Goal: Feedback & Contribution: Contribute content

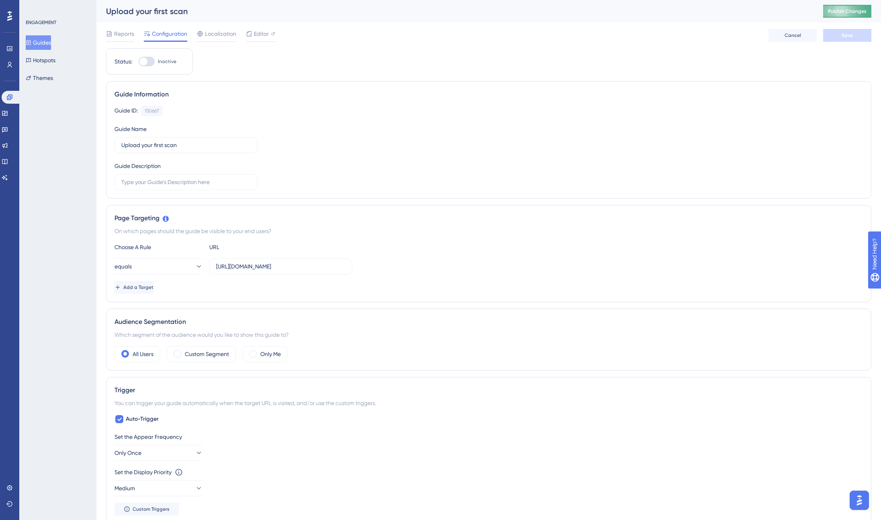
click at [852, 12] on span "Publish Changes" at bounding box center [847, 11] width 39 height 6
click at [8, 110] on icon at bounding box center [5, 113] width 6 height 6
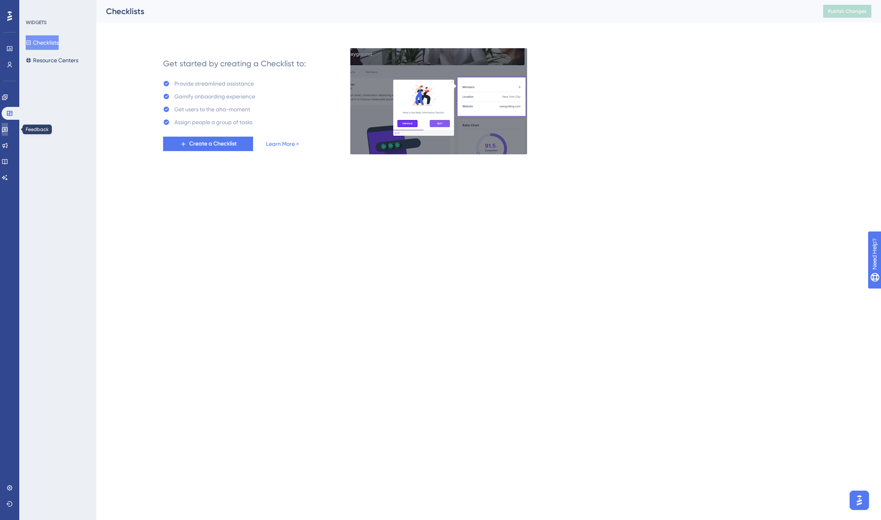
click at [8, 131] on icon at bounding box center [5, 129] width 6 height 5
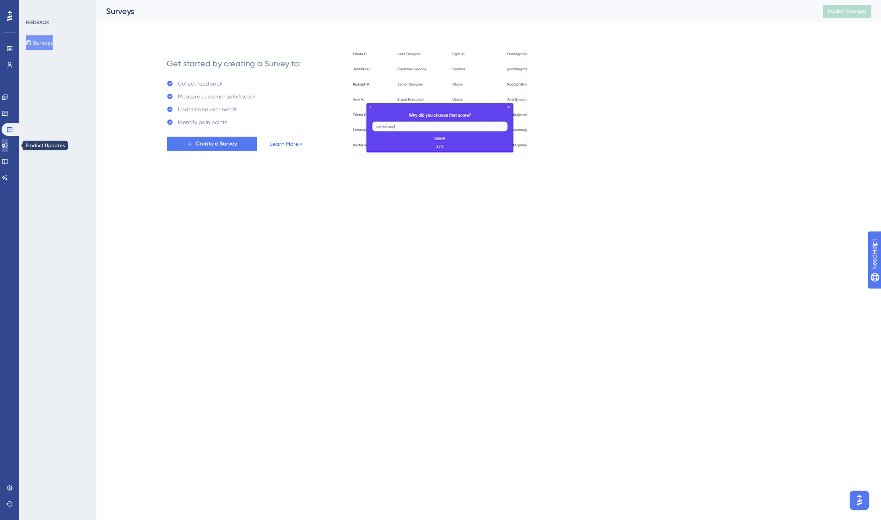
click at [8, 144] on icon at bounding box center [5, 145] width 6 height 6
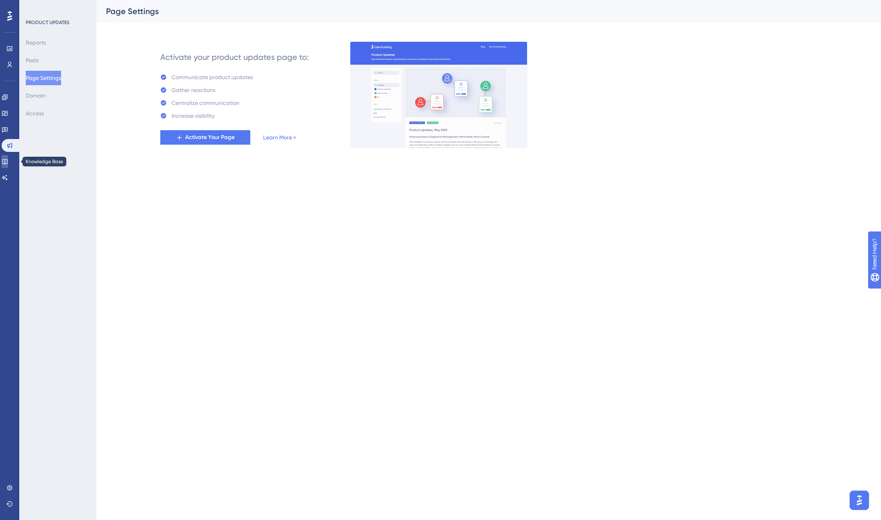
click at [7, 164] on icon at bounding box center [4, 161] width 5 height 5
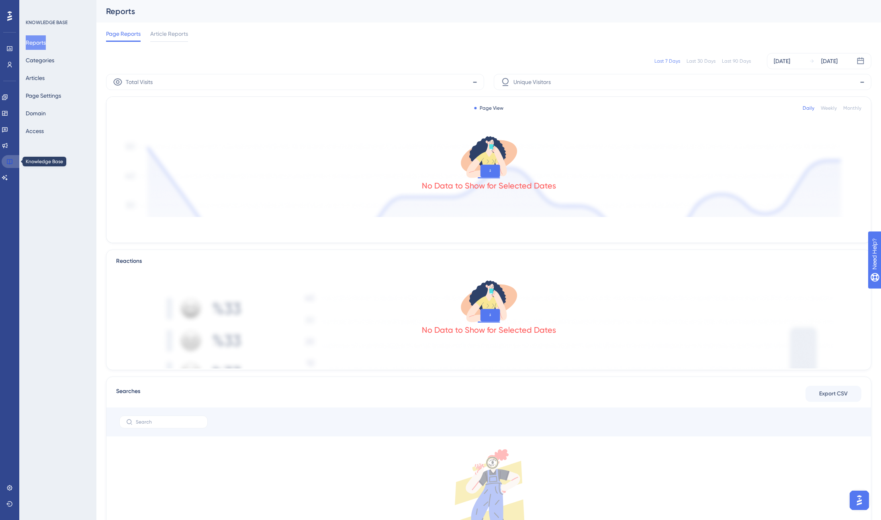
click at [7, 164] on icon at bounding box center [9, 161] width 6 height 6
click at [42, 62] on button "Categories" at bounding box center [40, 60] width 29 height 14
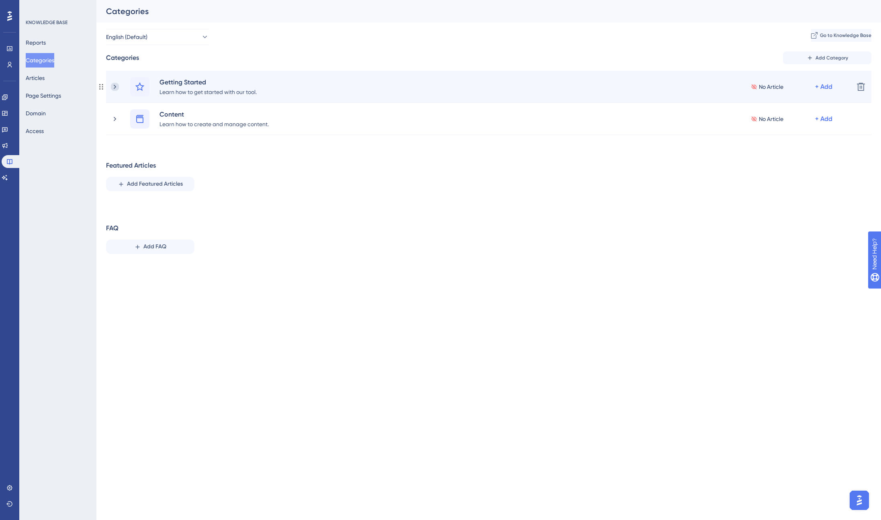
click at [115, 87] on icon at bounding box center [115, 86] width 2 height 4
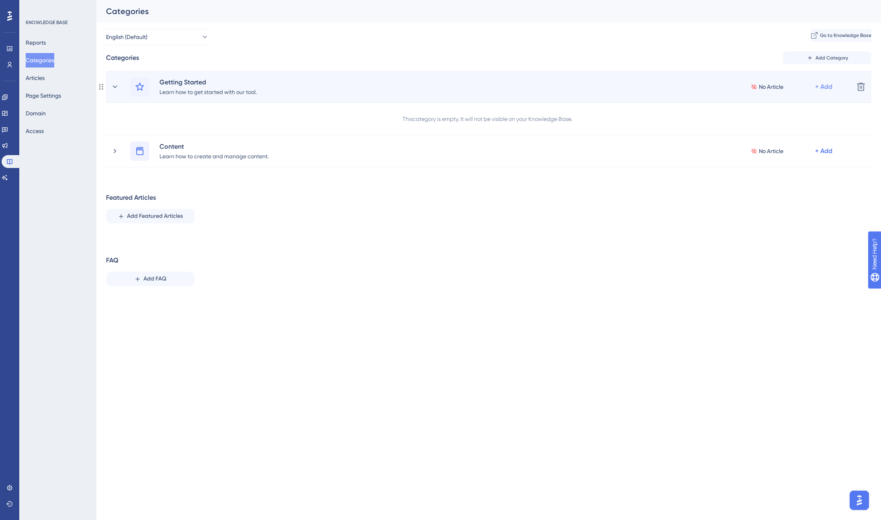
click at [826, 85] on div "+ Add" at bounding box center [823, 87] width 17 height 10
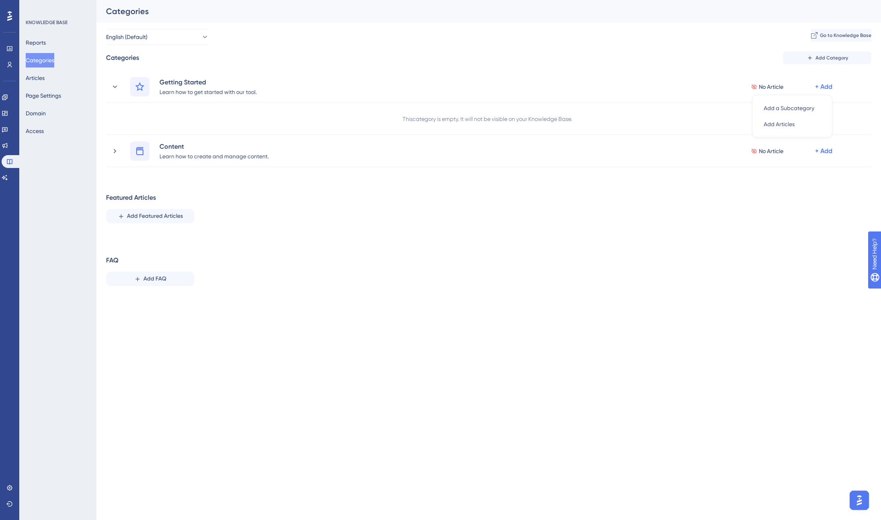
click at [707, 18] on div "Categories" at bounding box center [488, 11] width 785 height 22
click at [230, 211] on div "Featured Articles Add Featured Articles" at bounding box center [488, 208] width 765 height 31
click at [6, 147] on icon at bounding box center [5, 145] width 6 height 6
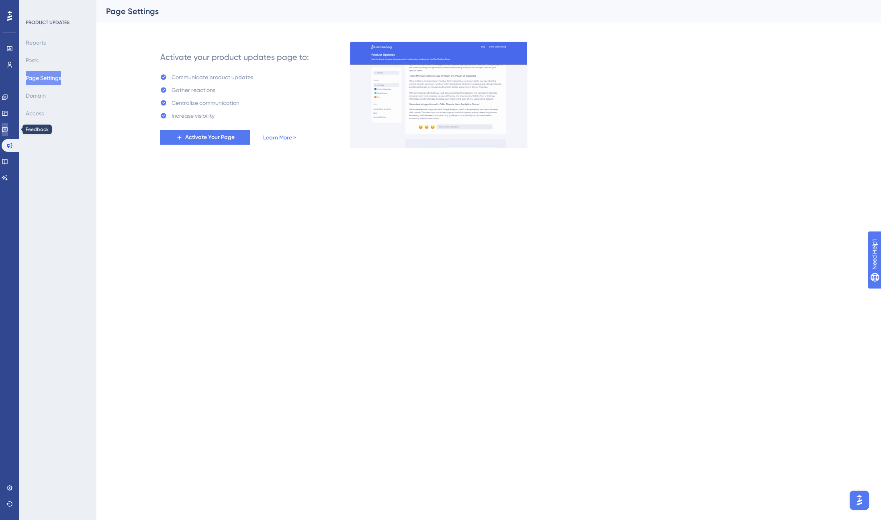
click at [8, 125] on link at bounding box center [5, 129] width 6 height 13
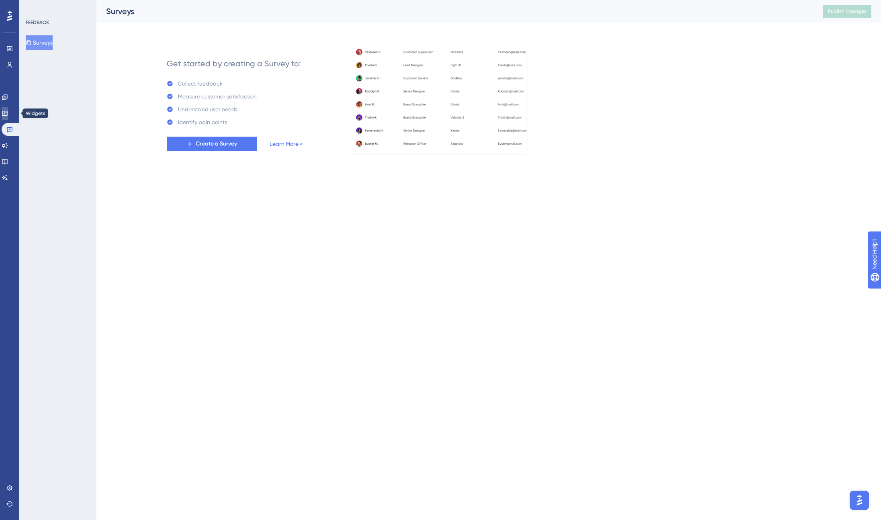
click at [7, 114] on icon at bounding box center [4, 113] width 5 height 5
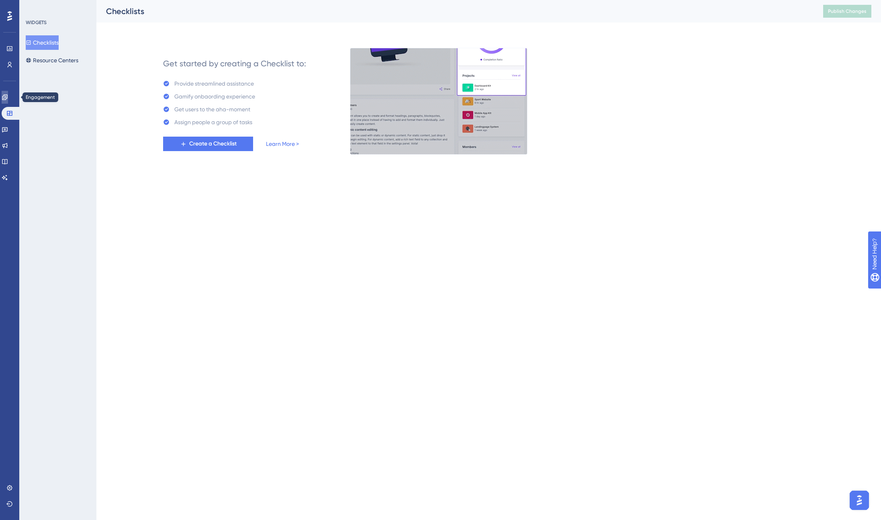
click at [8, 98] on icon at bounding box center [5, 97] width 6 height 6
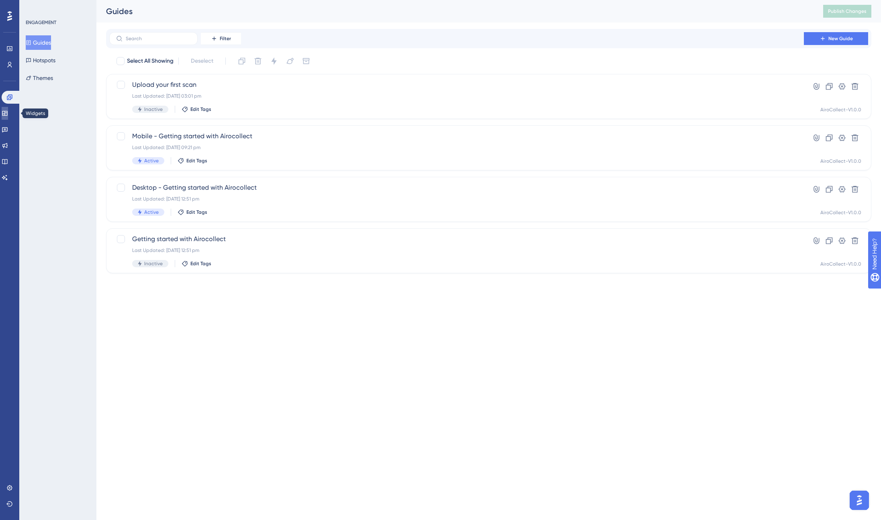
click at [8, 112] on icon at bounding box center [5, 113] width 6 height 6
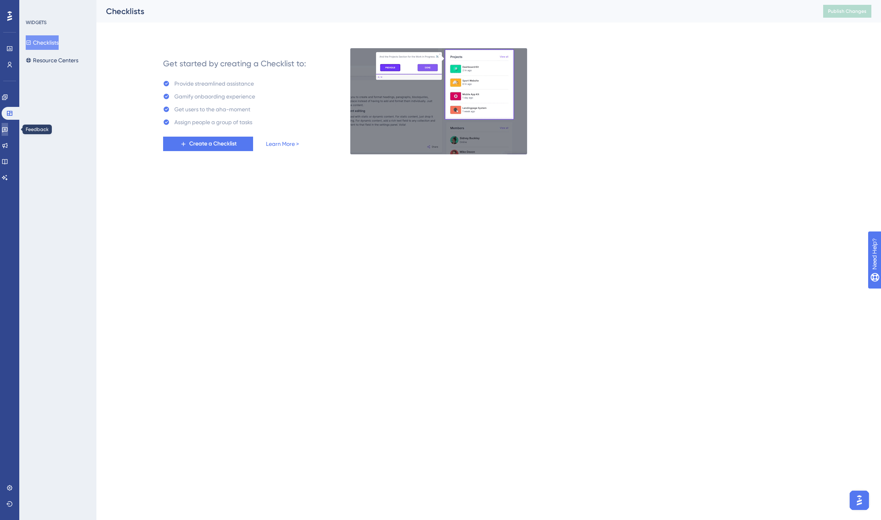
click at [7, 133] on link at bounding box center [5, 129] width 6 height 13
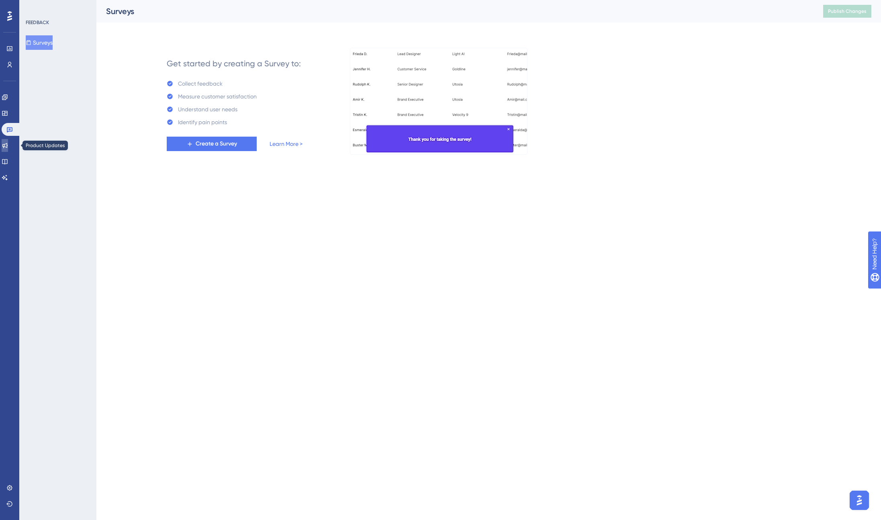
click at [7, 147] on icon at bounding box center [5, 145] width 6 height 6
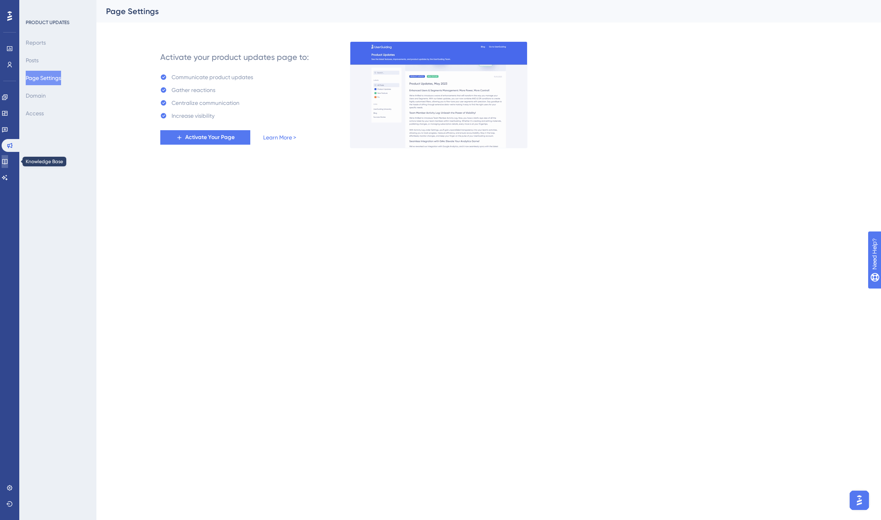
click at [6, 160] on icon at bounding box center [5, 161] width 6 height 6
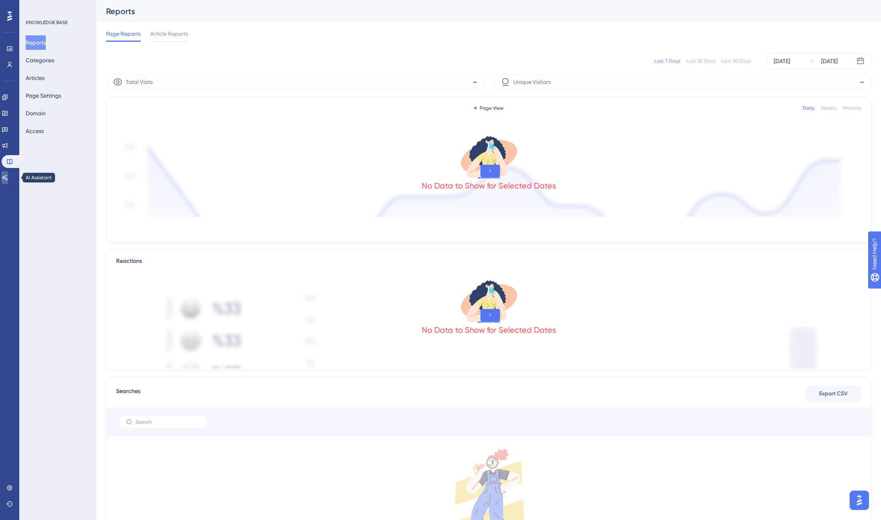
click at [8, 180] on icon at bounding box center [5, 177] width 6 height 6
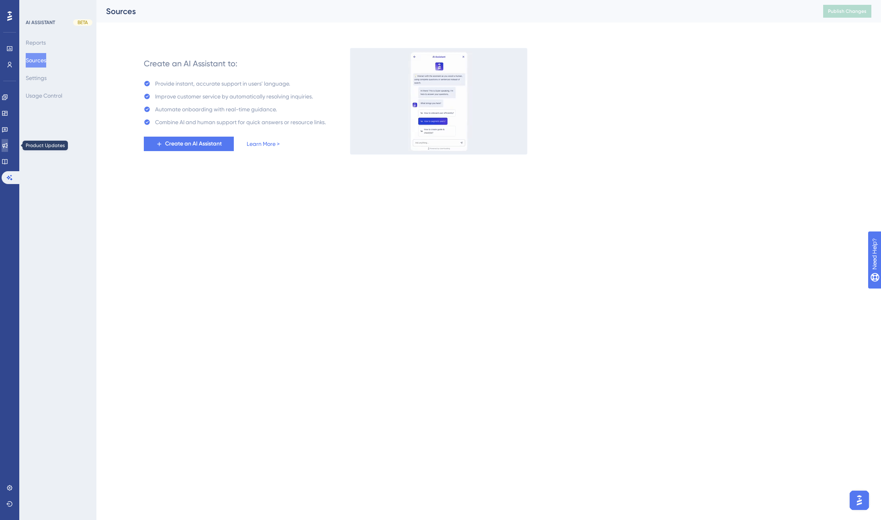
click at [8, 145] on icon at bounding box center [5, 145] width 6 height 6
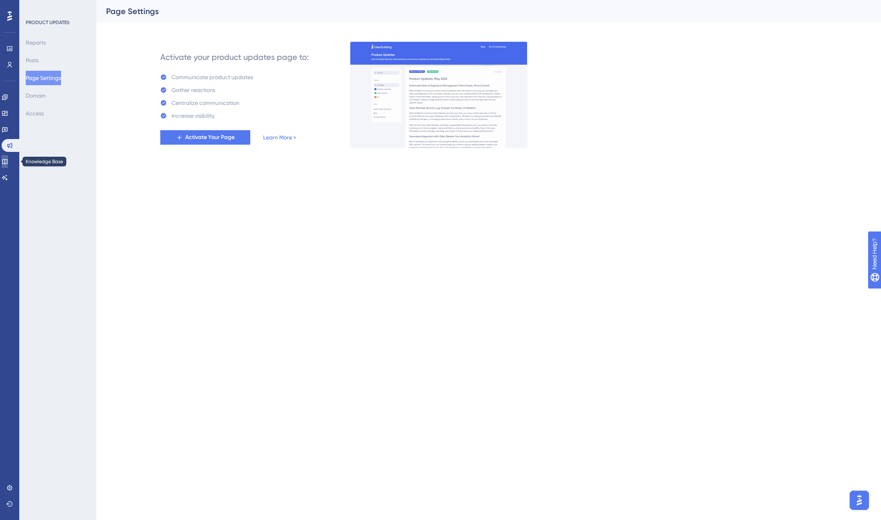
click at [7, 159] on icon at bounding box center [4, 161] width 5 height 5
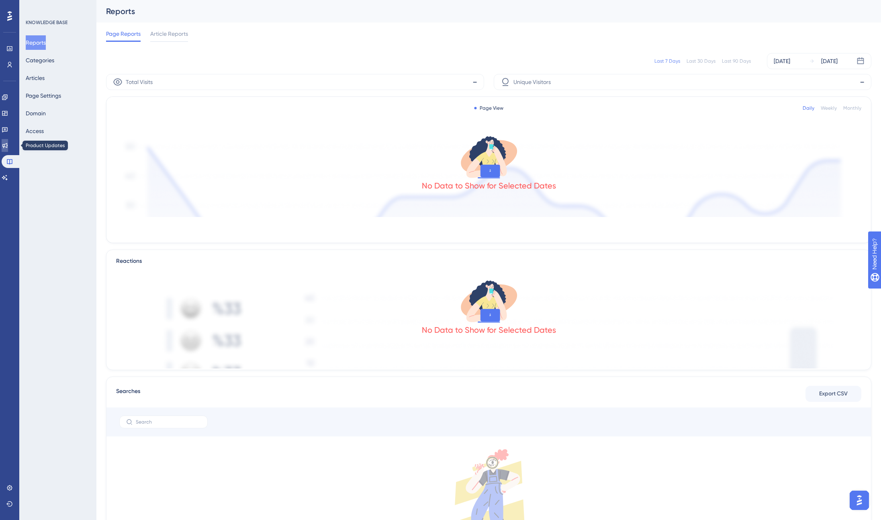
click at [6, 145] on icon at bounding box center [5, 145] width 6 height 6
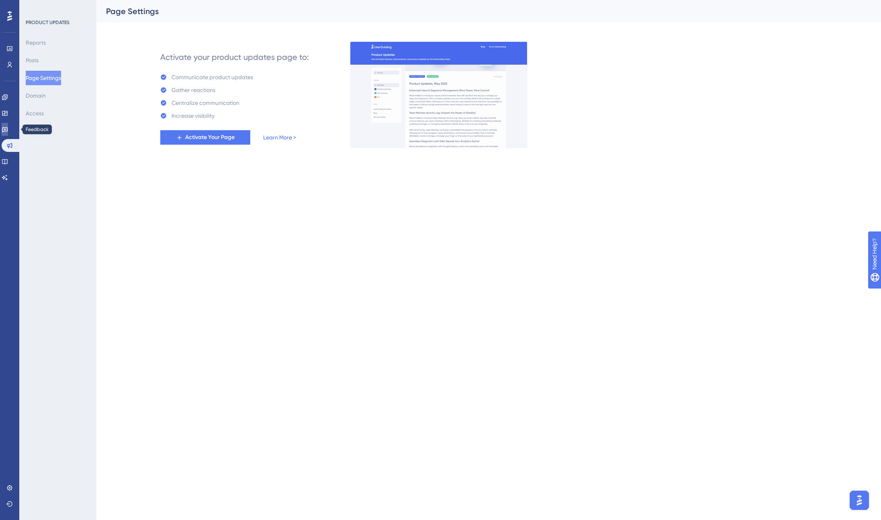
click at [7, 129] on icon at bounding box center [5, 129] width 6 height 5
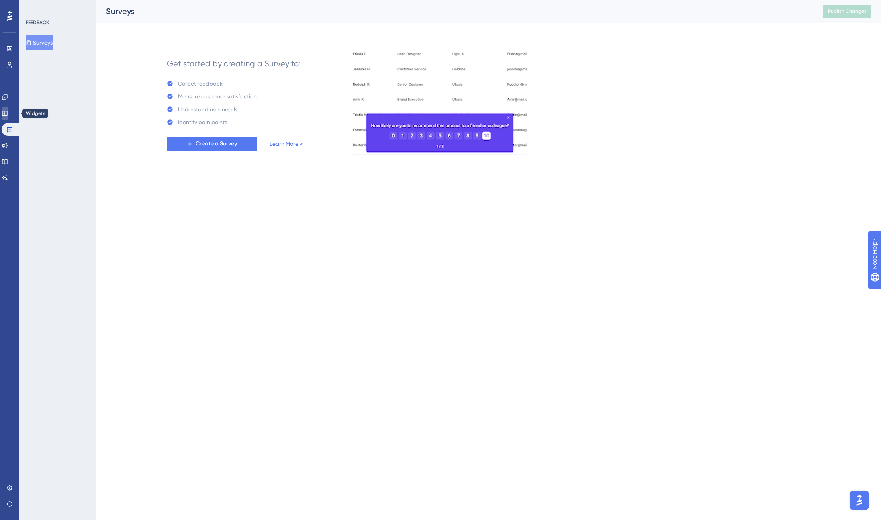
click at [8, 115] on icon at bounding box center [5, 113] width 6 height 6
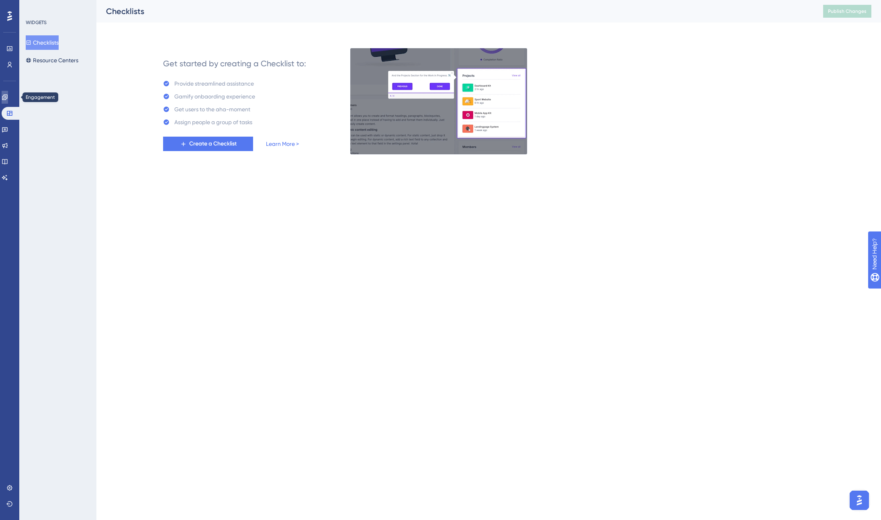
click at [8, 95] on icon at bounding box center [5, 97] width 6 height 6
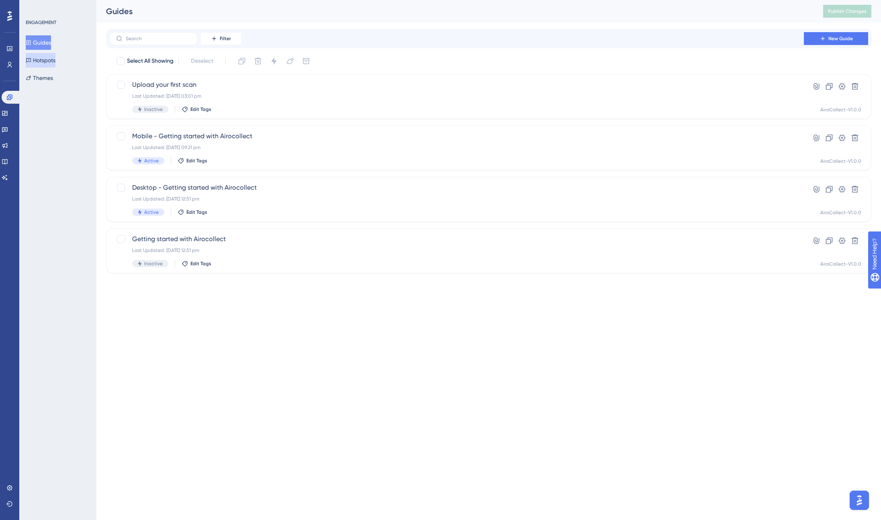
click at [37, 58] on button "Hotspots" at bounding box center [41, 60] width 30 height 14
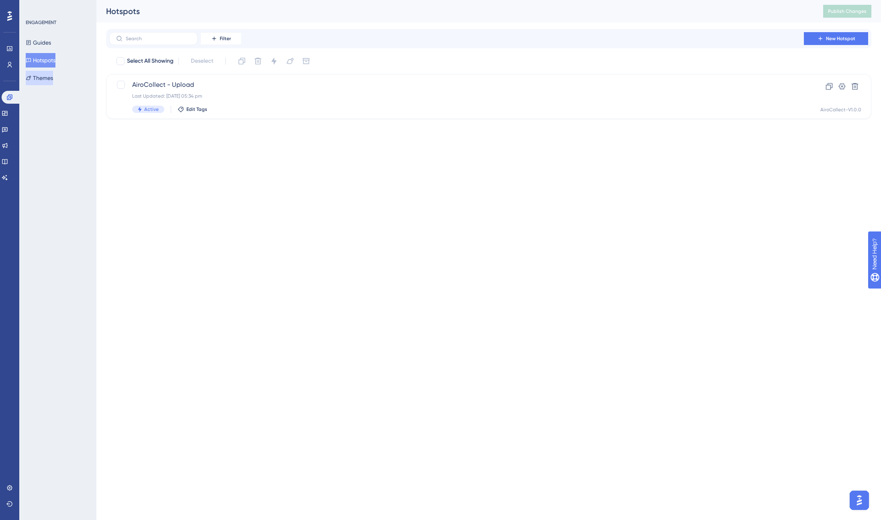
click at [41, 76] on button "Themes" at bounding box center [39, 78] width 27 height 14
click at [43, 47] on button "Guides" at bounding box center [38, 42] width 25 height 14
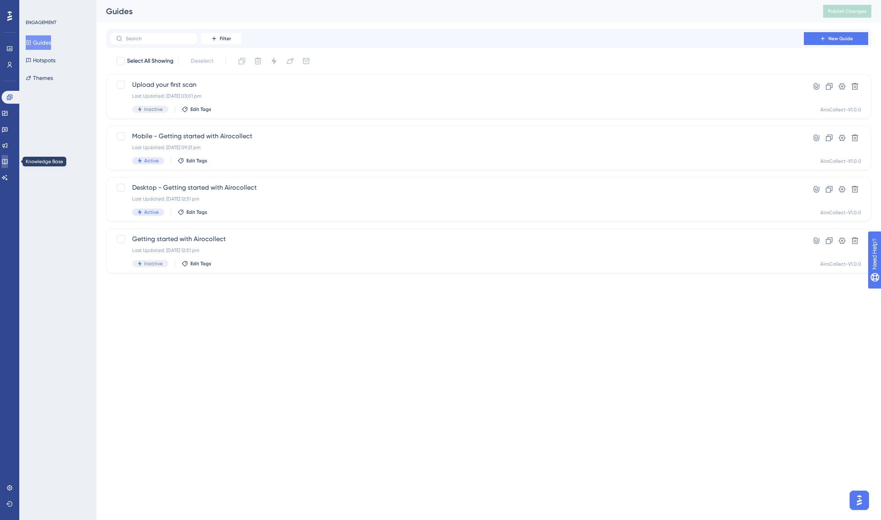
click at [8, 160] on icon at bounding box center [5, 161] width 6 height 6
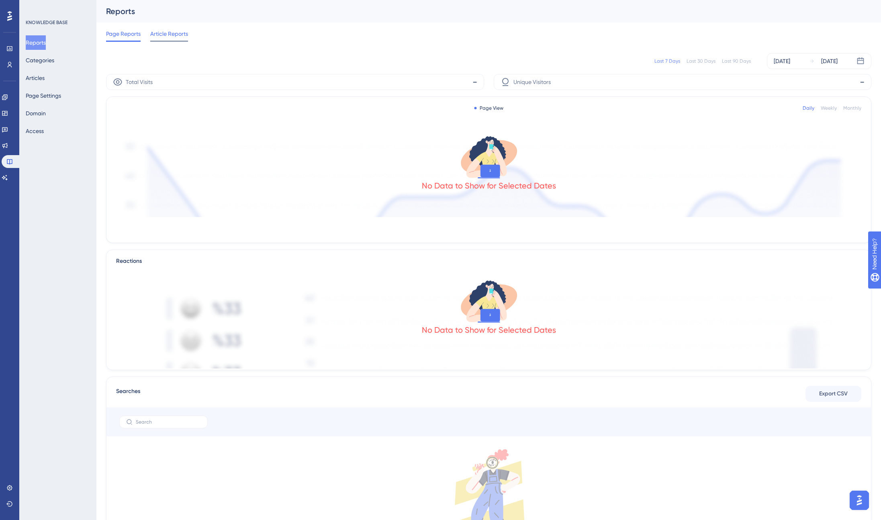
click at [173, 33] on span "Article Reports" at bounding box center [169, 34] width 38 height 10
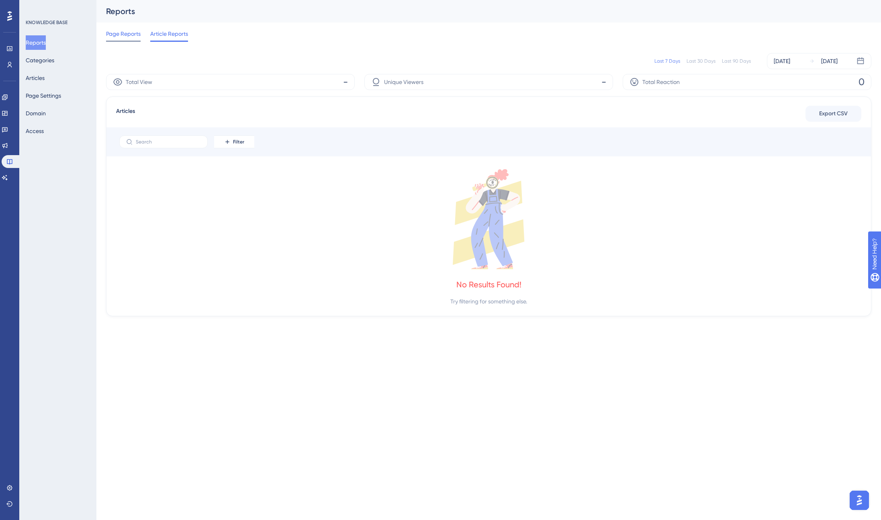
click at [128, 41] on div at bounding box center [123, 41] width 35 height 1
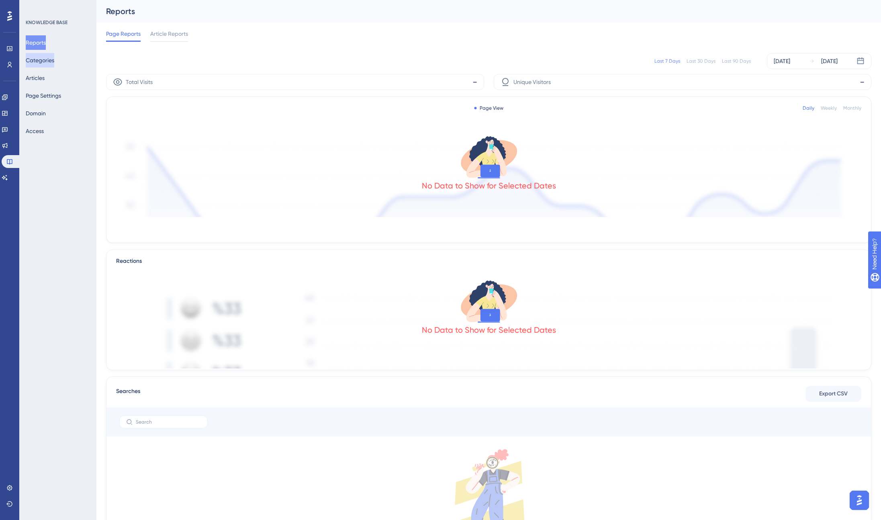
click at [45, 65] on button "Categories" at bounding box center [40, 60] width 29 height 14
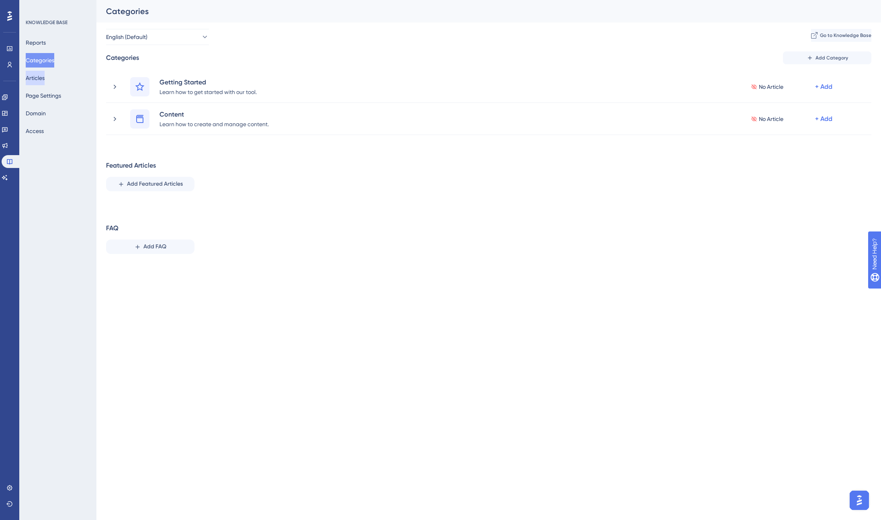
click at [45, 80] on button "Articles" at bounding box center [35, 78] width 19 height 14
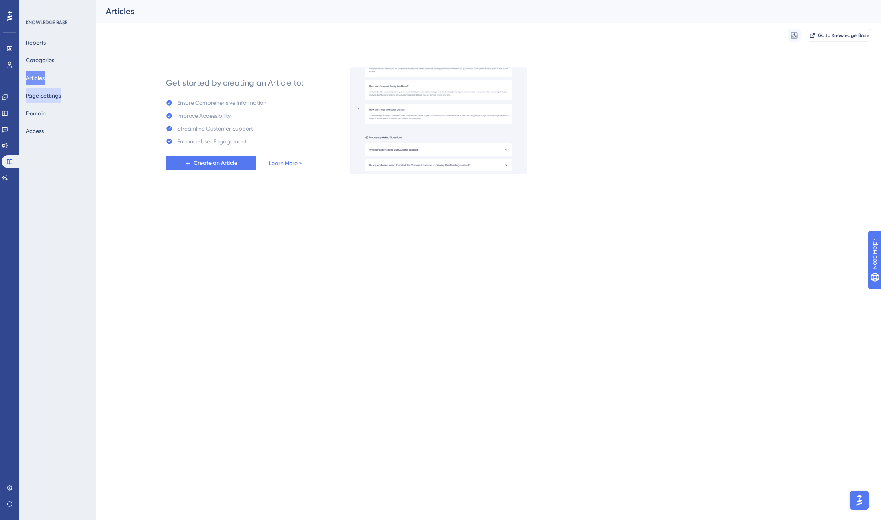
click at [45, 94] on button "Page Settings" at bounding box center [43, 95] width 35 height 14
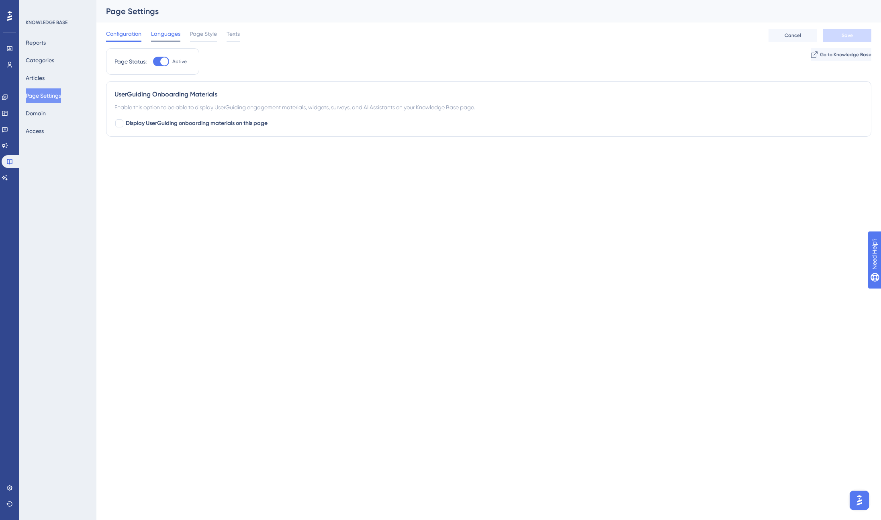
click at [154, 32] on span "Languages" at bounding box center [165, 34] width 29 height 10
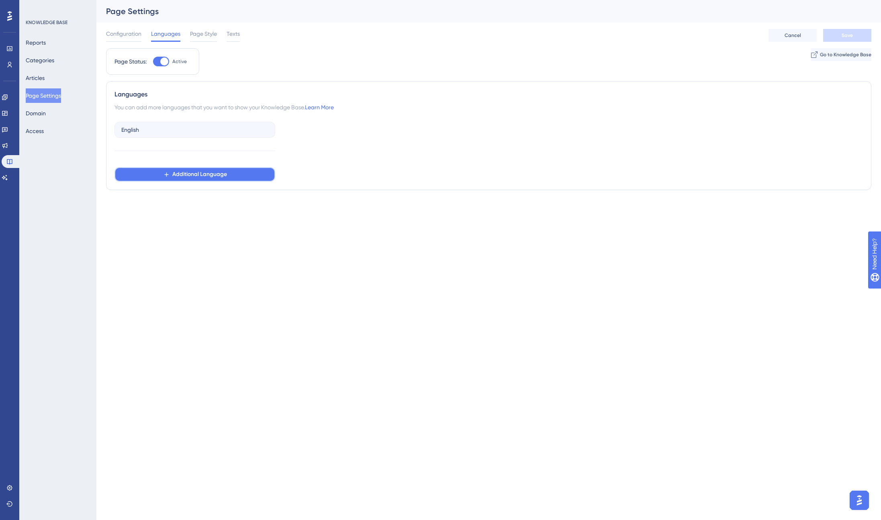
click at [208, 178] on span "Additional Language" at bounding box center [199, 175] width 55 height 10
click at [185, 198] on div "Dutch Dutch" at bounding box center [194, 198] width 137 height 16
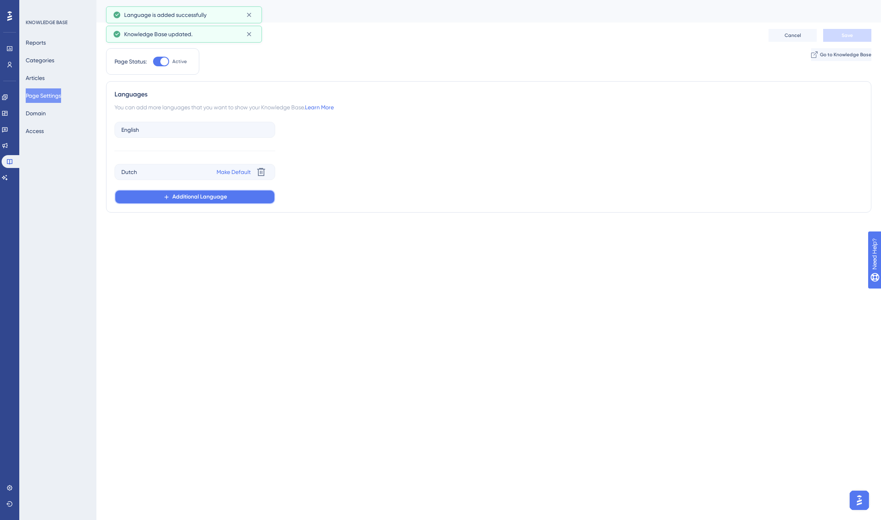
click at [194, 197] on span "Additional Language" at bounding box center [199, 197] width 55 height 10
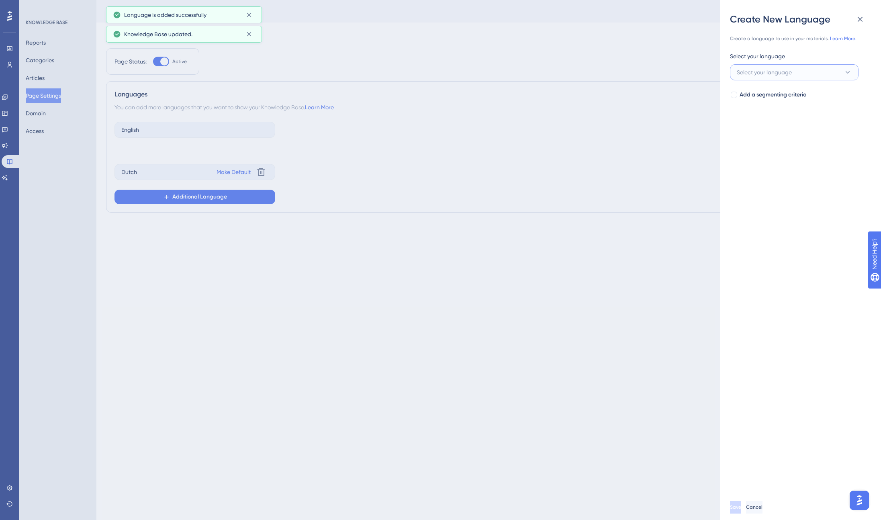
click at [811, 77] on button "Select your language" at bounding box center [794, 72] width 129 height 16
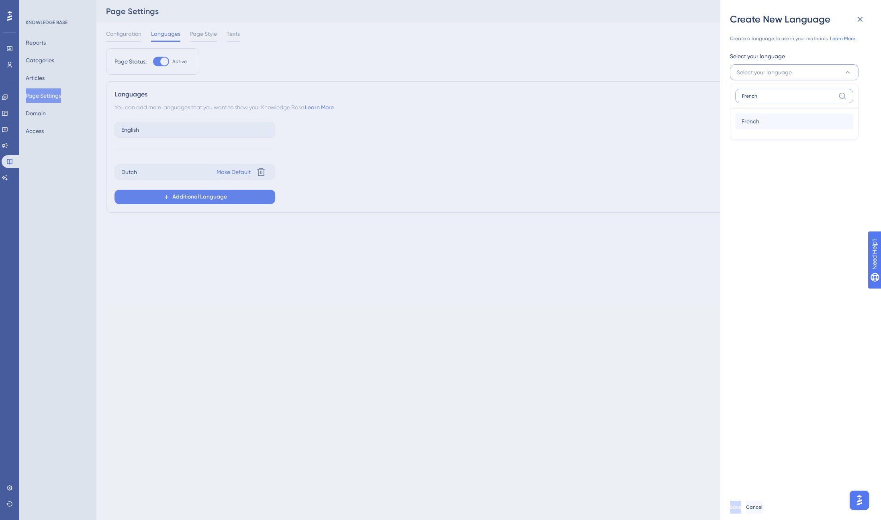
type input "French"
click at [780, 124] on div "French French" at bounding box center [794, 121] width 105 height 16
click at [734, 97] on div at bounding box center [734, 95] width 6 height 6
click at [744, 122] on span "Select your segment" at bounding box center [763, 127] width 52 height 10
click at [733, 97] on icon at bounding box center [733, 95] width 3 height 6
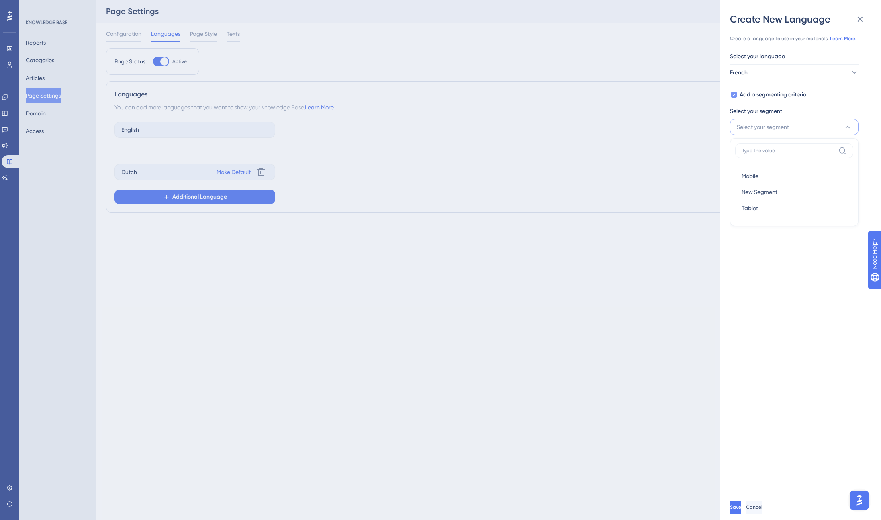
checkbox input "false"
click at [742, 510] on span "Save" at bounding box center [736, 507] width 11 height 6
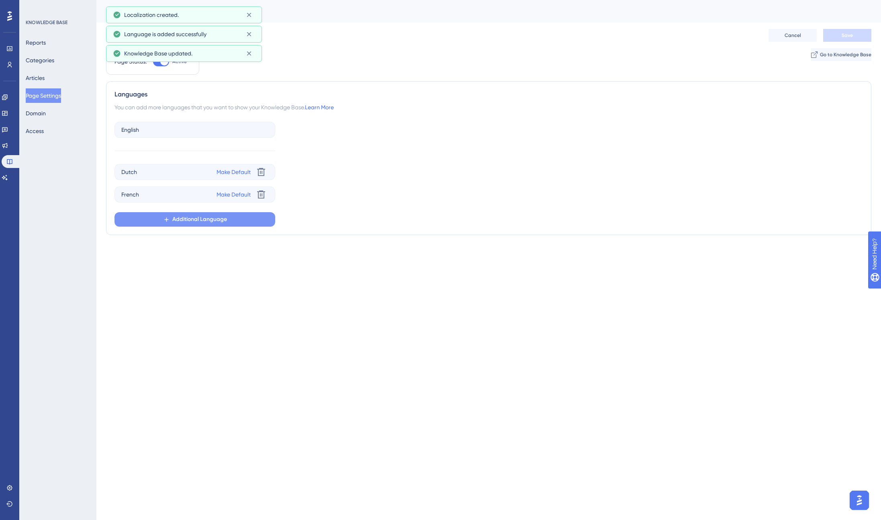
click at [189, 220] on span "Additional Language" at bounding box center [199, 220] width 55 height 10
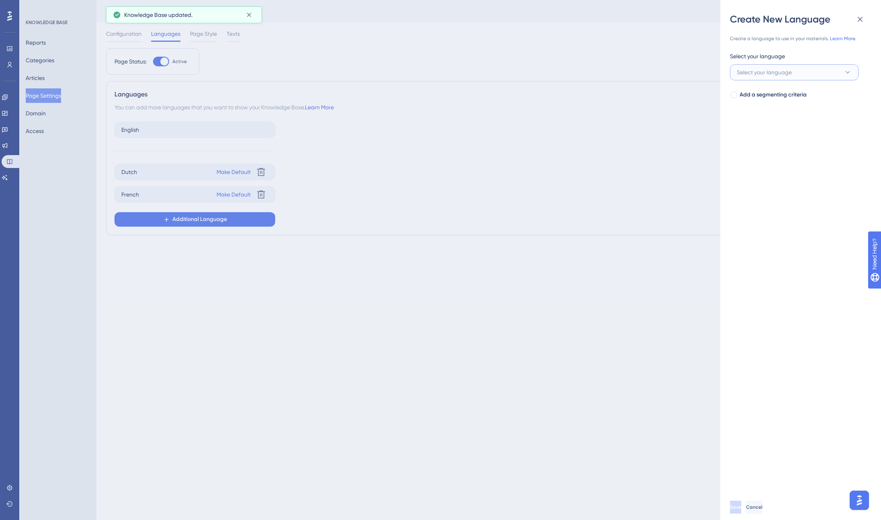
click at [778, 71] on span "Select your language" at bounding box center [764, 72] width 55 height 10
type input "German"
click at [764, 119] on div "German German" at bounding box center [794, 121] width 105 height 16
click at [743, 505] on button "Save" at bounding box center [736, 507] width 13 height 13
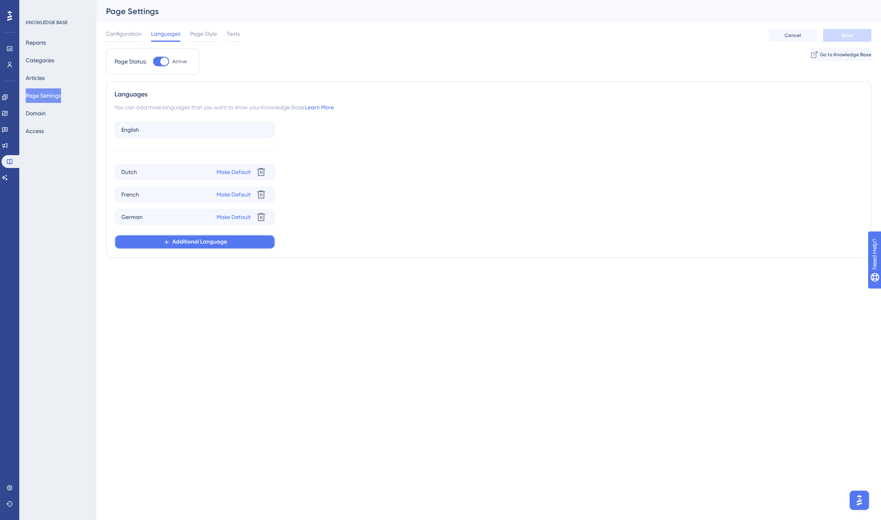
click at [190, 242] on span "Additional Language" at bounding box center [199, 242] width 55 height 10
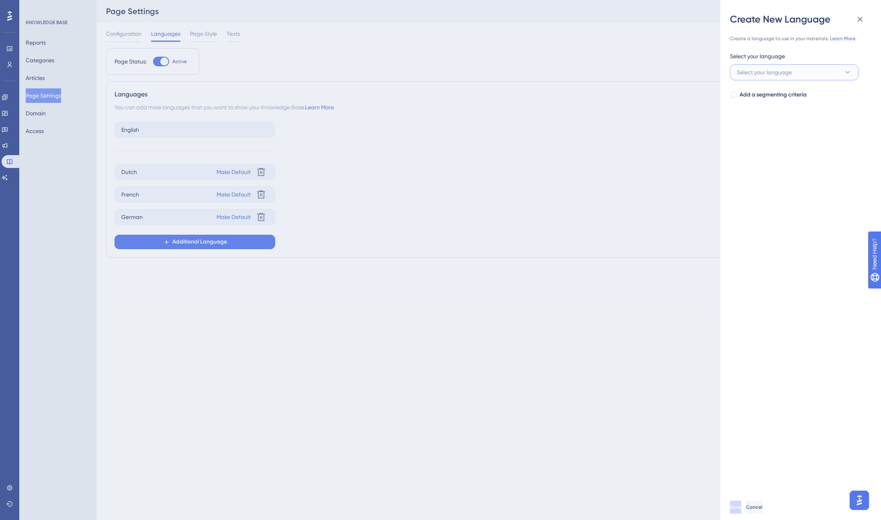
click at [739, 72] on span "Select your language" at bounding box center [764, 72] width 55 height 10
type input "Polish"
click at [753, 122] on span "Polish" at bounding box center [749, 122] width 14 height 10
click at [743, 505] on button "Save" at bounding box center [736, 507] width 13 height 13
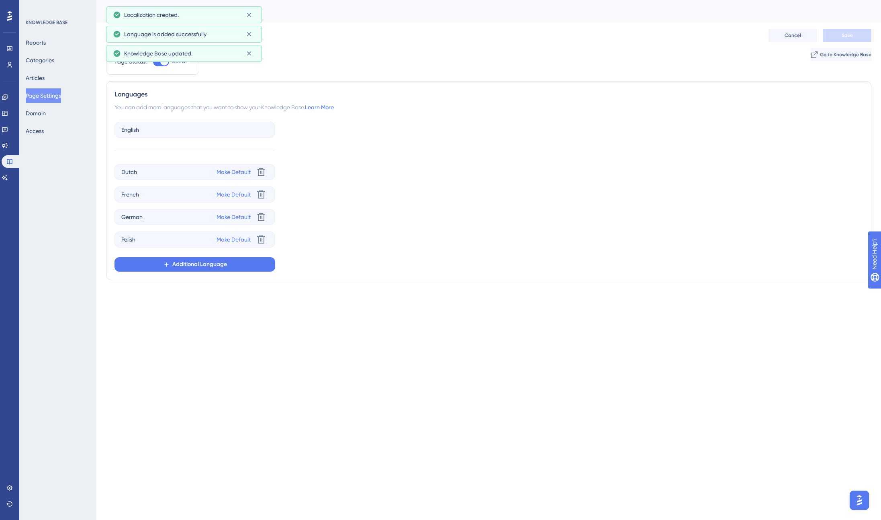
click at [297, 0] on html "Performance Users Engagement Widgets Feedback Product Updates Knowledge Base AI…" at bounding box center [440, 0] width 881 height 0
click at [249, 14] on icon at bounding box center [249, 15] width 4 height 4
click at [249, 15] on icon at bounding box center [249, 15] width 4 height 4
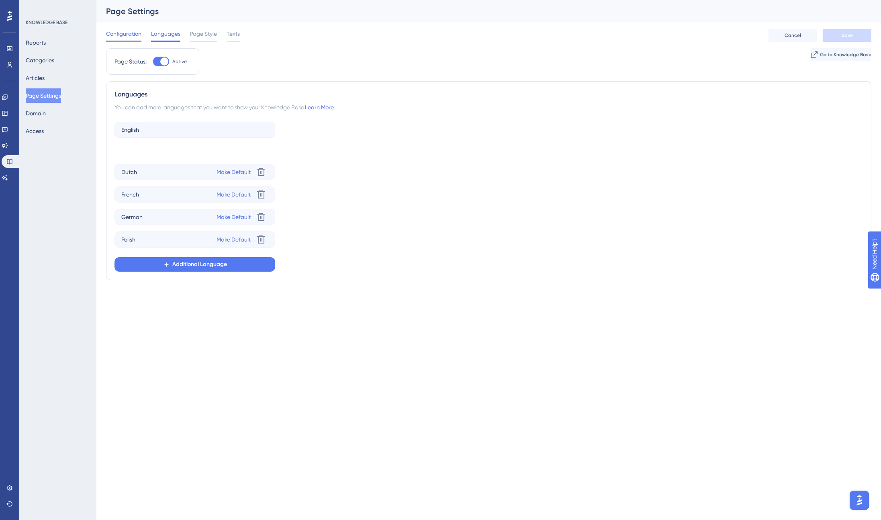
click at [131, 35] on span "Configuration" at bounding box center [123, 34] width 35 height 10
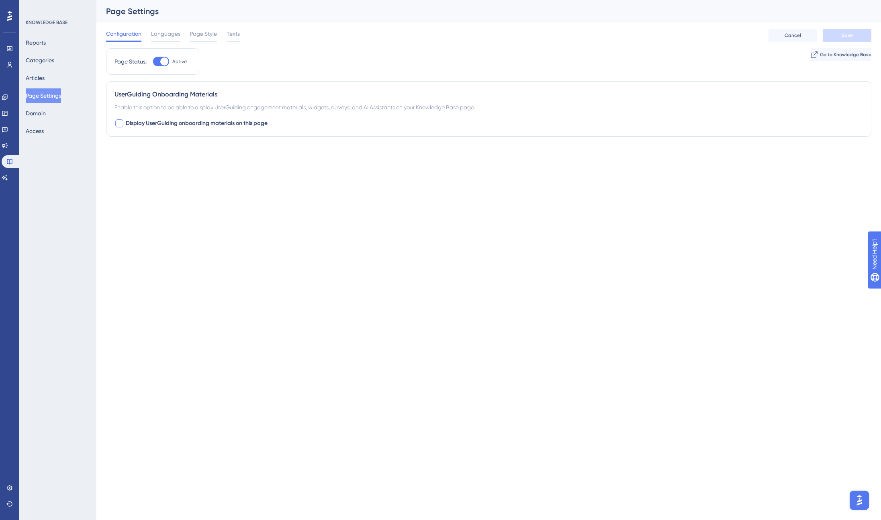
click at [144, 125] on span "Display UserGuiding onboarding materials on this page" at bounding box center [197, 124] width 142 height 10
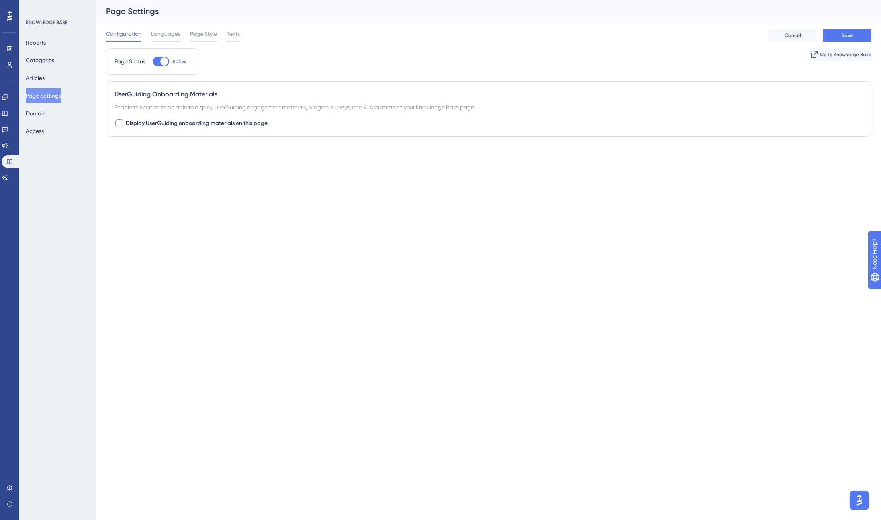
checkbox input "true"
click at [173, 39] on div "Languages" at bounding box center [165, 35] width 29 height 13
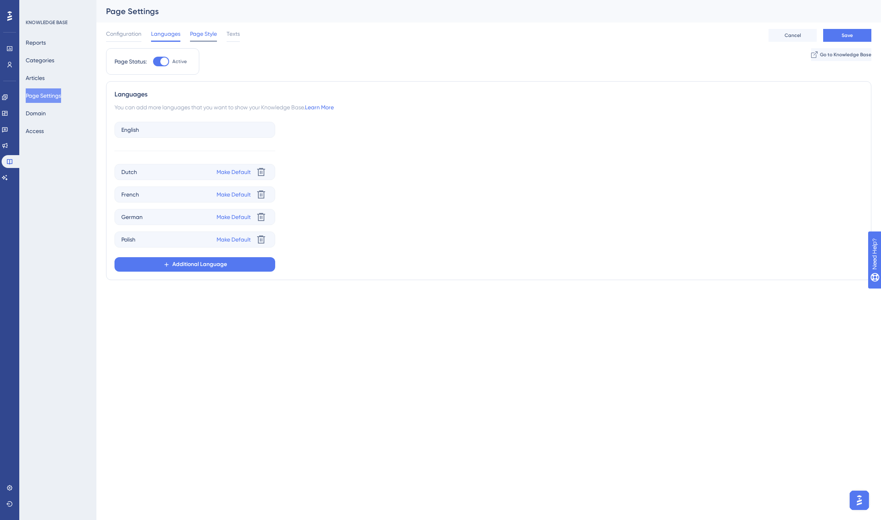
click at [205, 35] on span "Page Style" at bounding box center [203, 34] width 27 height 10
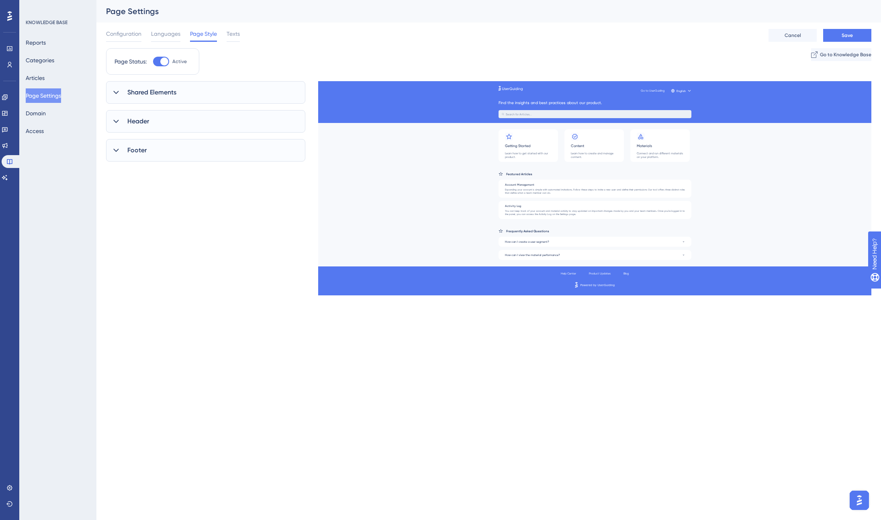
click at [202, 91] on div "Shared Elements" at bounding box center [205, 92] width 199 height 22
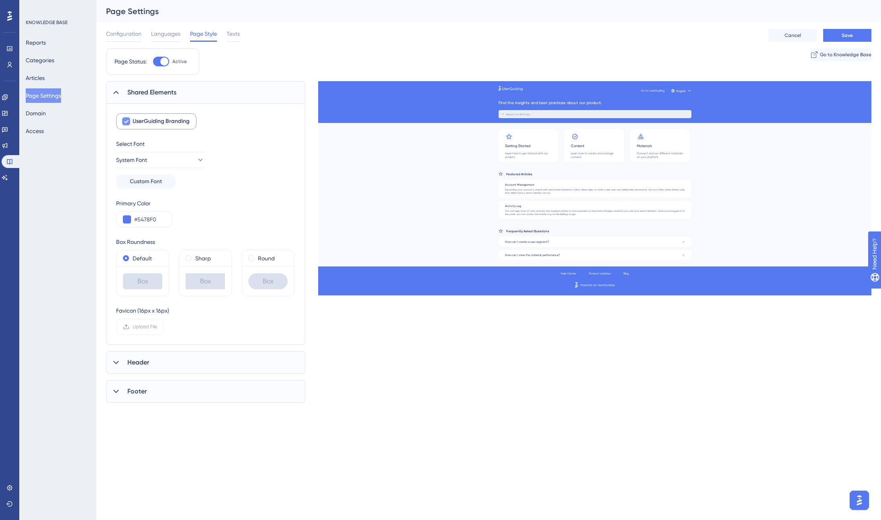
click at [129, 119] on div at bounding box center [126, 121] width 8 height 8
checkbox input "false"
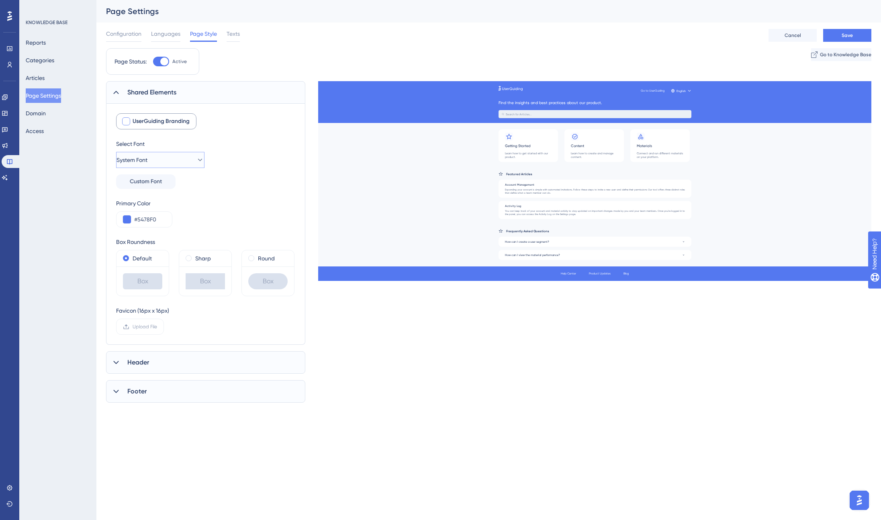
click at [144, 156] on span "System Font" at bounding box center [132, 160] width 31 height 10
click at [255, 162] on div "Select Font System Font System Font System Font [PERSON_NAME] [PERSON_NAME] San…" at bounding box center [205, 164] width 179 height 50
click at [166, 357] on div "Header" at bounding box center [205, 362] width 199 height 22
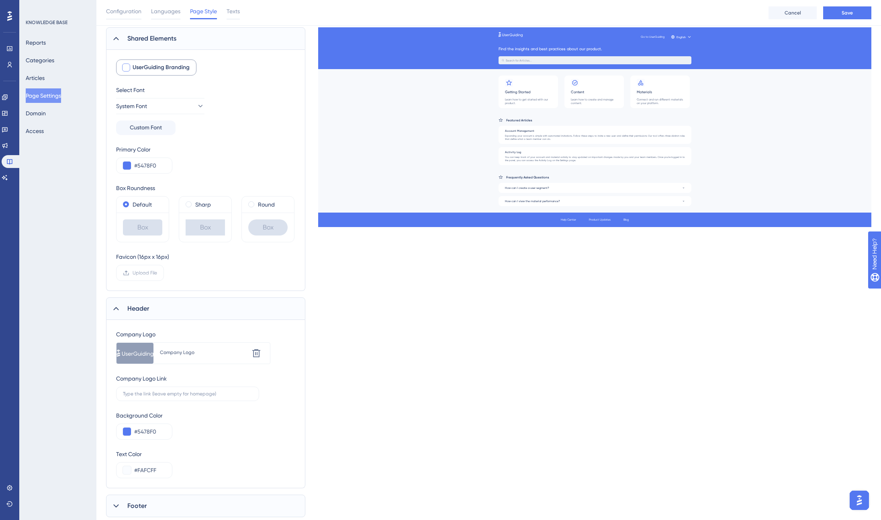
scroll to position [80, 0]
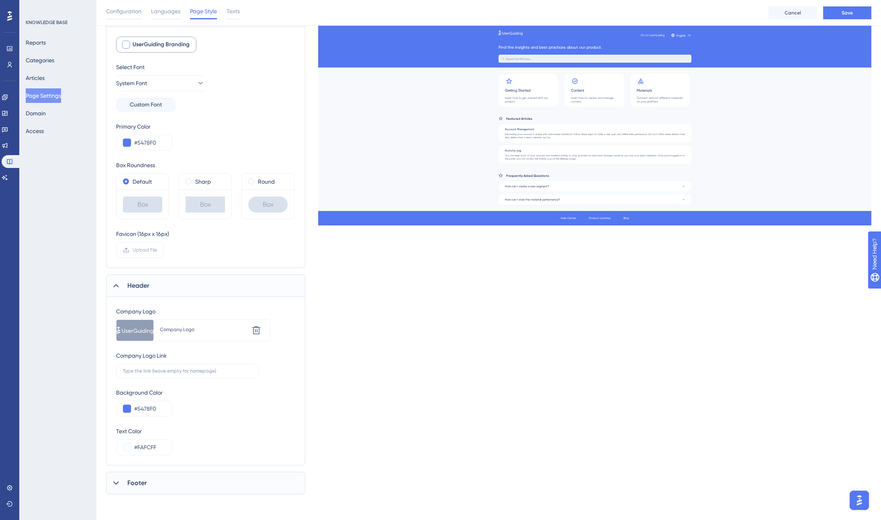
click at [198, 486] on div "Footer" at bounding box center [205, 483] width 199 height 22
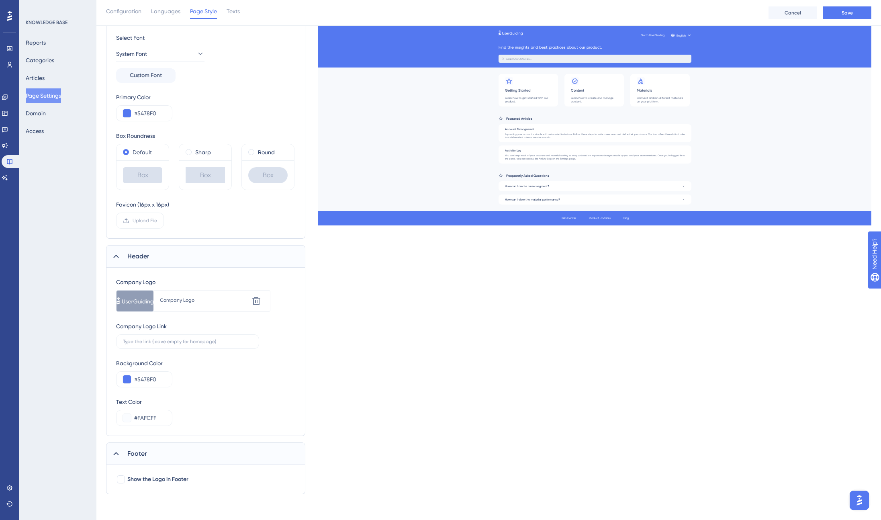
click at [192, 448] on div "Footer" at bounding box center [205, 453] width 199 height 22
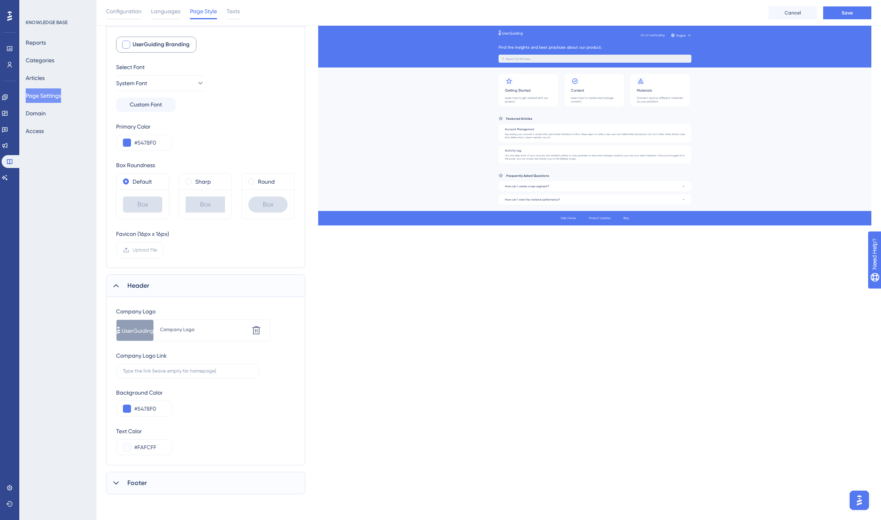
click at [166, 289] on div "Header" at bounding box center [205, 285] width 199 height 22
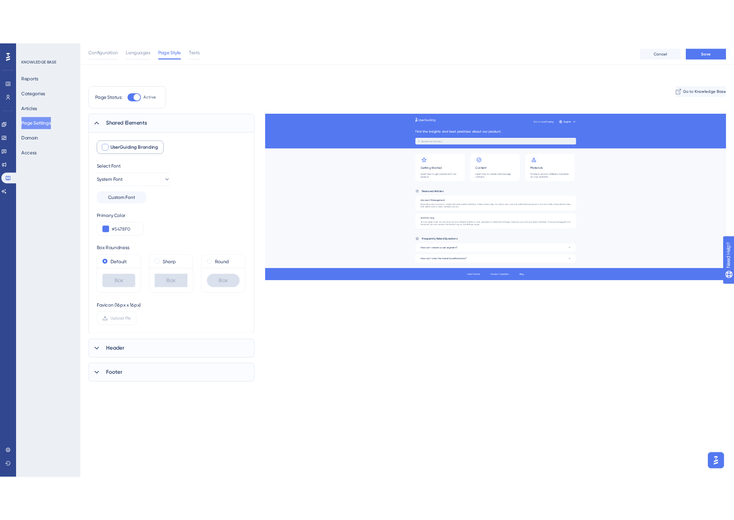
scroll to position [0, 0]
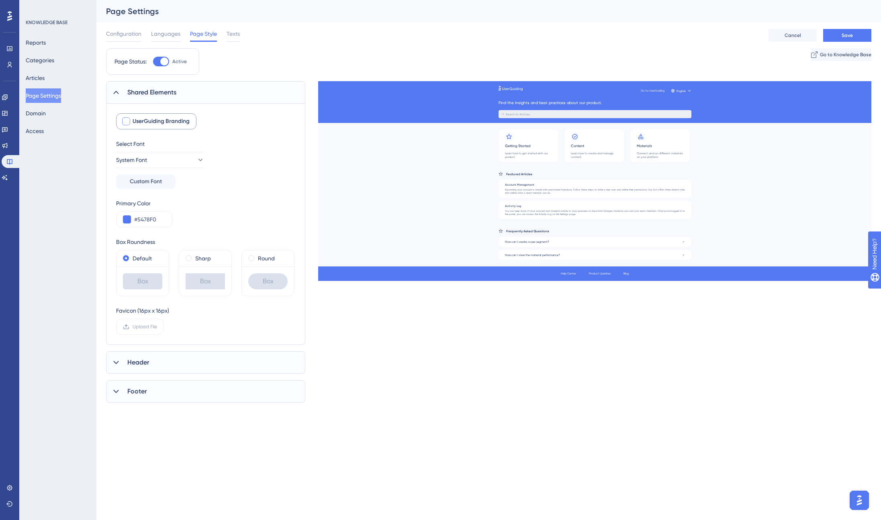
click at [146, 95] on span "Shared Elements" at bounding box center [151, 93] width 49 height 10
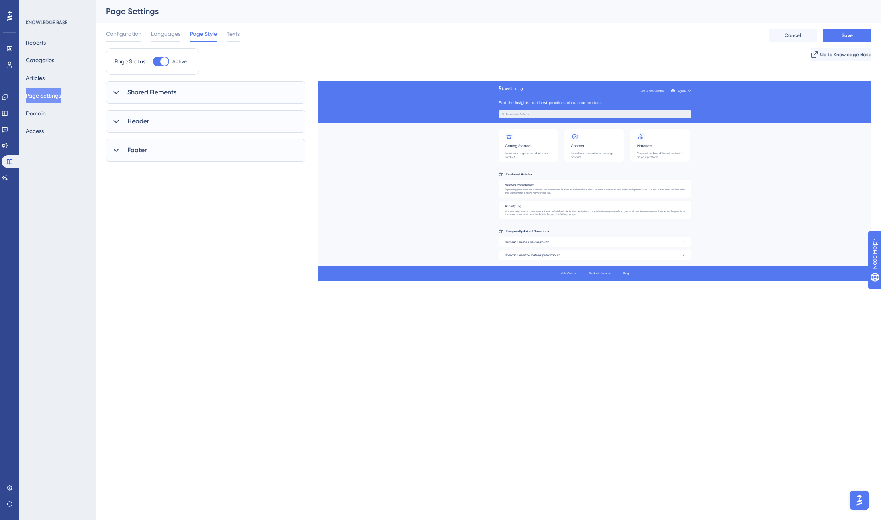
click at [284, 13] on div "Page Settings" at bounding box center [478, 11] width 745 height 11
click at [840, 32] on button "Save" at bounding box center [847, 35] width 48 height 13
click at [837, 51] on span "Go to Knowledge Base" at bounding box center [844, 54] width 51 height 6
click at [130, 32] on span "Configuration" at bounding box center [123, 34] width 35 height 10
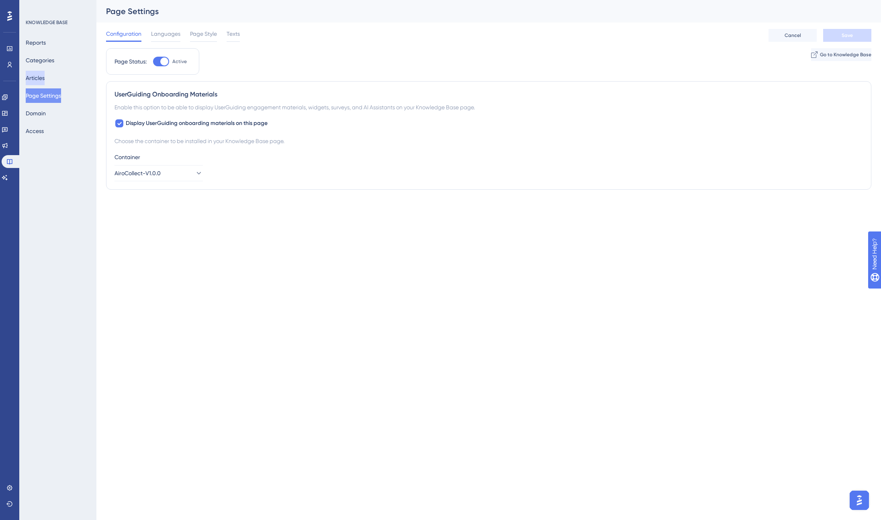
click at [35, 73] on button "Articles" at bounding box center [35, 78] width 19 height 14
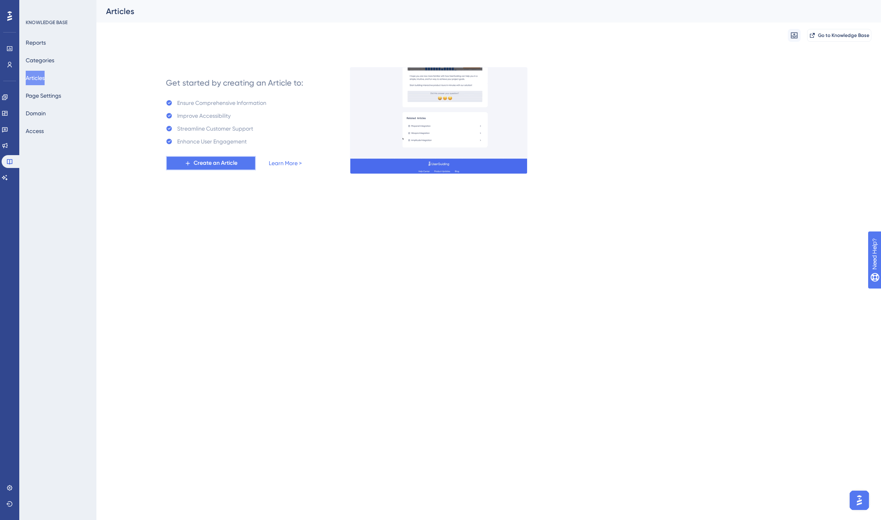
click at [201, 164] on span "Create an Article" at bounding box center [216, 163] width 44 height 10
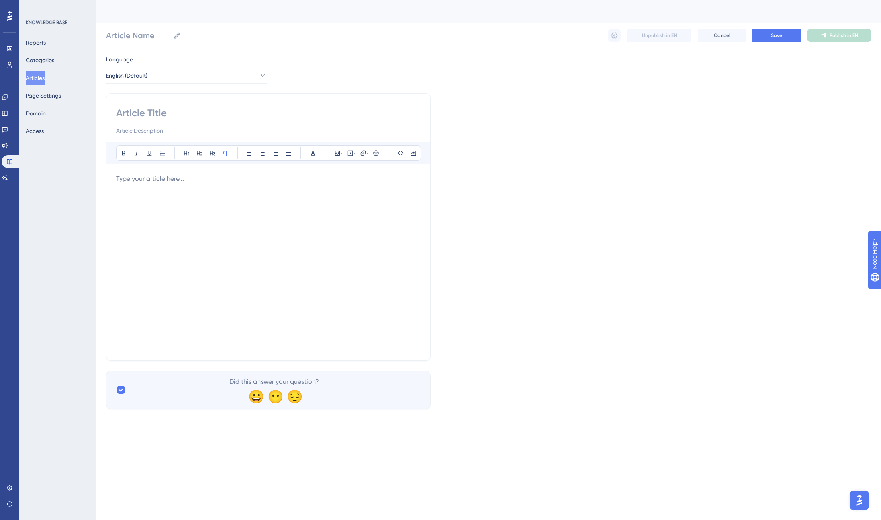
click at [161, 114] on input at bounding box center [268, 112] width 305 height 13
type input "Ho"
type input "How to fly"
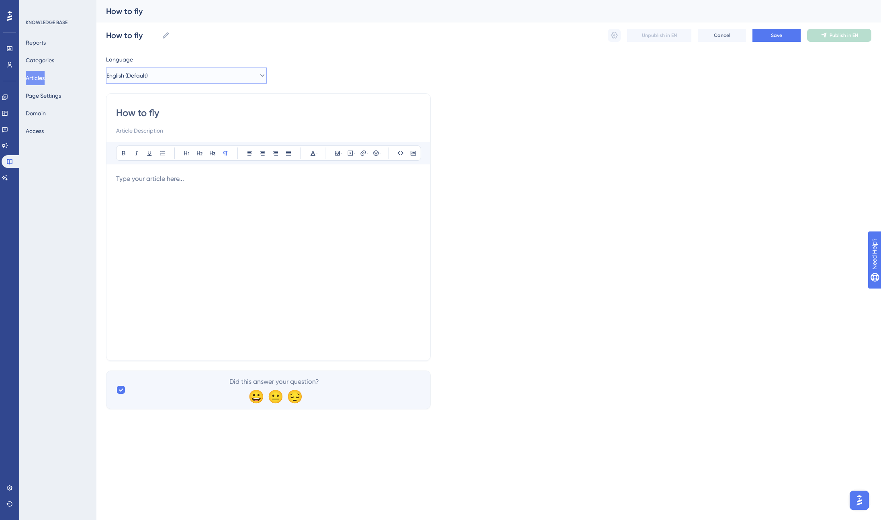
click at [169, 79] on button "English (Default)" at bounding box center [186, 75] width 161 height 16
click at [305, 72] on div "Language English (Default) English (Default) English (Default) No translation D…" at bounding box center [488, 232] width 765 height 354
click at [196, 116] on input "How to fly" at bounding box center [268, 112] width 305 height 13
type input "How to fly"
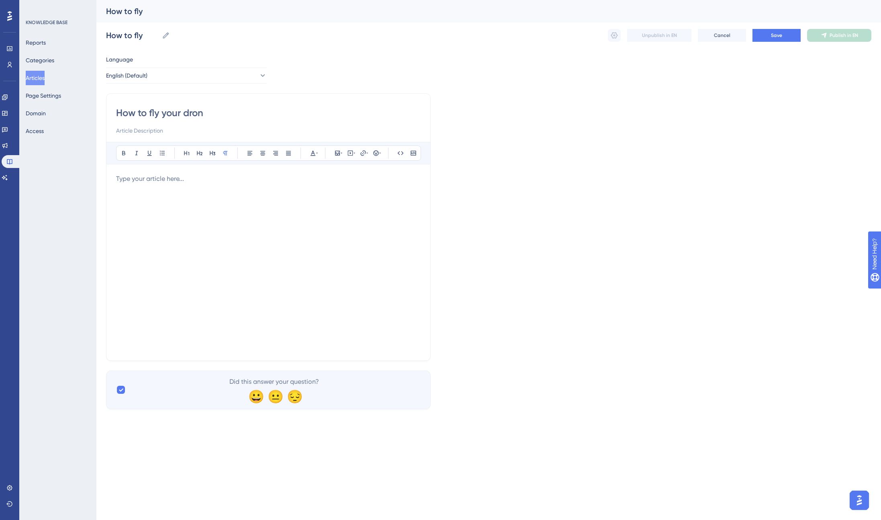
type input "How to fly your drone"
click at [164, 180] on p at bounding box center [268, 179] width 305 height 10
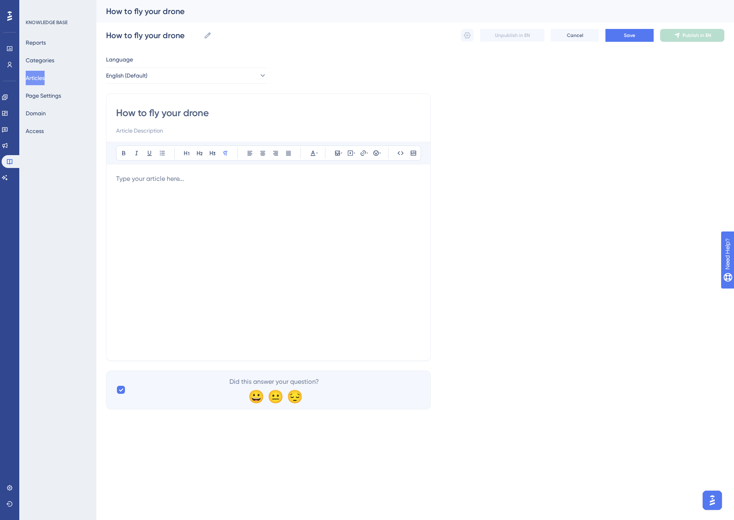
click at [199, 177] on p at bounding box center [268, 179] width 305 height 10
click at [155, 132] on input at bounding box center [268, 131] width 305 height 10
type input "D"
type input "Learn how to fly your drone to create an accurate scan of your worksite!"
click at [189, 176] on p at bounding box center [268, 179] width 305 height 10
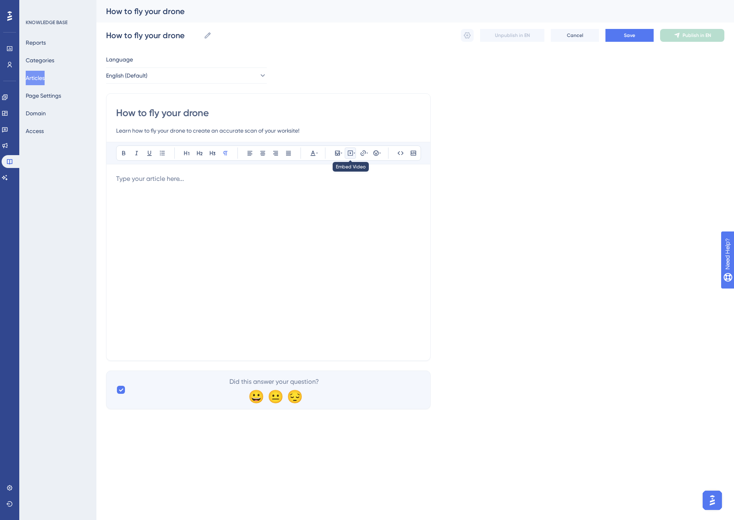
click at [350, 152] on icon at bounding box center [350, 153] width 6 height 6
click at [348, 199] on textarea at bounding box center [350, 203] width 122 height 36
click at [317, 199] on textarea at bounding box center [350, 203] width 122 height 36
paste textarea "<iframe width="560" height="315" src="[URL][DOMAIN_NAME]" title="YouTube video …"
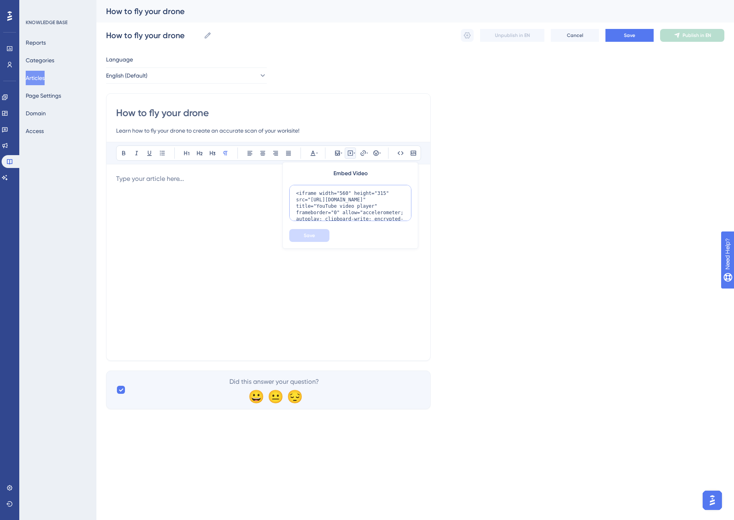
scroll to position [33, 0]
type textarea "<iframe width="560" height="315" src="[URL][DOMAIN_NAME]" title="YouTube video …"
click at [314, 233] on span "Save" at bounding box center [309, 235] width 11 height 6
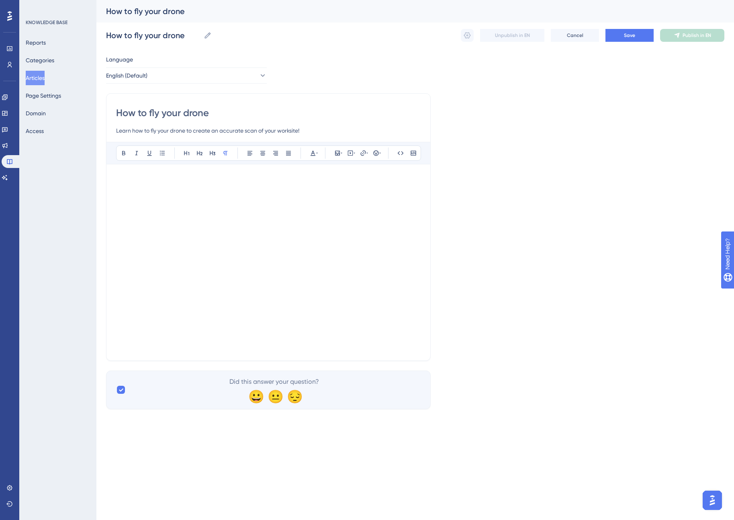
click at [214, 176] on p at bounding box center [268, 179] width 305 height 10
click at [214, 171] on div "Bold Italic Underline Bullet Point Heading 1 Heading 2 Heading 3 Normal Align L…" at bounding box center [268, 246] width 305 height 209
click at [206, 179] on p at bounding box center [268, 179] width 305 height 10
drag, startPoint x: 160, startPoint y: 179, endPoint x: 115, endPoint y: 180, distance: 45.0
click at [115, 180] on div "How to fly your drone Learn how to fly your drone to create an accurate scan of…" at bounding box center [268, 227] width 325 height 268
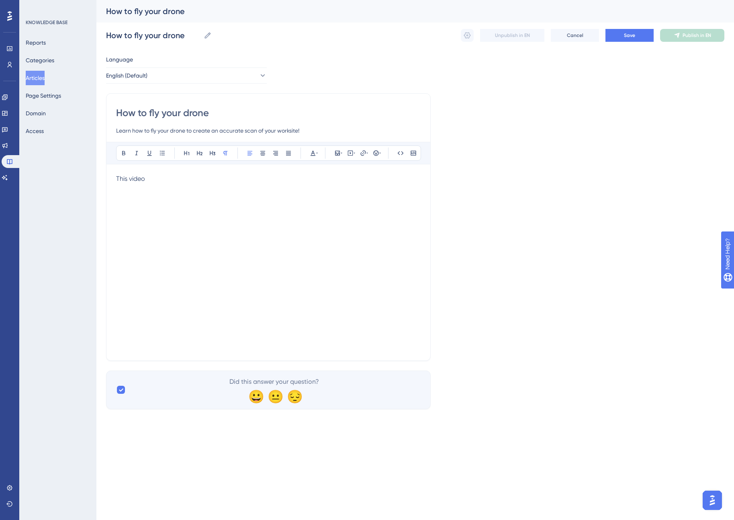
drag, startPoint x: 213, startPoint y: 113, endPoint x: 107, endPoint y: 114, distance: 105.3
click at [107, 114] on div "How to fly your drone Learn how to fly your drone to create an accurate scan of…" at bounding box center [268, 227] width 325 height 268
click at [214, 111] on input "How to fly your drone" at bounding box center [268, 112] width 305 height 13
drag, startPoint x: 219, startPoint y: 111, endPoint x: 110, endPoint y: 112, distance: 108.1
click at [110, 112] on div "How to fly your drone Learn how to fly your drone to create an accurate scan of…" at bounding box center [268, 227] width 325 height 268
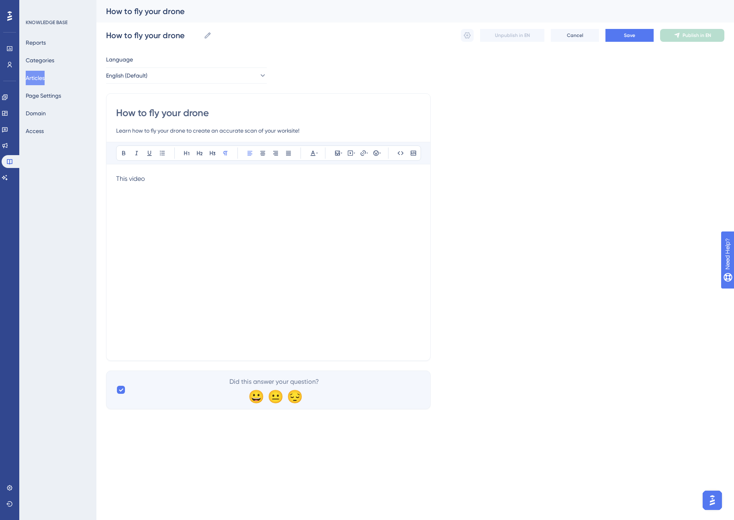
paste input "Operate Your Drone for AiroCollect"
type input "How to Operate Your Drone for AiroCollect"
click at [315, 127] on input "Learn how to fly your drone to create an accurate scan of your worksite!" at bounding box center [268, 131] width 305 height 10
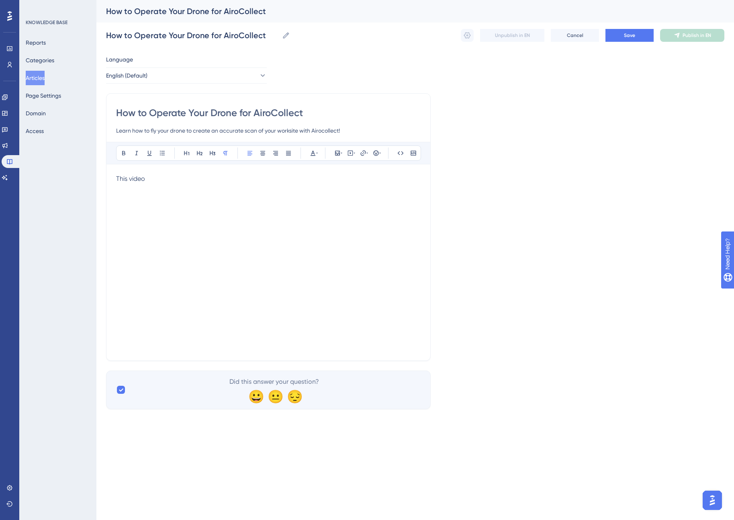
type input "Learn how to fly your drone to create an accurate scan of your worksite with Ai…"
drag, startPoint x: 187, startPoint y: 179, endPoint x: 115, endPoint y: 179, distance: 72.3
click at [115, 179] on div "How to Operate Your Drone for AiroCollect Learn how to fly your drone to create…" at bounding box center [268, 227] width 325 height 268
drag, startPoint x: 181, startPoint y: 178, endPoint x: 112, endPoint y: 179, distance: 68.7
click at [112, 179] on div "How to Operate Your Drone for AiroCollect Learn how to fly your drone to create…" at bounding box center [268, 227] width 325 height 268
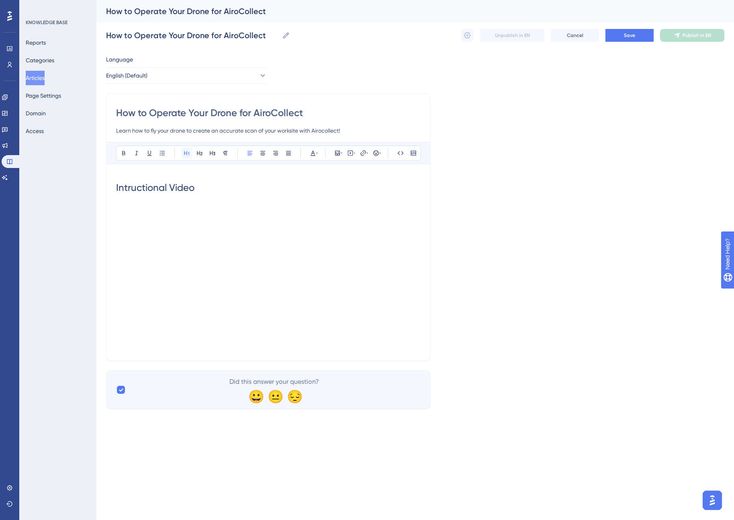
click at [189, 150] on icon at bounding box center [187, 153] width 6 height 6
click at [123, 153] on icon at bounding box center [123, 153] width 3 height 4
click at [133, 201] on h1 "Intructional Video" at bounding box center [268, 193] width 305 height 39
click at [163, 343] on div "Intructional Video :" at bounding box center [268, 262] width 305 height 177
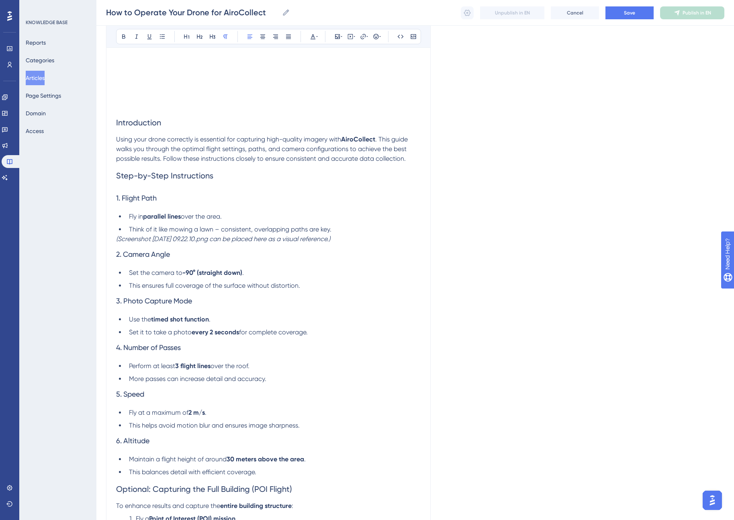
scroll to position [217, 0]
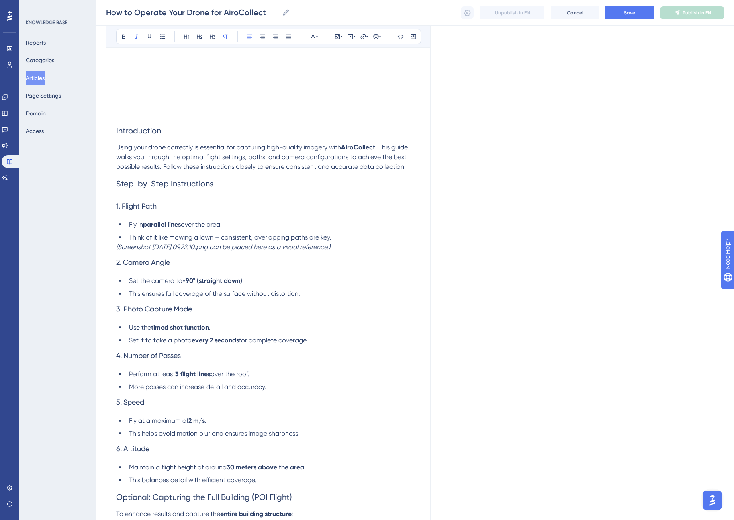
drag, startPoint x: 377, startPoint y: 248, endPoint x: 116, endPoint y: 248, distance: 261.1
click at [116, 248] on p "(Screenshot [DATE] 09.22.10.png can be placed here as a visual reference.)" at bounding box center [268, 247] width 305 height 10
click at [170, 208] on h3 "1. Flight Path" at bounding box center [268, 206] width 305 height 21
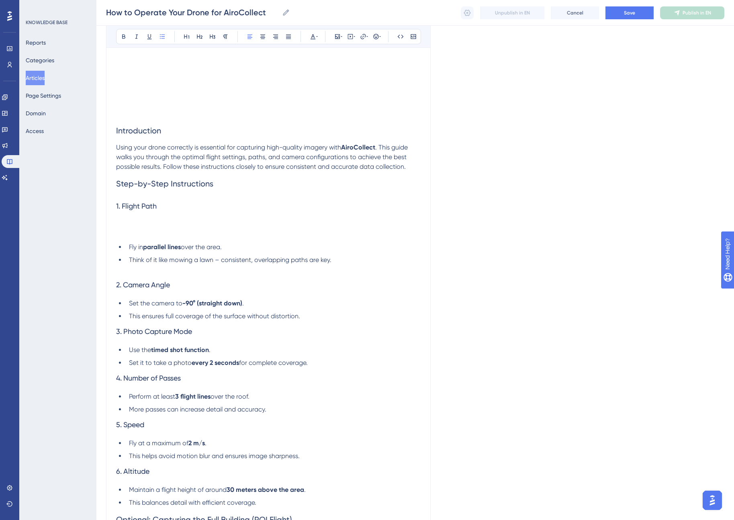
click at [143, 225] on h3 "1. Flight Path" at bounding box center [268, 217] width 305 height 43
click at [334, 33] on icon at bounding box center [337, 36] width 6 height 6
click at [337, 74] on span "Upload Image" at bounding box center [342, 75] width 33 height 6
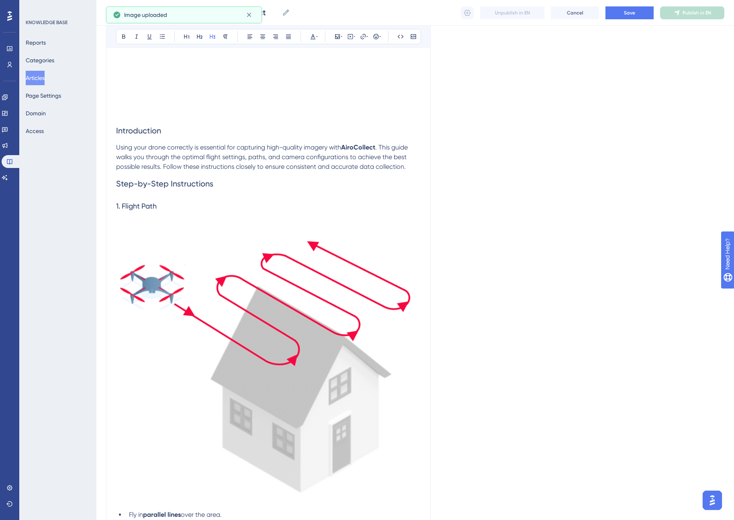
click at [297, 301] on img at bounding box center [268, 361] width 305 height 276
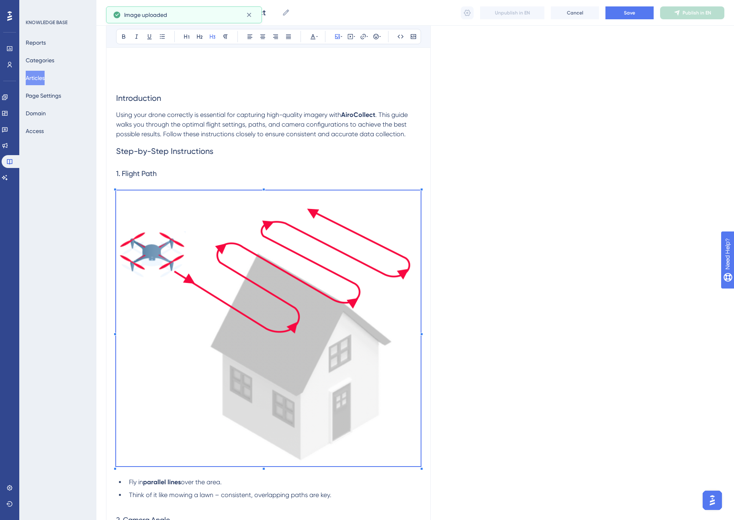
scroll to position [269, 0]
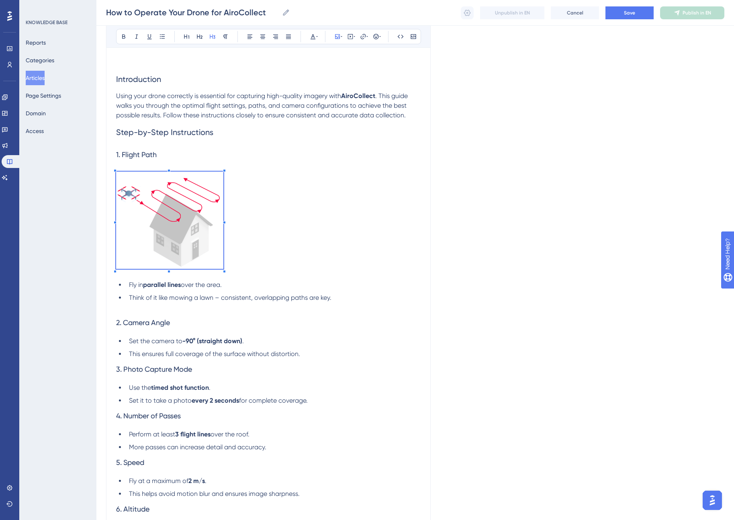
click at [224, 297] on div "Intructional Video : Introduction Using your drone correctly is essential for c…" at bounding box center [268, 302] width 305 height 801
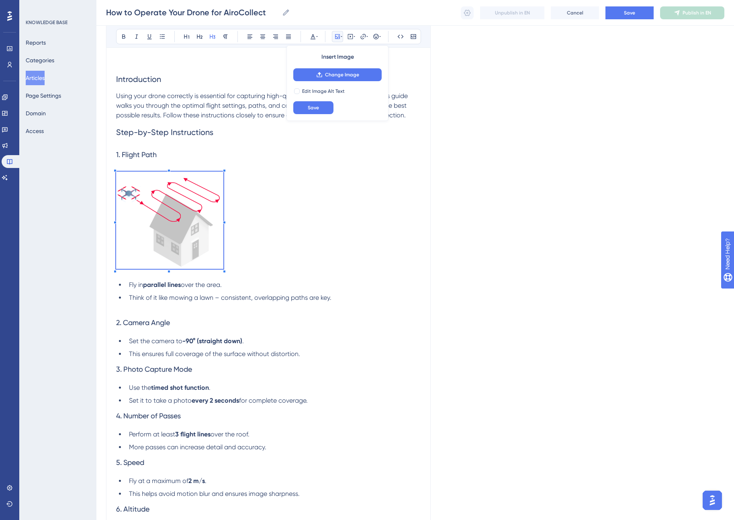
click at [456, 247] on div "Language English (Default) How to Operate Your Drone for AiroCollect Learn how …" at bounding box center [415, 272] width 618 height 978
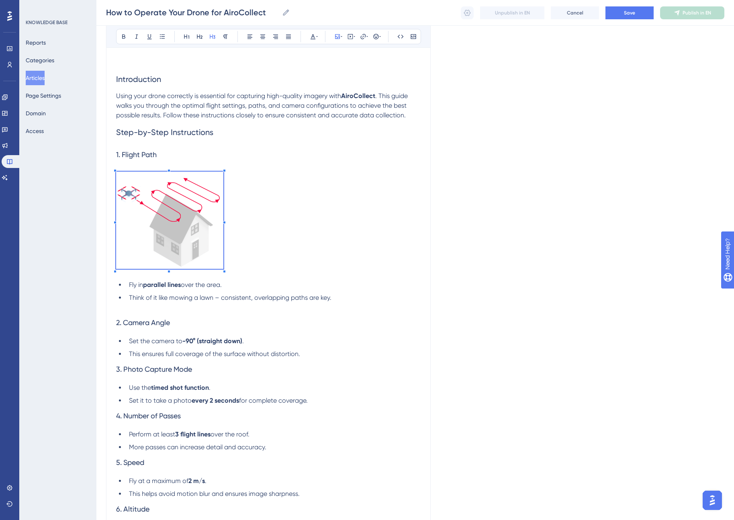
click at [451, 246] on div "Language English (Default) How to Operate Your Drone for AiroCollect Learn how …" at bounding box center [415, 272] width 618 height 978
click at [361, 243] on h3 "1. Flight Path" at bounding box center [268, 210] width 305 height 133
click at [268, 293] on li "Think of it like mowing a lawn – consistent, overlapping paths are key." at bounding box center [273, 298] width 295 height 10
click at [205, 311] on p at bounding box center [268, 307] width 305 height 10
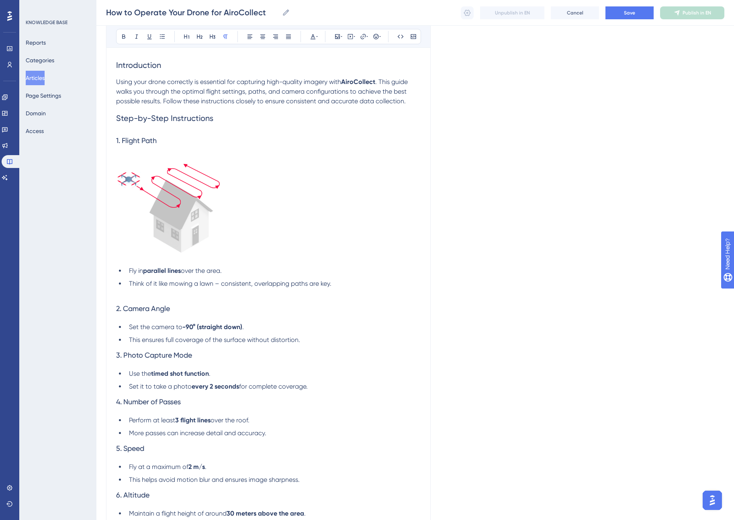
scroll to position [284, 0]
click at [297, 282] on span "Think of it like mowing a lawn – consistent, overlapping paths are key." at bounding box center [230, 282] width 202 height 8
click at [343, 282] on li "Think of it like mowing a lawn – consistent, overlapping pictures are key." at bounding box center [273, 283] width 295 height 10
click at [294, 281] on span "Think of it like mowing a lawn – consistent, overlapping pictures are key." at bounding box center [233, 282] width 209 height 8
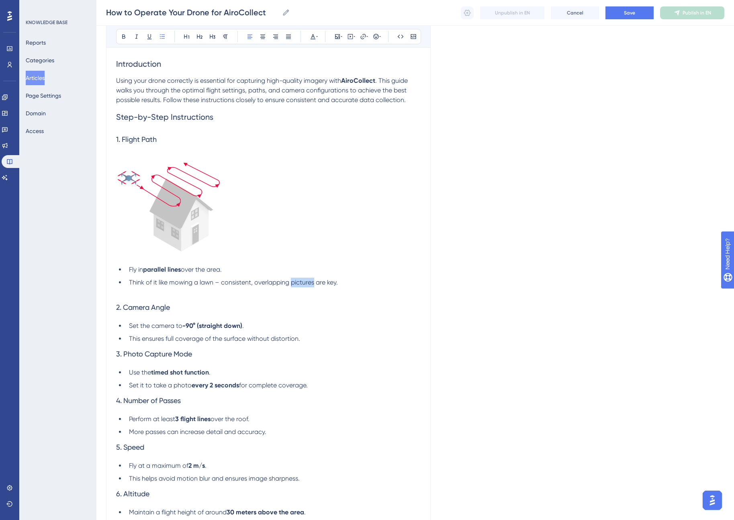
click at [294, 281] on span "Think of it like mowing a lawn – consistent, overlapping pictures are key." at bounding box center [233, 282] width 209 height 8
click at [343, 282] on li "Think of it like mowing a lawn – consistent, overlapping paths are key." at bounding box center [273, 283] width 295 height 10
click at [225, 308] on h3 "2. Camera Angle" at bounding box center [268, 307] width 305 height 21
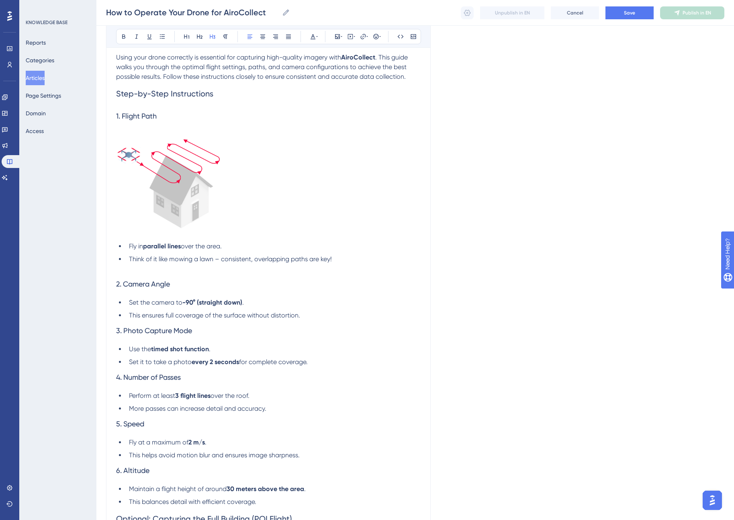
scroll to position [308, 0]
click at [214, 327] on h3 "3. Photo Capture Mode" at bounding box center [268, 329] width 305 height 21
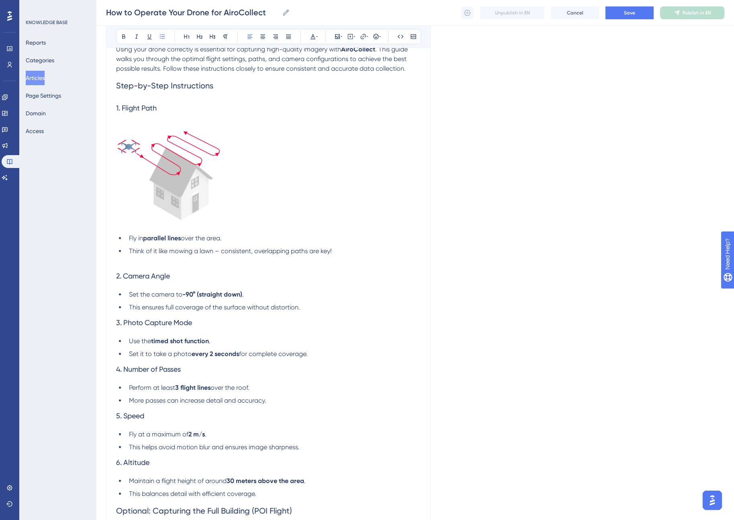
click at [328, 353] on li "Set it to take a photo every 2 seconds for complete coverage." at bounding box center [273, 354] width 295 height 10
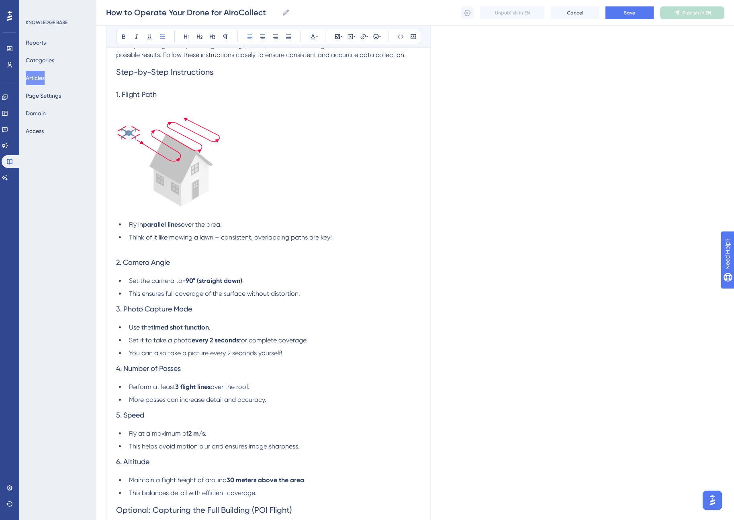
scroll to position [330, 0]
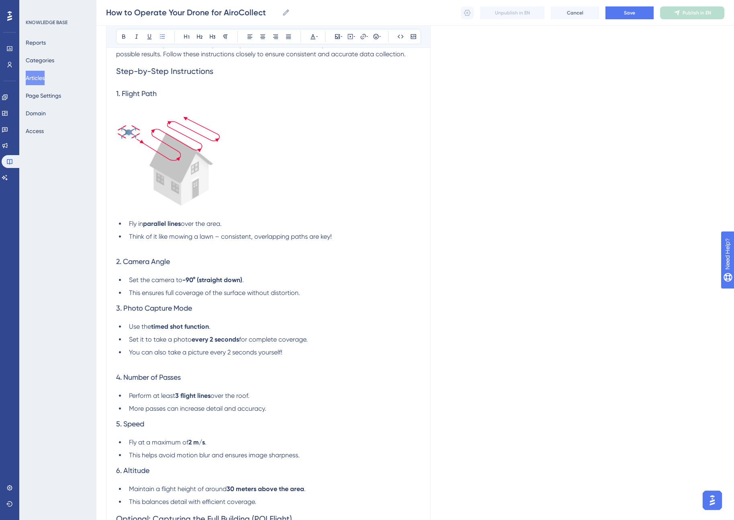
click at [304, 291] on li "This ensures full coverage of the surface without distortion." at bounding box center [273, 293] width 295 height 10
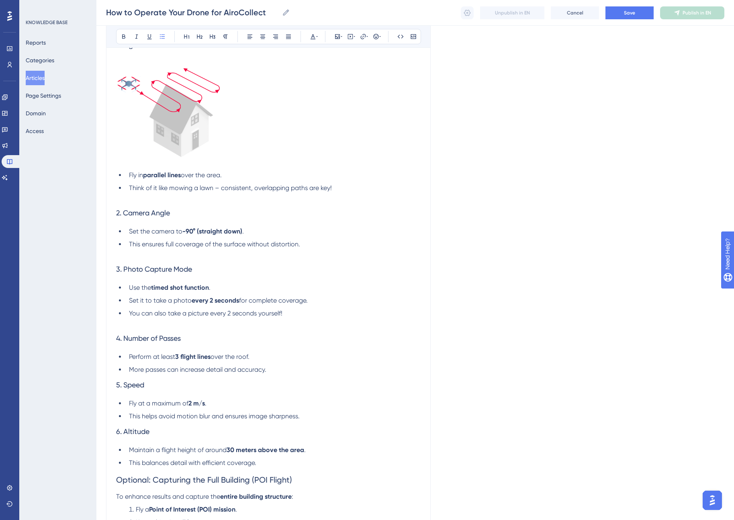
scroll to position [379, 0]
click at [275, 370] on li "More passes can increase detail and accuracy." at bounding box center [273, 369] width 295 height 10
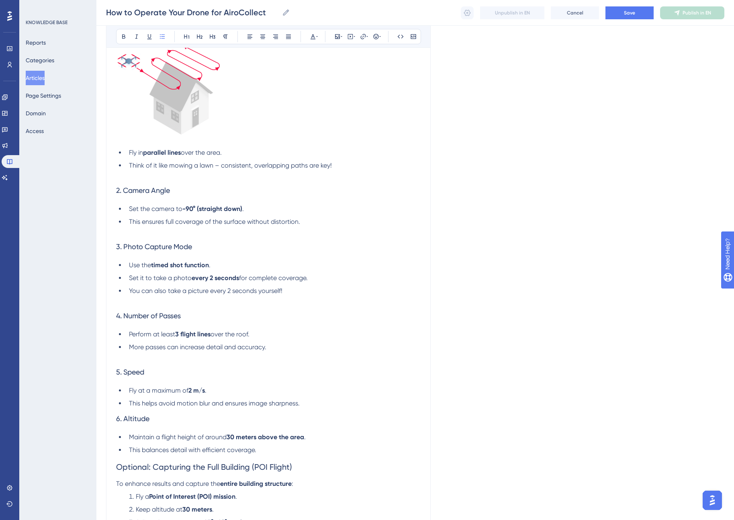
scroll to position [414, 0]
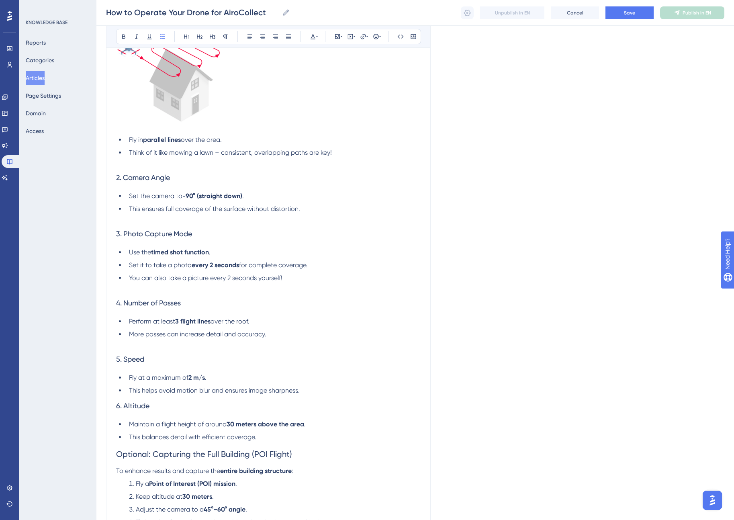
click at [309, 391] on li "This helps avoid motion blur and ensures image sharpness." at bounding box center [273, 391] width 295 height 10
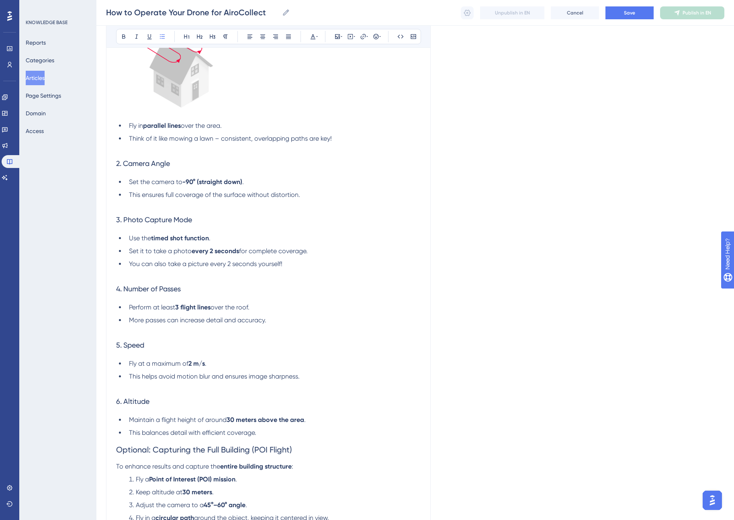
scroll to position [436, 0]
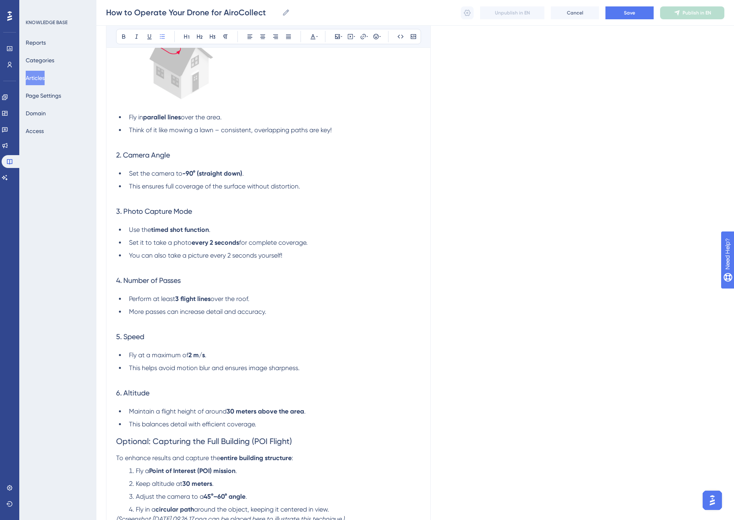
click at [270, 423] on li "This balances detail with efficient coverage." at bounding box center [273, 424] width 295 height 10
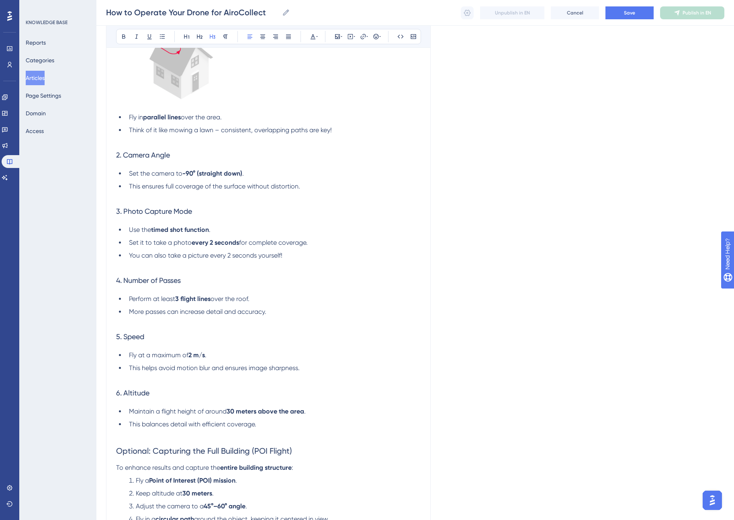
click at [228, 394] on h3 "6. Altitude" at bounding box center [268, 392] width 305 height 21
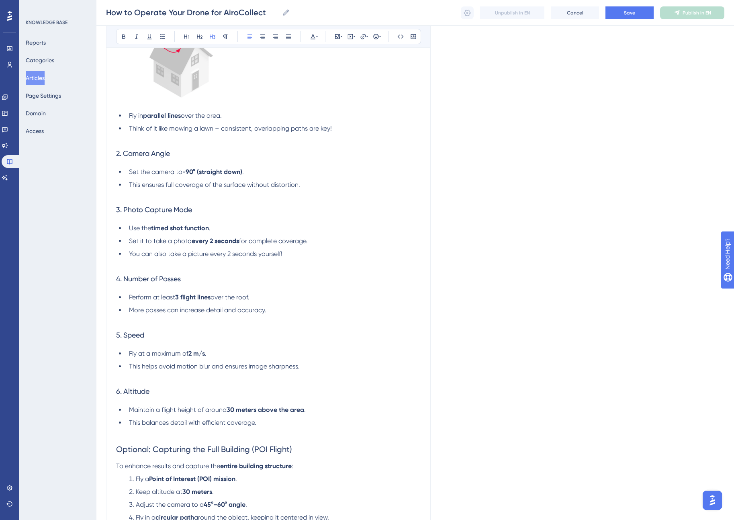
scroll to position [440, 0]
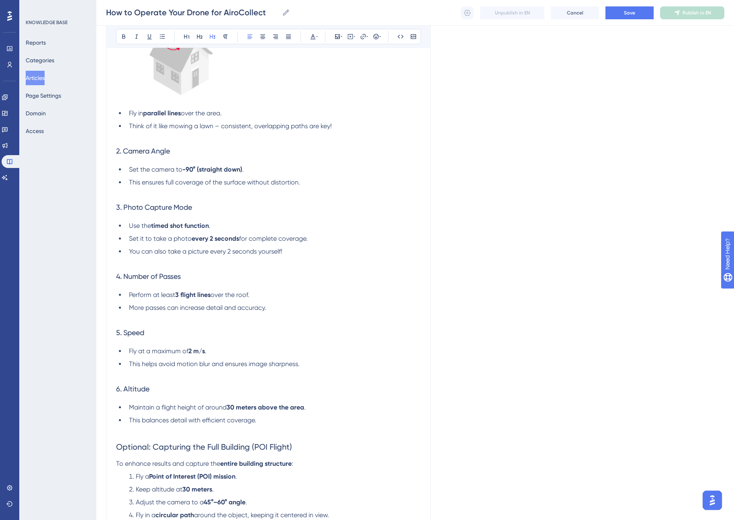
click at [298, 407] on strong "30 meters above the area" at bounding box center [266, 407] width 78 height 8
click at [258, 414] on ul "Maintain a flight height of around 30 meters above the roof . This balances det…" at bounding box center [268, 419] width 305 height 32
click at [266, 417] on li "This balances detail with efficient coverage." at bounding box center [273, 424] width 295 height 19
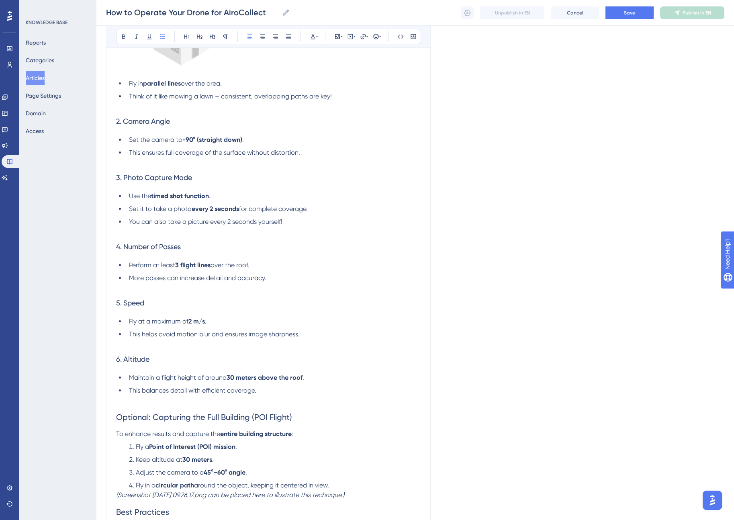
scroll to position [473, 0]
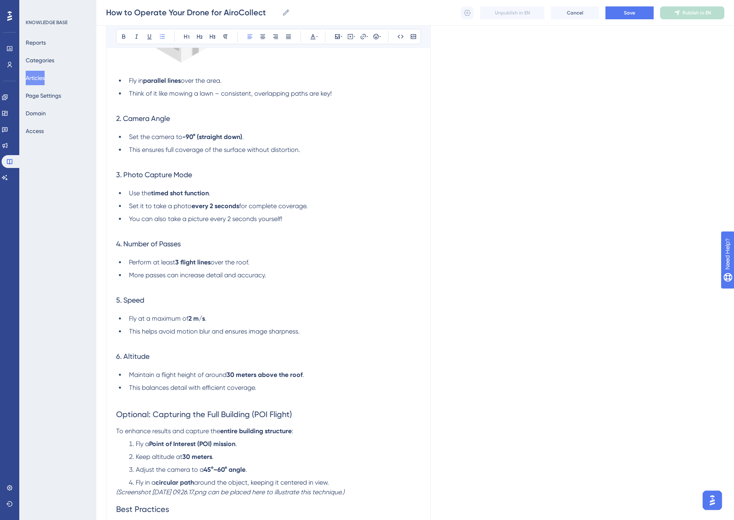
click at [237, 413] on span "Optional: Capturing the Full Building (POI Flight)" at bounding box center [204, 414] width 176 height 10
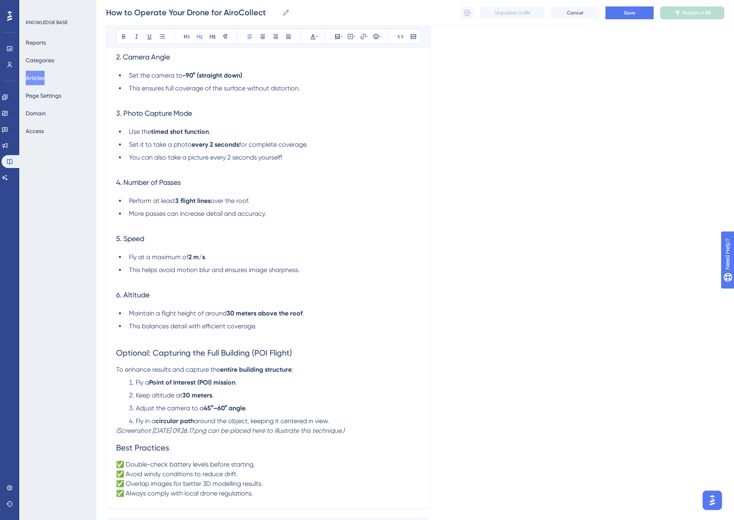
scroll to position [535, 0]
drag, startPoint x: 376, startPoint y: 431, endPoint x: 108, endPoint y: 430, distance: 268.8
click at [108, 430] on div "How to Operate Your Drone for AiroCollect Learn how to fly your drone to create…" at bounding box center [268, 31] width 325 height 952
click at [301, 352] on h2 "Optional: Capturing the Full Building (POI Flight)" at bounding box center [268, 352] width 305 height 24
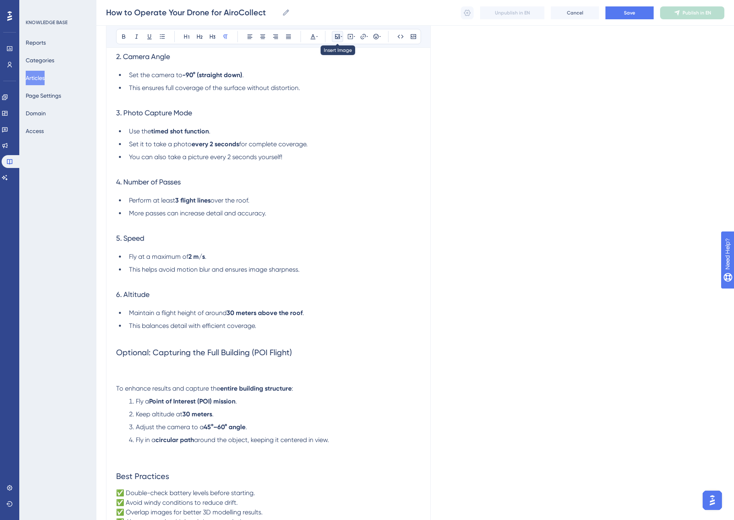
click at [338, 40] on button at bounding box center [337, 36] width 11 height 11
click at [337, 75] on span "Upload Image" at bounding box center [342, 75] width 33 height 6
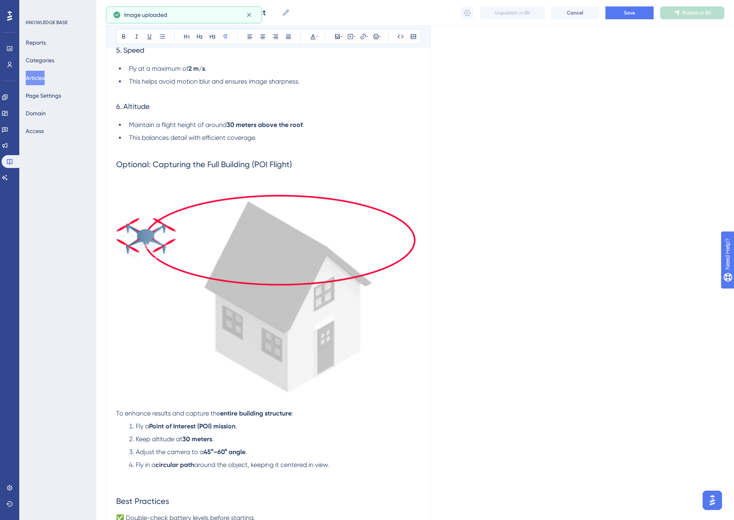
scroll to position [740, 0]
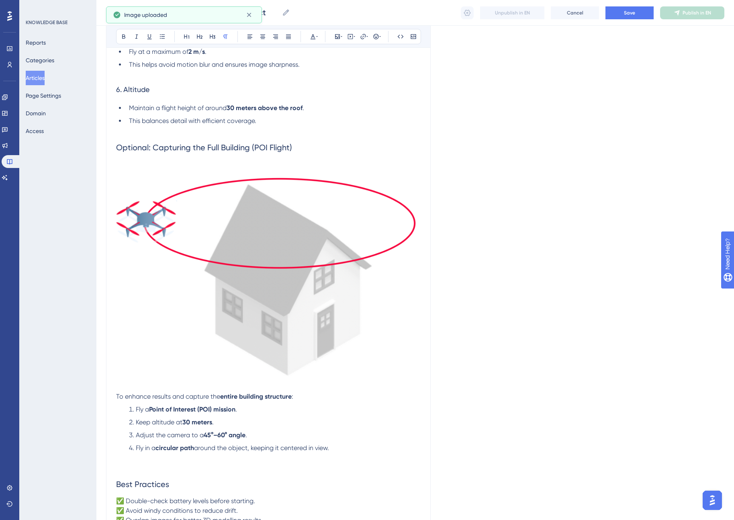
click at [231, 321] on img at bounding box center [268, 269] width 305 height 220
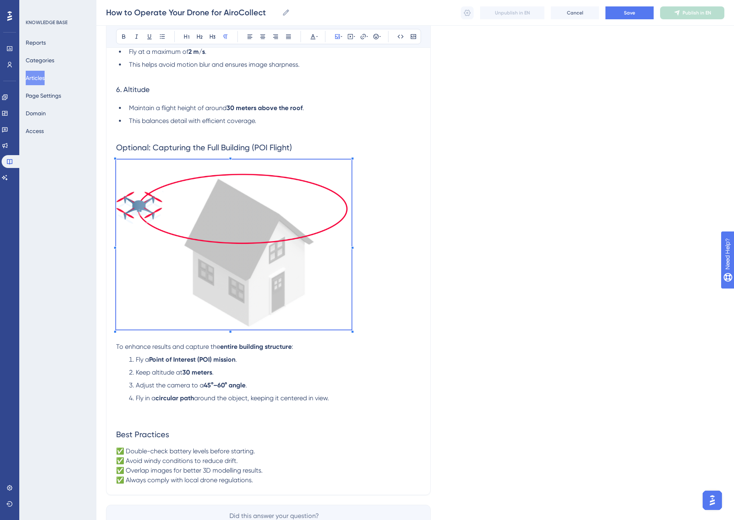
click at [352, 260] on p at bounding box center [268, 245] width 305 height 173
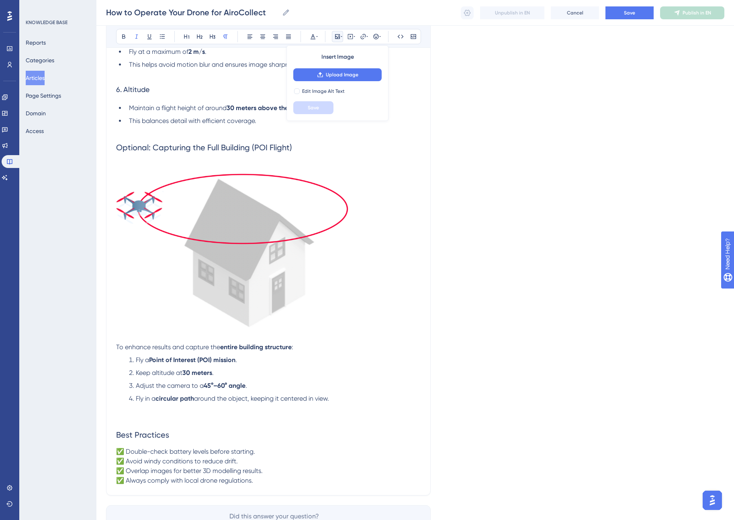
click at [178, 414] on p at bounding box center [268, 418] width 305 height 10
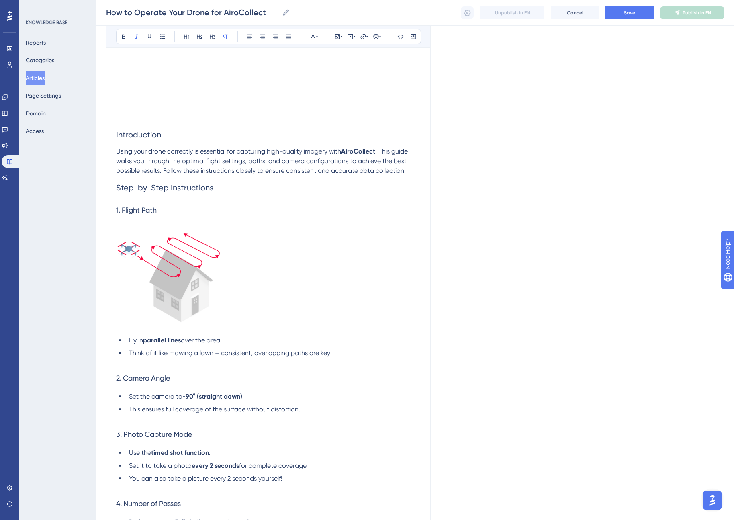
scroll to position [213, 0]
drag, startPoint x: 169, startPoint y: 135, endPoint x: 113, endPoint y: 135, distance: 55.8
click at [113, 135] on div "How to Operate Your Drone for AiroCollect Learn how to fly your drone to create…" at bounding box center [268, 449] width 325 height 1145
click at [124, 37] on icon at bounding box center [124, 36] width 6 height 6
drag, startPoint x: 223, startPoint y: 188, endPoint x: 112, endPoint y: 187, distance: 110.9
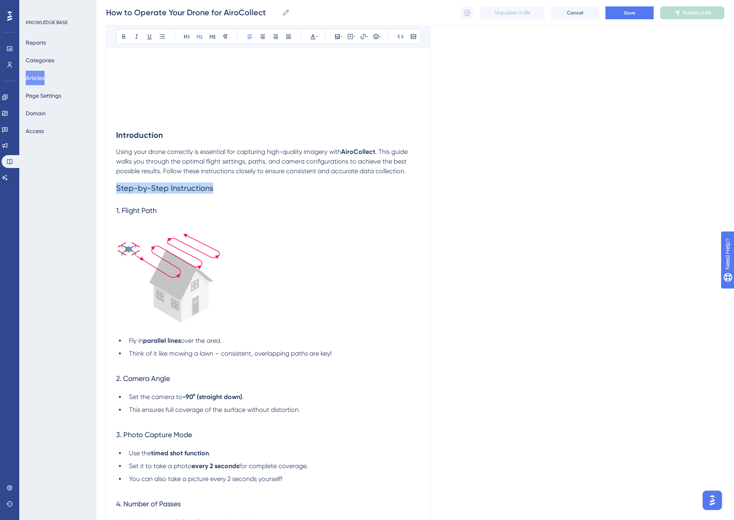
click at [112, 187] on div "How to Operate Your Drone for AiroCollect Learn how to fly your drone to create…" at bounding box center [268, 449] width 325 height 1145
click at [121, 34] on icon at bounding box center [124, 36] width 6 height 6
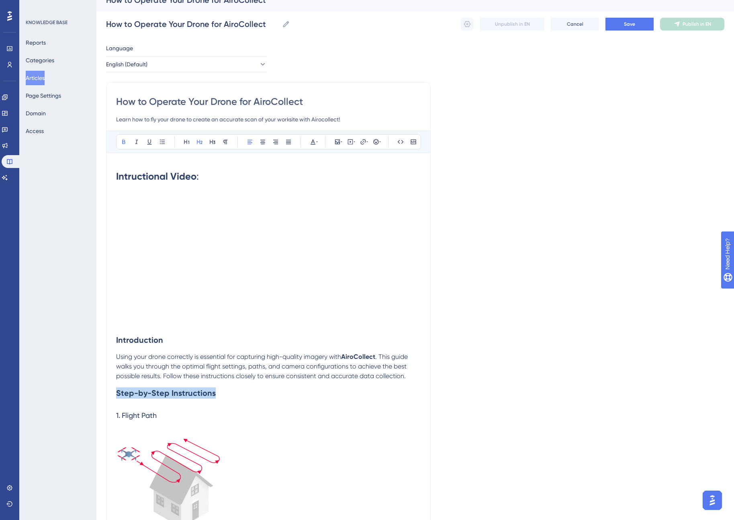
scroll to position [0, 0]
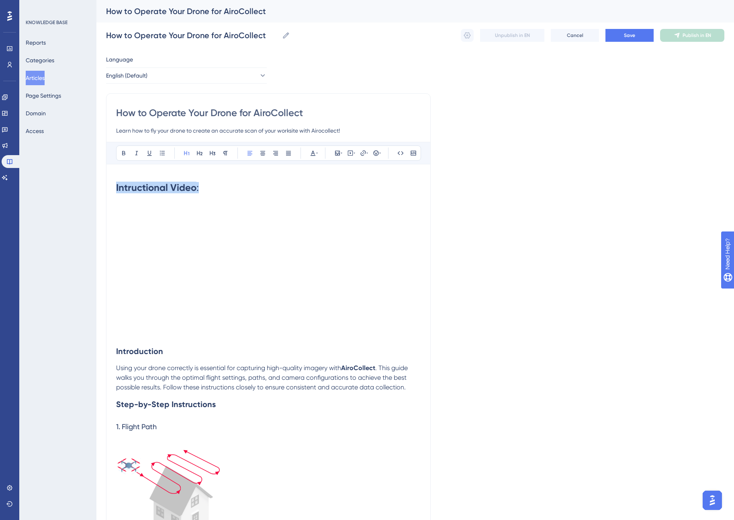
drag, startPoint x: 210, startPoint y: 186, endPoint x: 108, endPoint y: 186, distance: 102.0
drag, startPoint x: 176, startPoint y: 354, endPoint x: 95, endPoint y: 351, distance: 80.8
click at [0, 0] on div "Performance Users Engagement Widgets Feedback Product Updates Knowledge Base AI…" at bounding box center [0, 0] width 0 height 0
click at [185, 153] on icon at bounding box center [187, 153] width 6 height 6
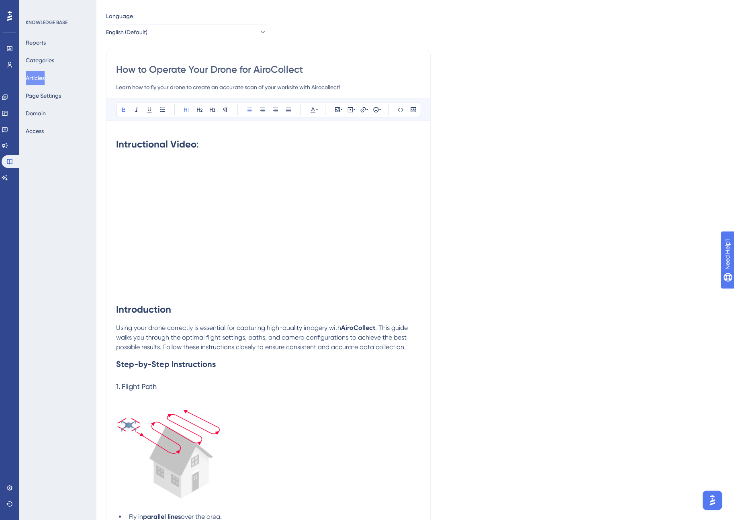
scroll to position [46, 0]
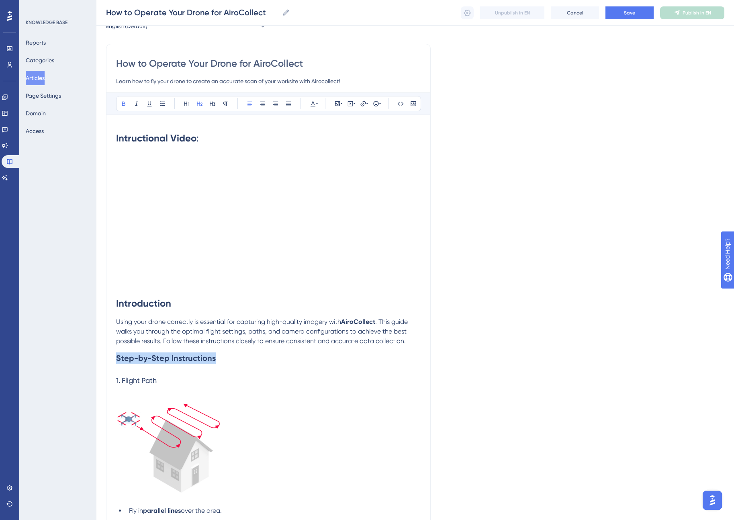
drag, startPoint x: 221, startPoint y: 357, endPoint x: 113, endPoint y: 357, distance: 108.1
click at [184, 102] on icon at bounding box center [186, 104] width 5 height 4
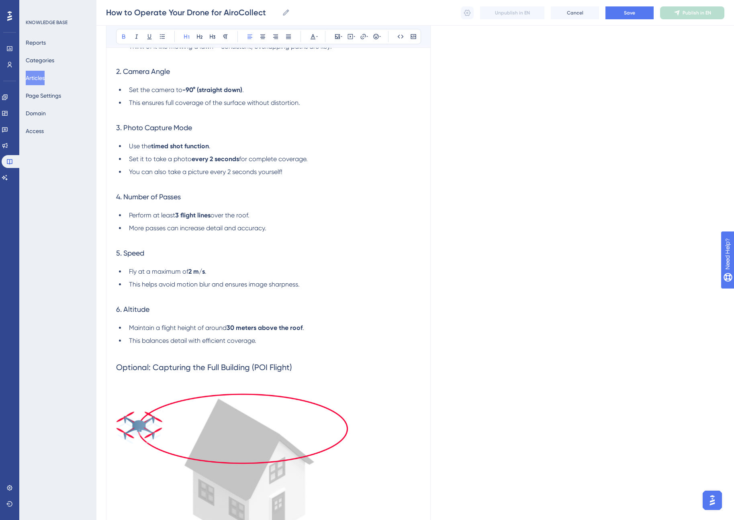
scroll to position [564, 0]
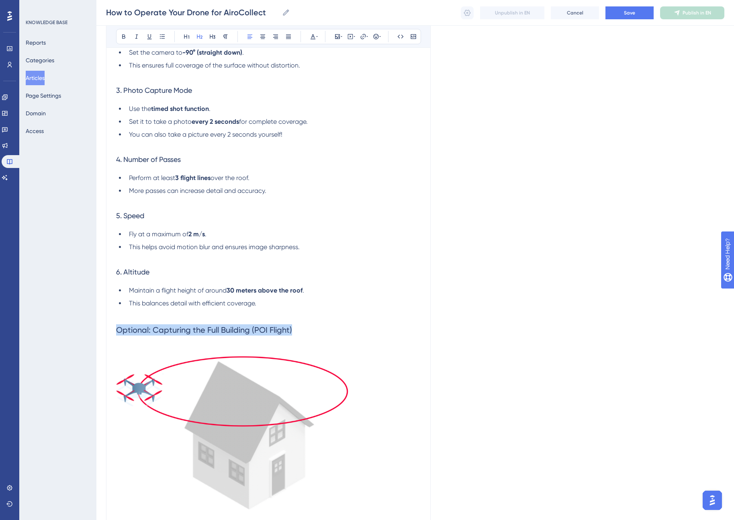
drag, startPoint x: 298, startPoint y: 329, endPoint x: 106, endPoint y: 331, distance: 192.4
click at [106, 331] on div "How to Operate Your Drone for AiroCollect Learn how to fly your drone to create…" at bounding box center [268, 101] width 325 height 1151
click at [185, 35] on icon at bounding box center [187, 36] width 6 height 6
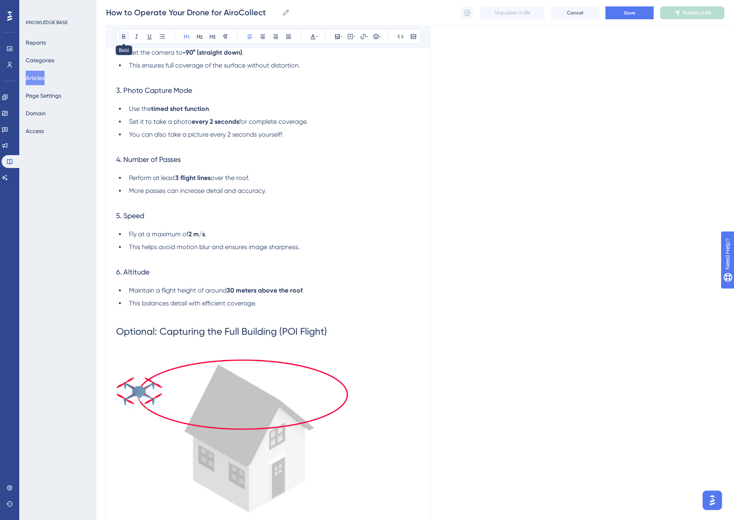
click at [123, 35] on icon at bounding box center [123, 37] width 3 height 4
click at [345, 329] on h1 "Optional: Capturing the Full Building (POI Flight)" at bounding box center [268, 331] width 305 height 27
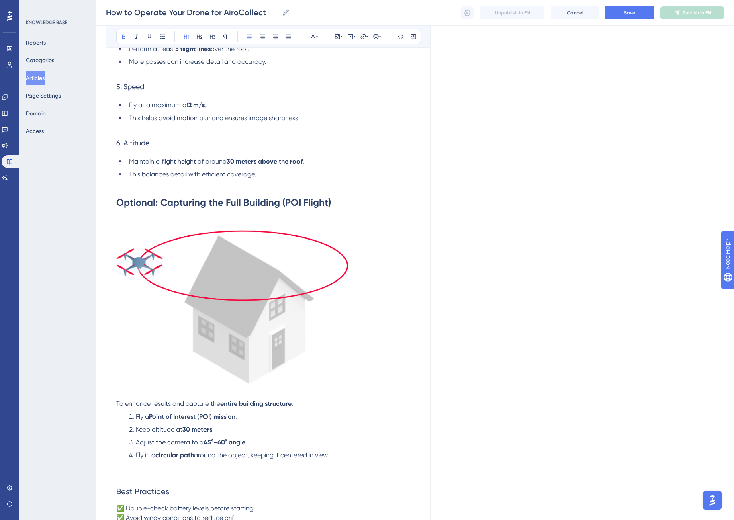
scroll to position [694, 0]
drag, startPoint x: 170, startPoint y: 401, endPoint x: 118, endPoint y: 401, distance: 51.8
click at [118, 401] on span "To enhance results and capture the" at bounding box center [168, 403] width 104 height 8
click at [156, 417] on strong "Point of Interest (POI) mission" at bounding box center [192, 415] width 86 height 8
click at [180, 403] on span "For better results and capture the" at bounding box center [165, 403] width 98 height 8
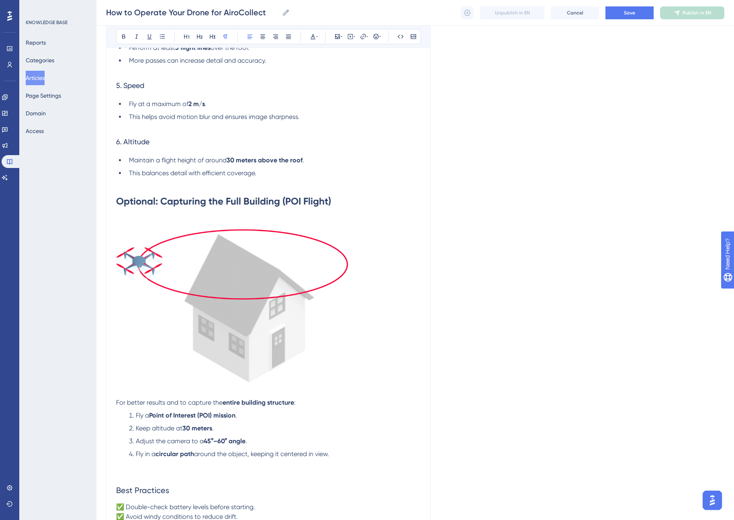
scroll to position [697, 0]
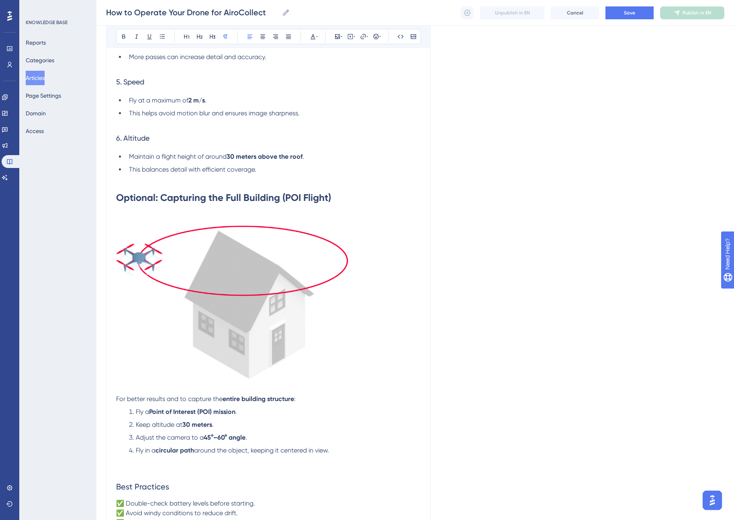
click at [345, 449] on li "Fly in a circular path around the object, keeping it centered in view." at bounding box center [273, 451] width 295 height 10
drag, startPoint x: 211, startPoint y: 462, endPoint x: 196, endPoint y: 463, distance: 14.5
click at [196, 463] on span "Fly at a maximum of 2m/s, and take a picture every second" at bounding box center [223, 462] width 174 height 8
click at [125, 37] on icon at bounding box center [124, 36] width 6 height 6
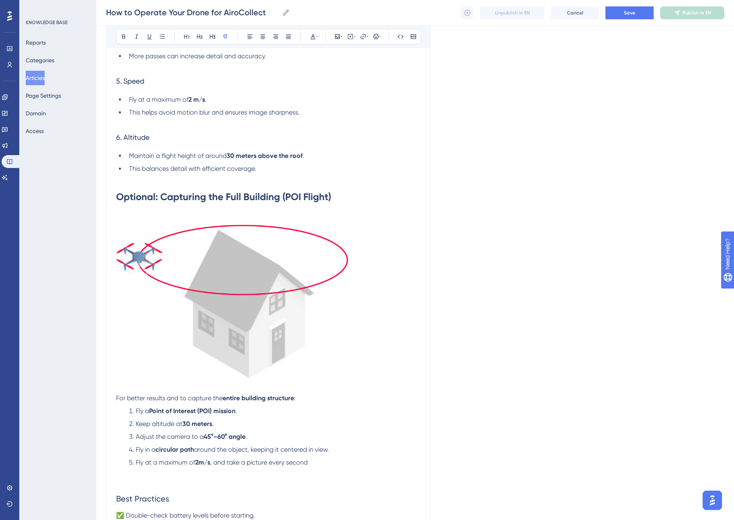
click at [272, 468] on p at bounding box center [268, 472] width 305 height 10
drag, startPoint x: 249, startPoint y: 463, endPoint x: 326, endPoint y: 463, distance: 77.1
click at [326, 463] on li "Fly at a maximum of 2m/s , and take a picture every second" at bounding box center [273, 463] width 295 height 10
click at [122, 38] on icon at bounding box center [123, 37] width 3 height 4
click at [323, 462] on li "Fly at a maximum of 2m/s , and take a picture every second" at bounding box center [273, 463] width 295 height 10
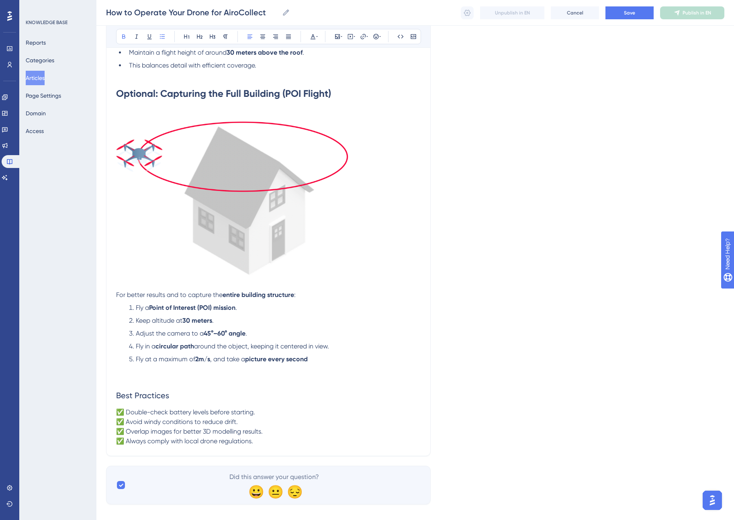
scroll to position [811, 0]
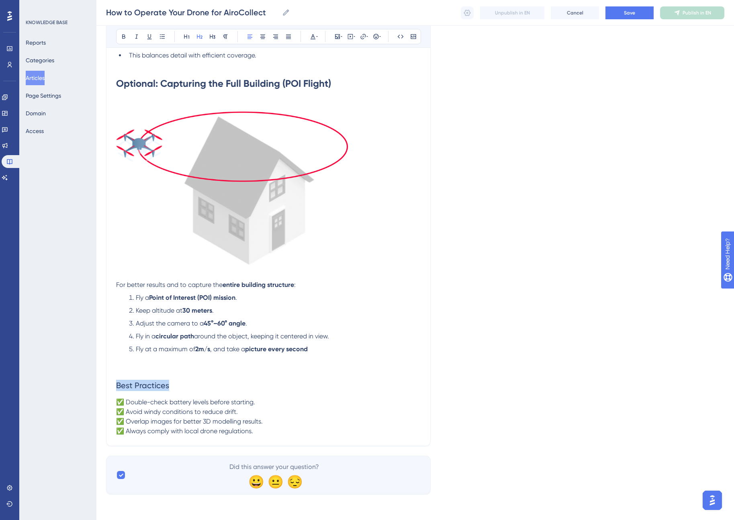
drag, startPoint x: 186, startPoint y: 386, endPoint x: 104, endPoint y: 386, distance: 81.6
click at [0, 0] on div "Performance Users Engagement Widgets Feedback Product Updates Knowledge Base AI…" at bounding box center [0, 0] width 0 height 0
click at [184, 33] on icon at bounding box center [187, 36] width 6 height 6
click at [121, 34] on icon at bounding box center [124, 36] width 6 height 6
click at [228, 409] on span "✅ Double-check battery levels before starting." at bounding box center [185, 405] width 139 height 8
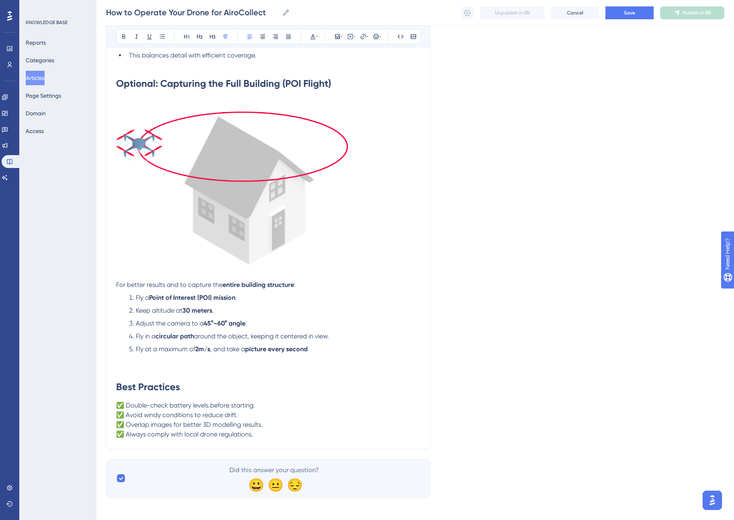
click at [245, 415] on p "✅ Double-check battery levels before starting. ✅ Avoid windy conditions to redu…" at bounding box center [268, 420] width 305 height 39
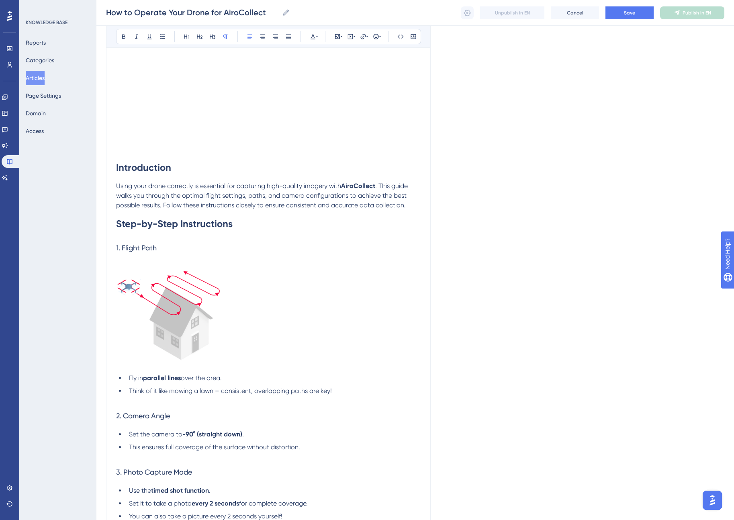
scroll to position [0, 0]
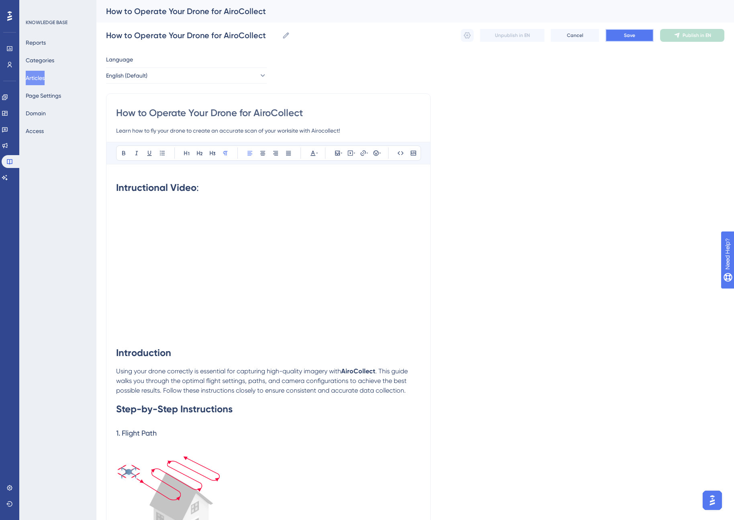
click at [629, 39] on button "Save" at bounding box center [629, 35] width 48 height 13
click at [638, 35] on button "Save" at bounding box center [629, 35] width 48 height 13
click at [685, 35] on span "Publish in EN" at bounding box center [697, 35] width 29 height 6
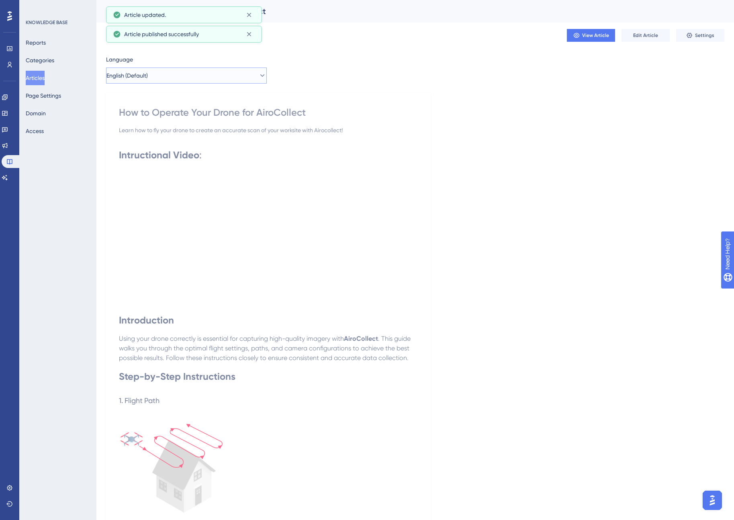
click at [213, 79] on button "English (Default)" at bounding box center [186, 75] width 161 height 16
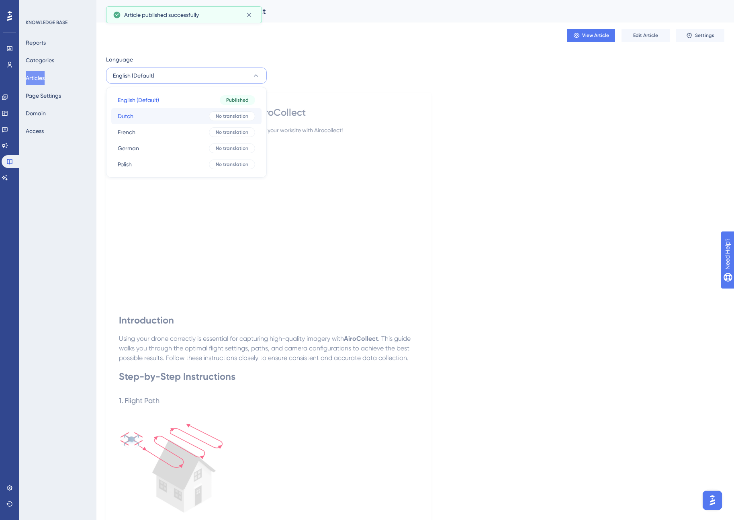
click at [223, 114] on span "No translation" at bounding box center [232, 116] width 33 height 6
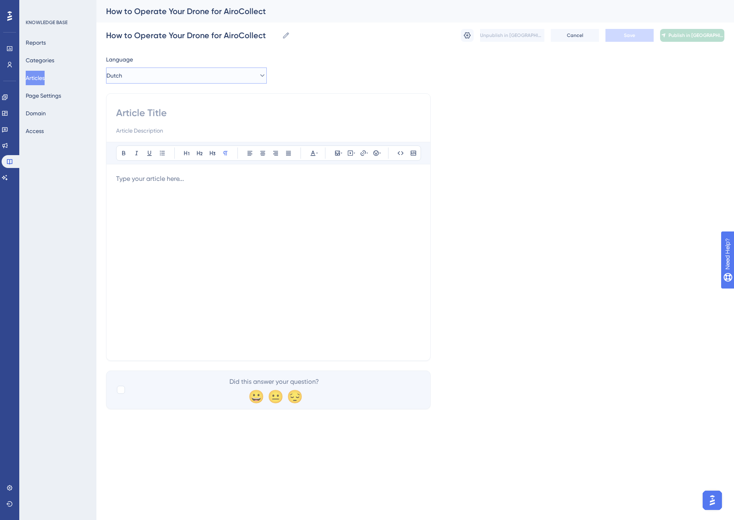
click at [234, 74] on button "Dutch" at bounding box center [186, 75] width 161 height 16
click at [235, 118] on span "No translation" at bounding box center [232, 116] width 33 height 6
click at [203, 74] on button "Dutch" at bounding box center [186, 75] width 161 height 16
click at [199, 96] on button "English (Default) English (Default) Published" at bounding box center [186, 100] width 150 height 16
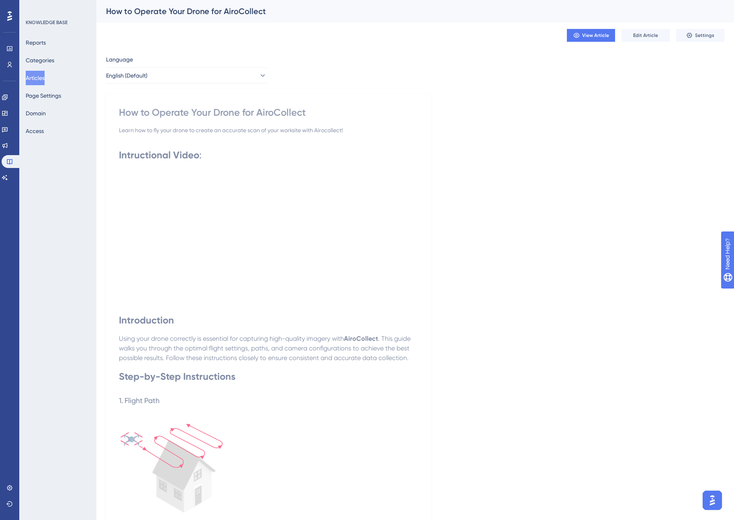
click at [582, 36] on span "View Article" at bounding box center [595, 35] width 27 height 6
click at [656, 32] on span "Edit Article" at bounding box center [645, 35] width 25 height 6
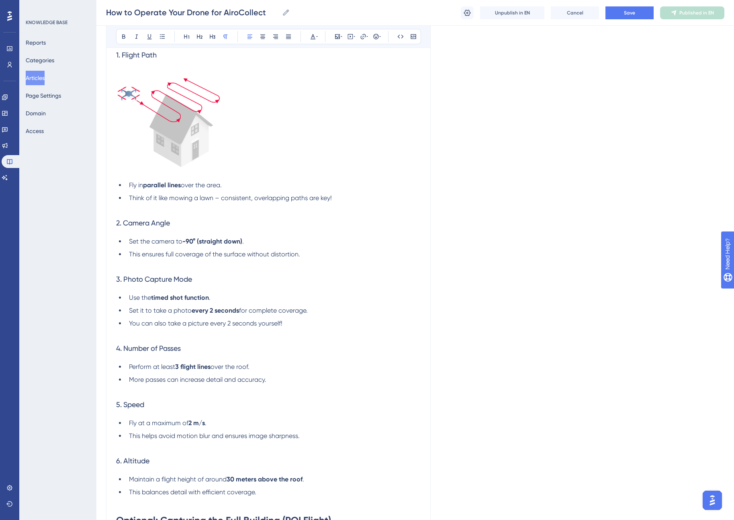
scroll to position [374, 0]
click at [200, 123] on img at bounding box center [169, 120] width 107 height 97
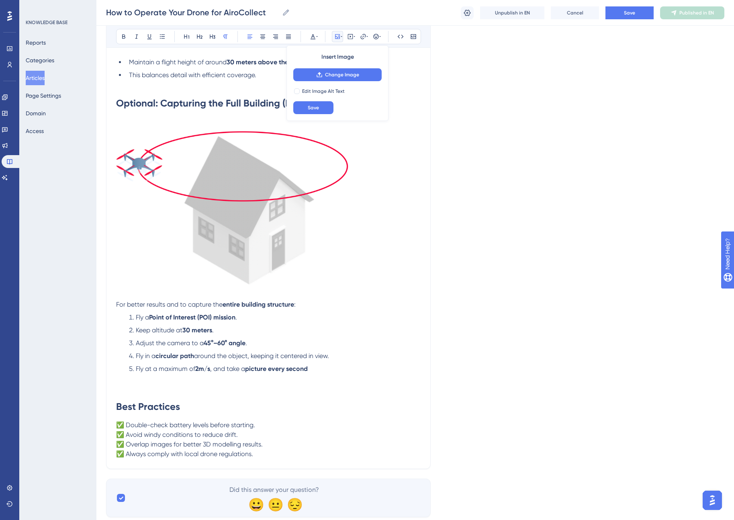
scroll to position [815, 0]
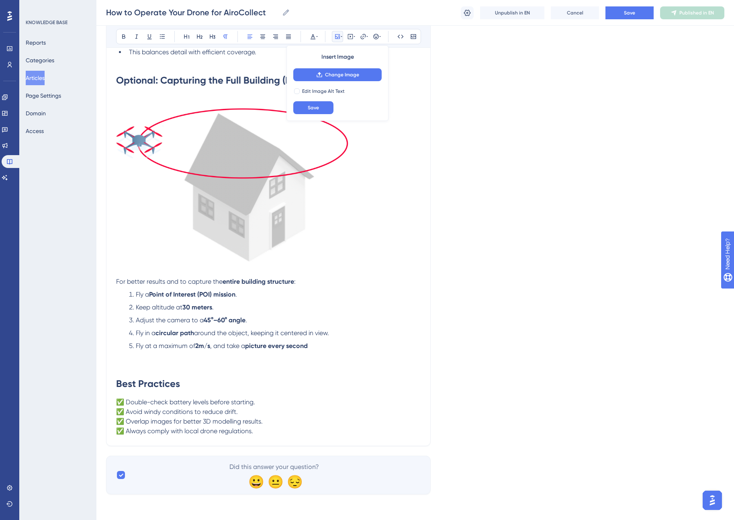
click at [223, 152] on img at bounding box center [234, 179] width 236 height 170
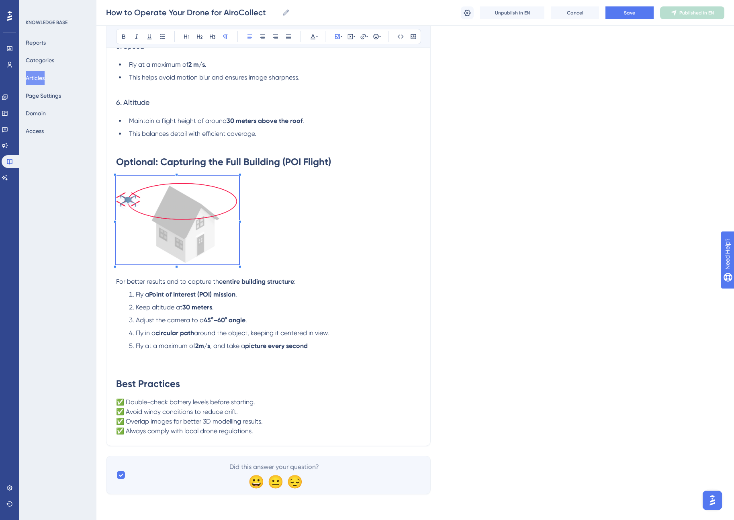
scroll to position [733, 0]
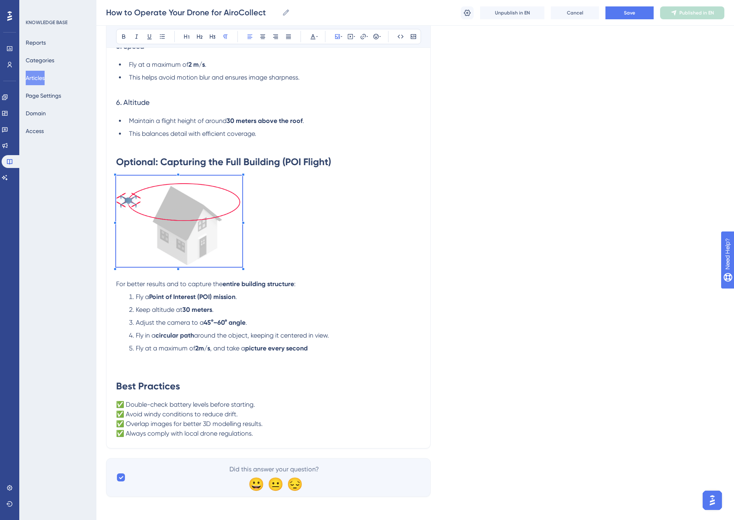
click at [242, 207] on span at bounding box center [179, 223] width 126 height 94
click at [307, 104] on button "Save" at bounding box center [313, 107] width 40 height 13
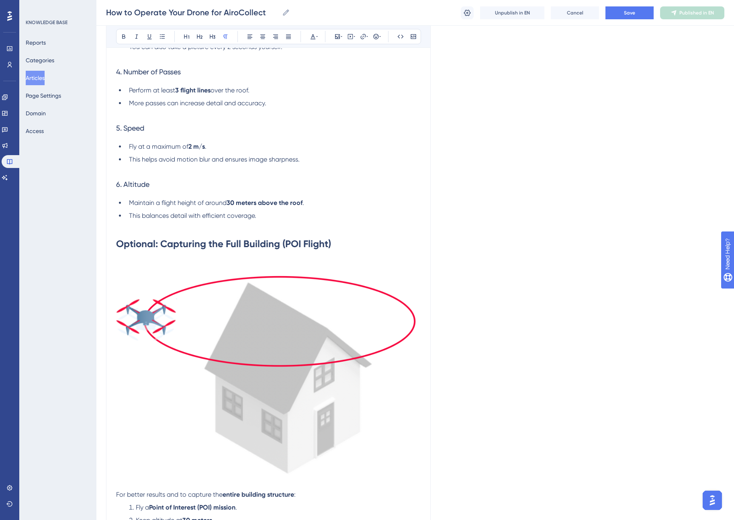
click at [335, 272] on img at bounding box center [268, 368] width 305 height 220
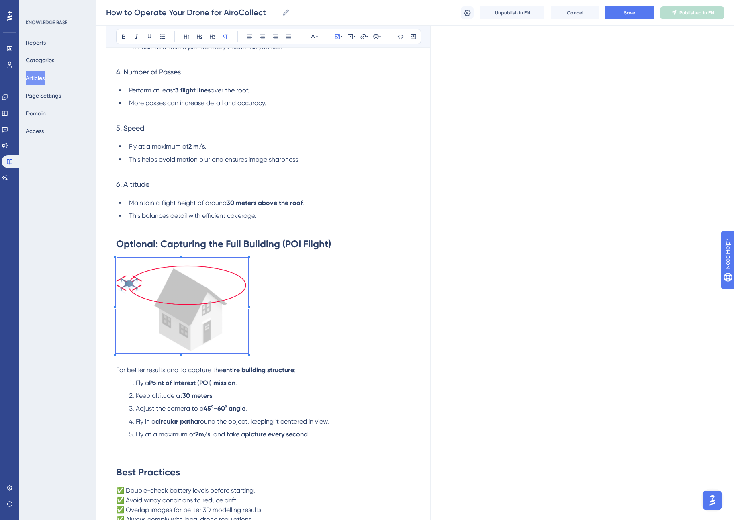
click at [249, 376] on div "Intructional Video : Introduction Using your drone correctly is essential for c…" at bounding box center [268, 22] width 305 height 1005
click at [310, 92] on span "Edit Image Alt Text" at bounding box center [323, 91] width 43 height 6
click at [305, 89] on span "Edit Image Alt Text" at bounding box center [323, 91] width 43 height 6
checkbox input "false"
click at [306, 108] on button "Save" at bounding box center [313, 107] width 40 height 13
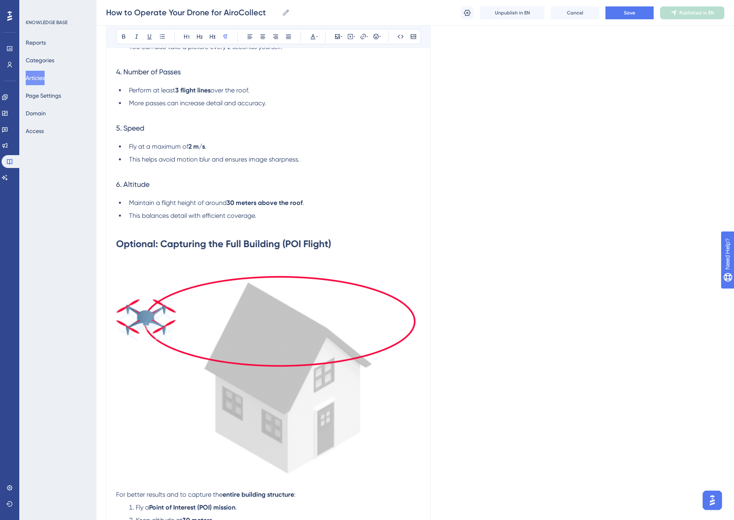
click at [313, 347] on img at bounding box center [268, 368] width 305 height 220
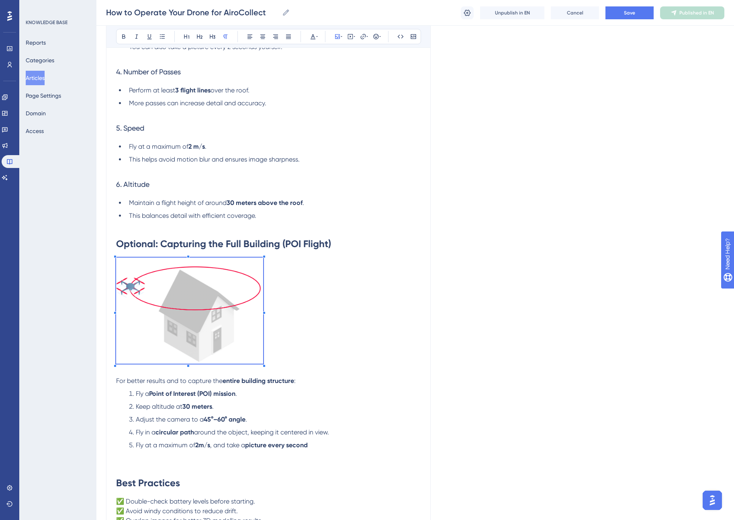
click at [262, 405] on div "Intructional Video : Introduction Using your drone correctly is essential for c…" at bounding box center [268, 28] width 305 height 1016
click at [336, 70] on button "Change Image" at bounding box center [337, 74] width 88 height 13
click at [269, 269] on p at bounding box center [268, 312] width 305 height 109
click at [327, 247] on strong "Optional: Capturing the Full Building (POI Flight)" at bounding box center [223, 244] width 215 height 12
click at [311, 211] on li "This balances detail with efficient coverage." at bounding box center [273, 220] width 295 height 19
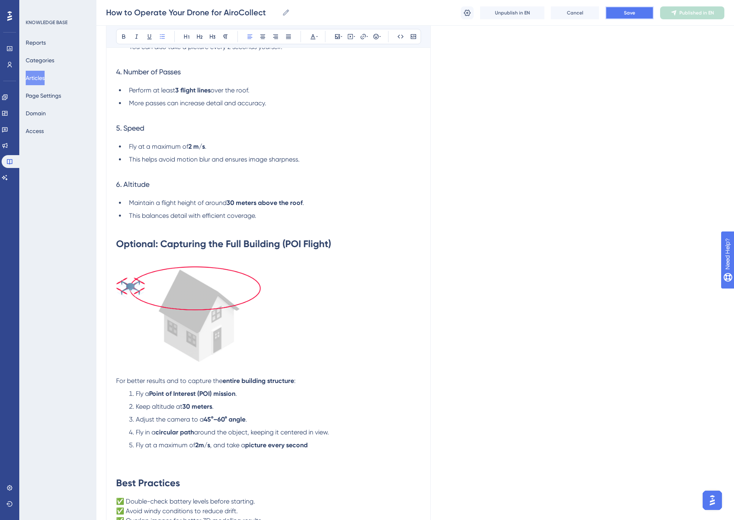
click at [626, 8] on button "Save" at bounding box center [629, 12] width 48 height 13
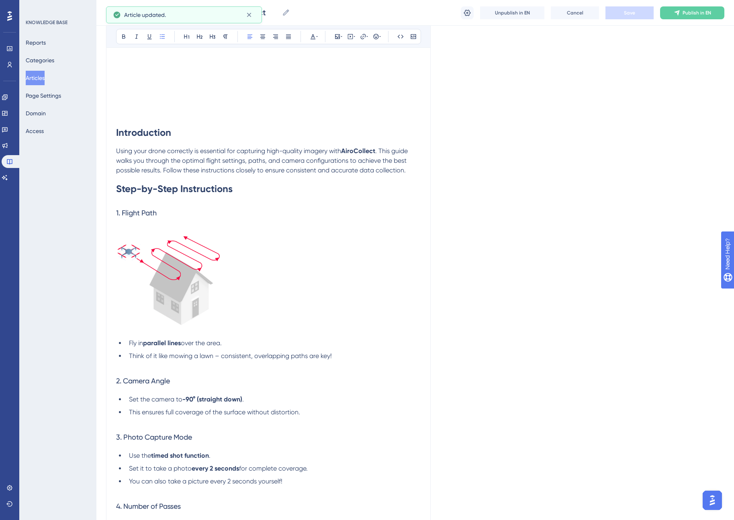
scroll to position [0, 0]
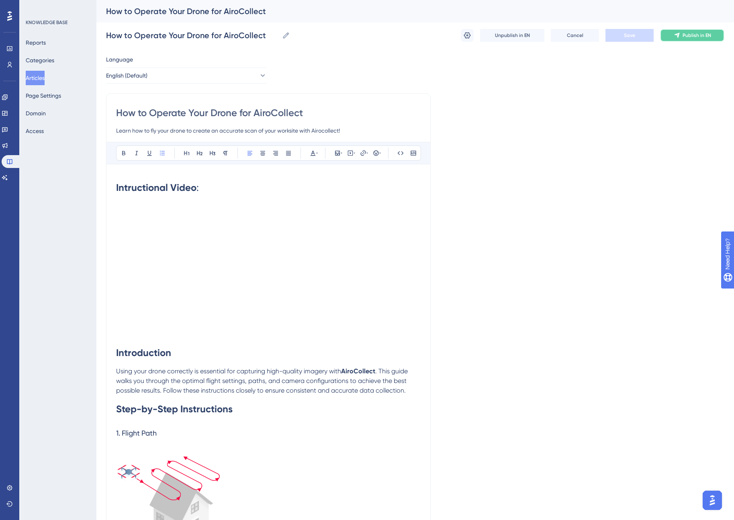
click at [683, 34] on span "Publish in EN" at bounding box center [697, 35] width 29 height 6
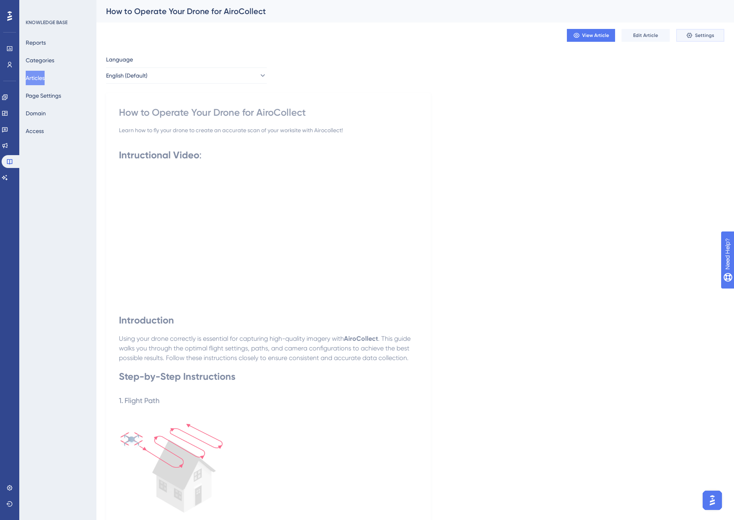
click at [693, 37] on button "Settings" at bounding box center [700, 35] width 48 height 13
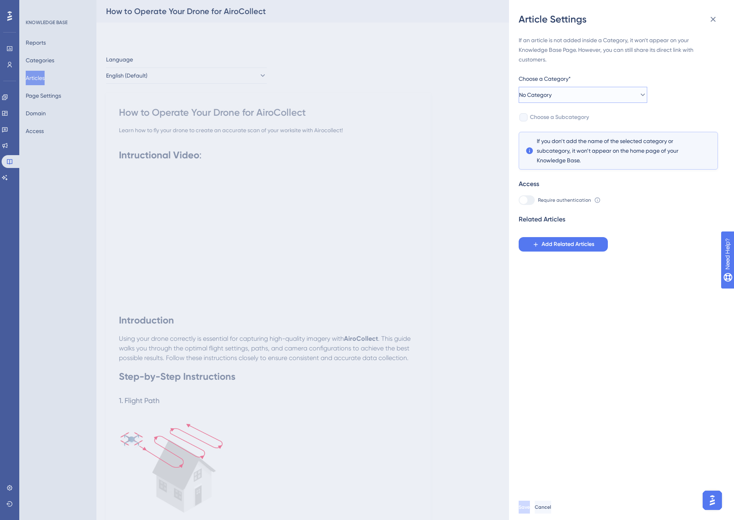
click at [607, 90] on button "No Category" at bounding box center [583, 95] width 129 height 16
click at [585, 149] on div "Getting Started Getting Started" at bounding box center [582, 151] width 105 height 16
click at [565, 119] on span "Choose a Subcategory" at bounding box center [559, 117] width 59 height 10
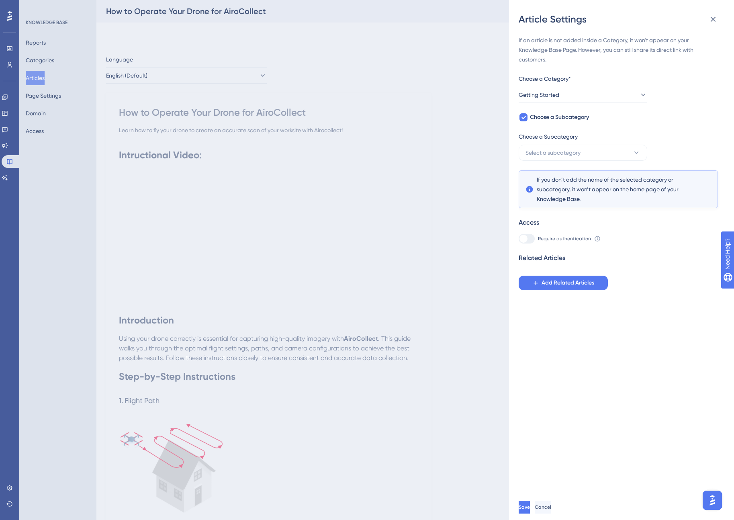
click at [527, 237] on div at bounding box center [523, 239] width 8 height 8
click at [579, 91] on button "Getting Started" at bounding box center [583, 95] width 129 height 16
click at [574, 117] on div "No Category No Category" at bounding box center [582, 119] width 105 height 16
checkbox input "false"
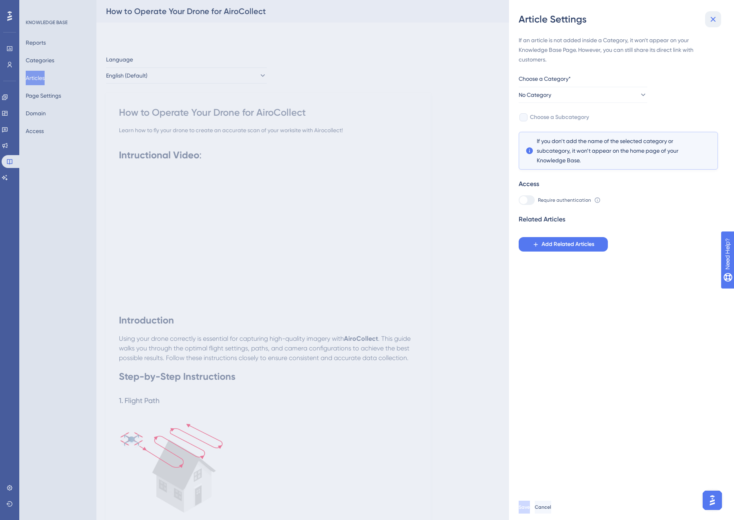
click at [713, 16] on icon at bounding box center [713, 19] width 10 height 10
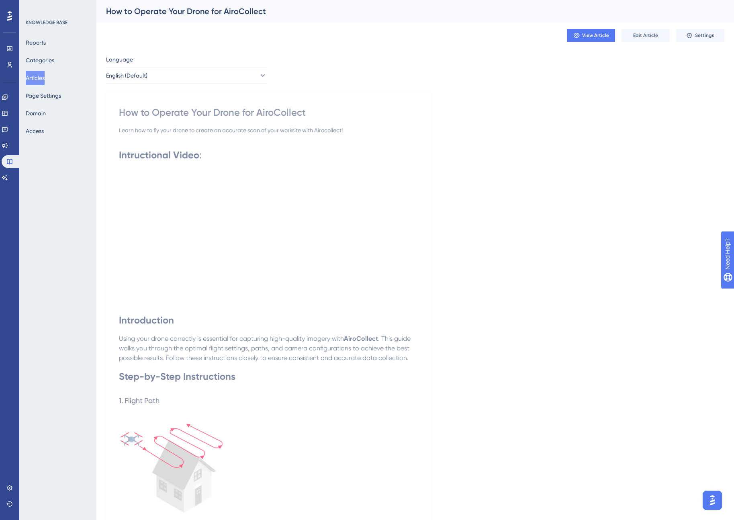
click at [8, 163] on icon at bounding box center [9, 161] width 5 height 5
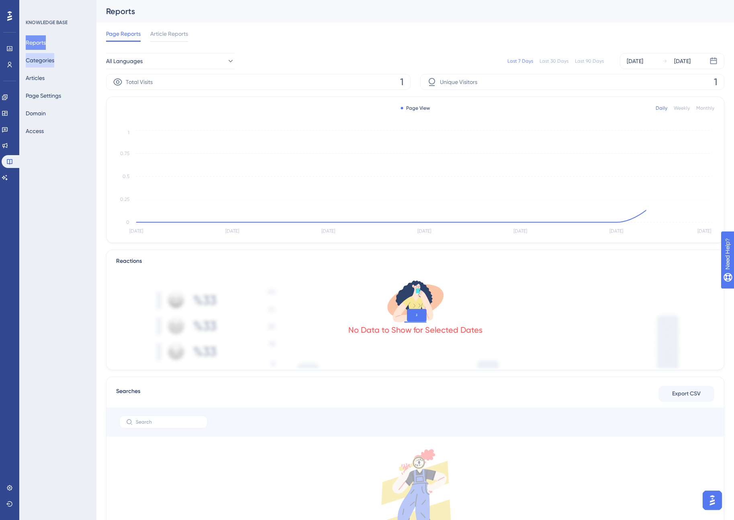
click at [45, 61] on button "Categories" at bounding box center [40, 60] width 29 height 14
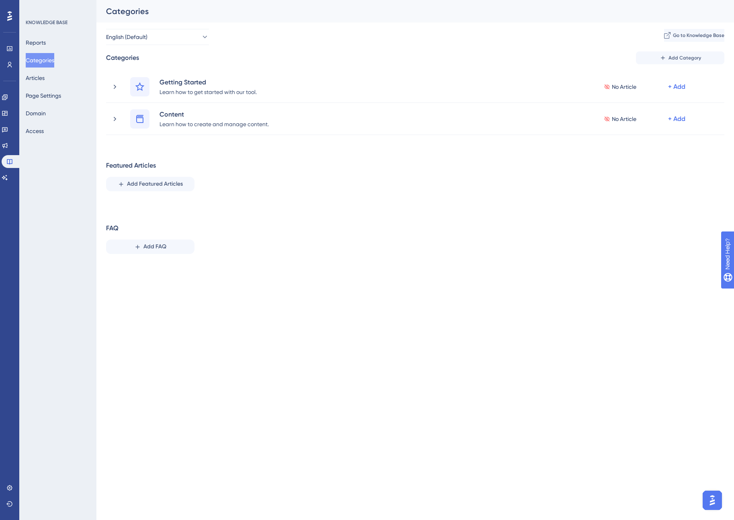
click at [57, 77] on div "Reports Categories Articles Page Settings Domain Access" at bounding box center [58, 86] width 65 height 103
click at [43, 77] on button "Articles" at bounding box center [35, 78] width 19 height 14
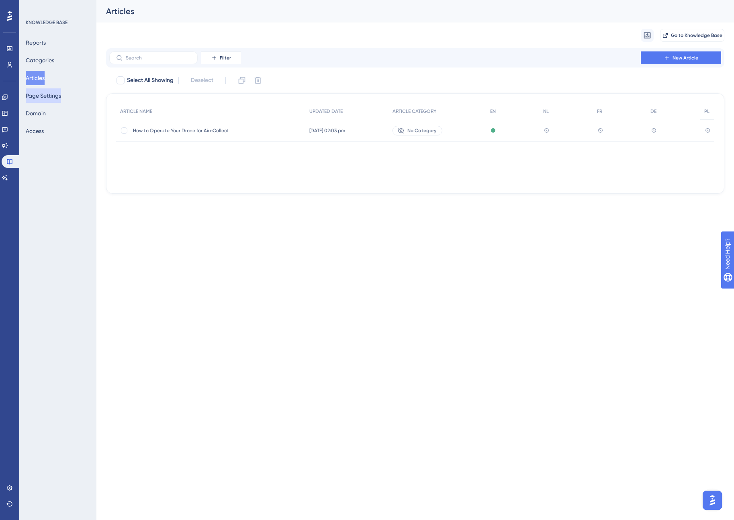
click at [47, 92] on button "Page Settings" at bounding box center [43, 95] width 35 height 14
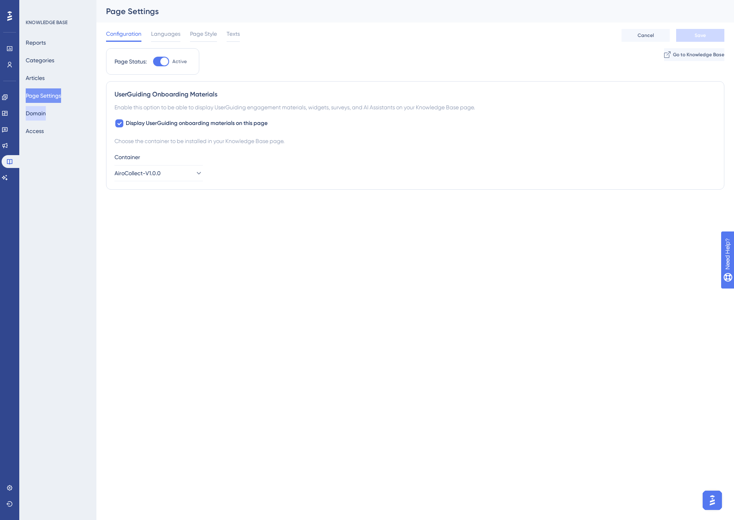
click at [41, 118] on button "Domain" at bounding box center [36, 113] width 20 height 14
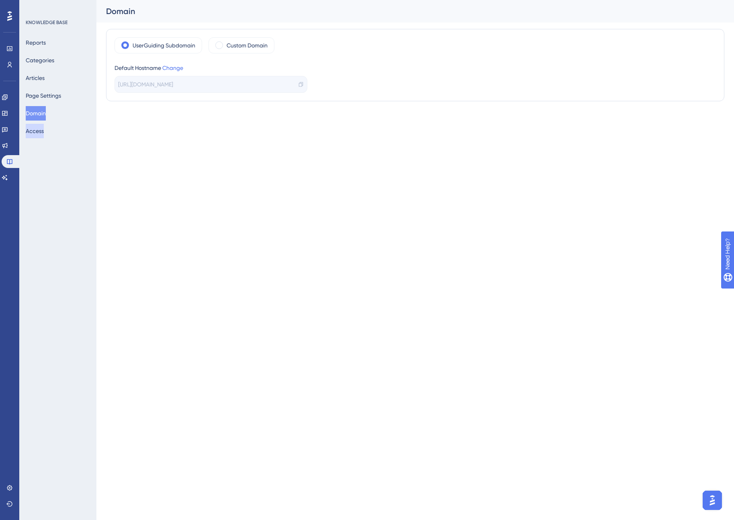
click at [41, 137] on button "Access" at bounding box center [35, 131] width 18 height 14
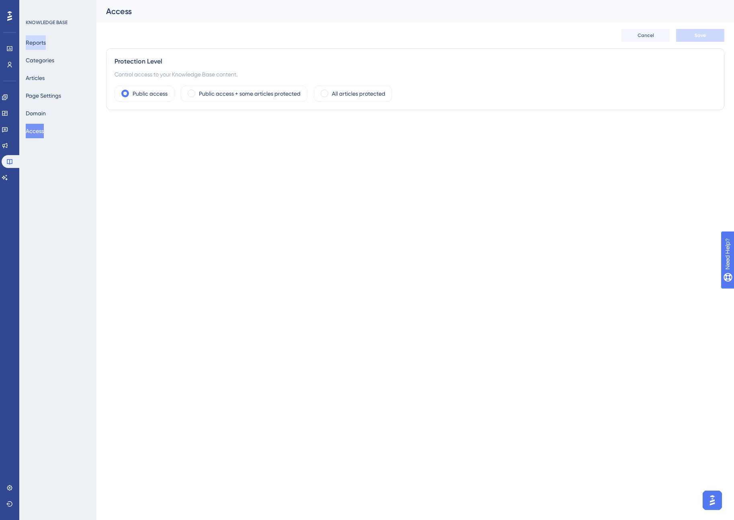
click at [42, 45] on button "Reports" at bounding box center [36, 42] width 20 height 14
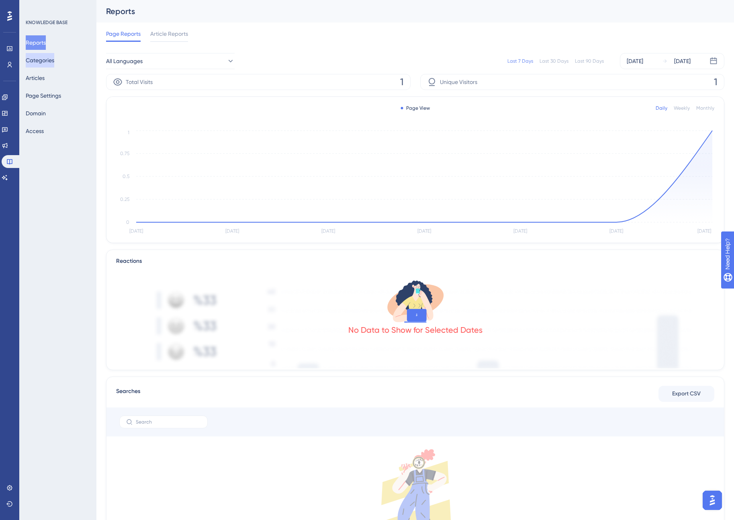
click at [54, 57] on button "Categories" at bounding box center [40, 60] width 29 height 14
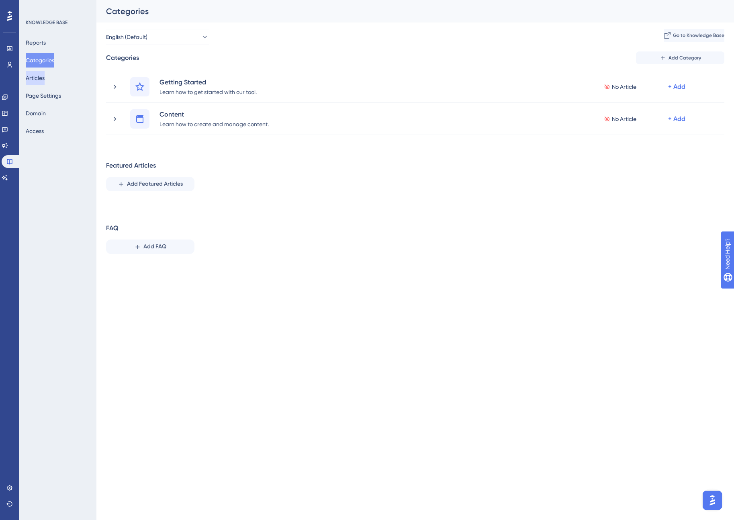
click at [44, 77] on button "Articles" at bounding box center [35, 78] width 19 height 14
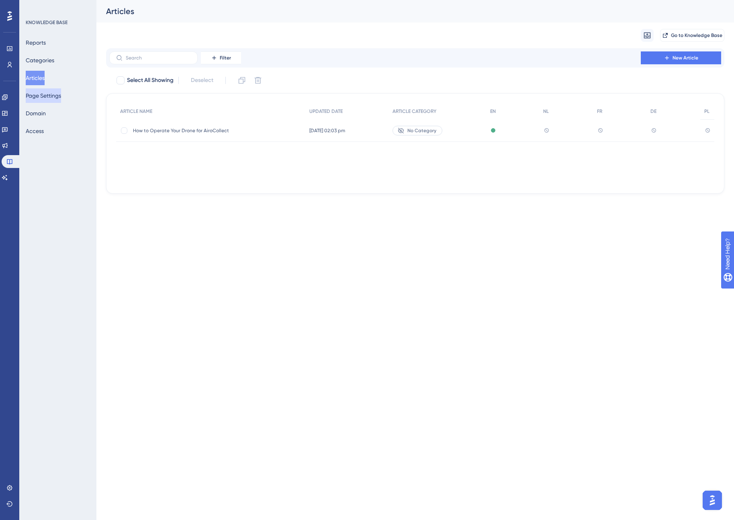
click at [45, 95] on button "Page Settings" at bounding box center [43, 95] width 35 height 14
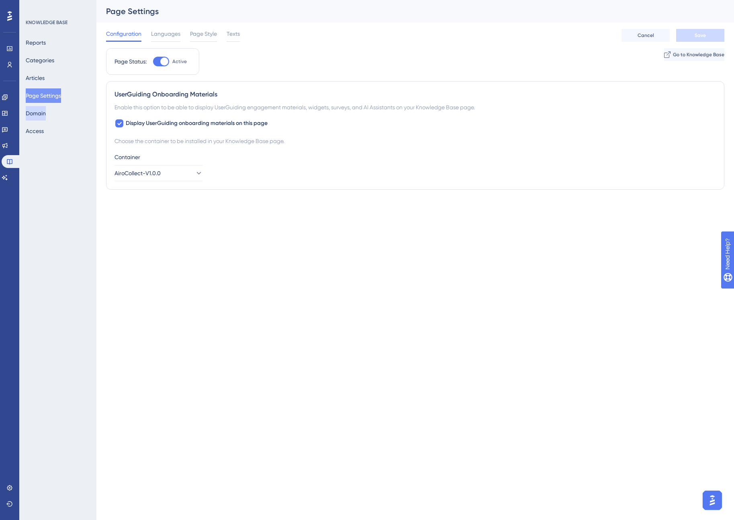
click at [44, 114] on button "Domain" at bounding box center [36, 113] width 20 height 14
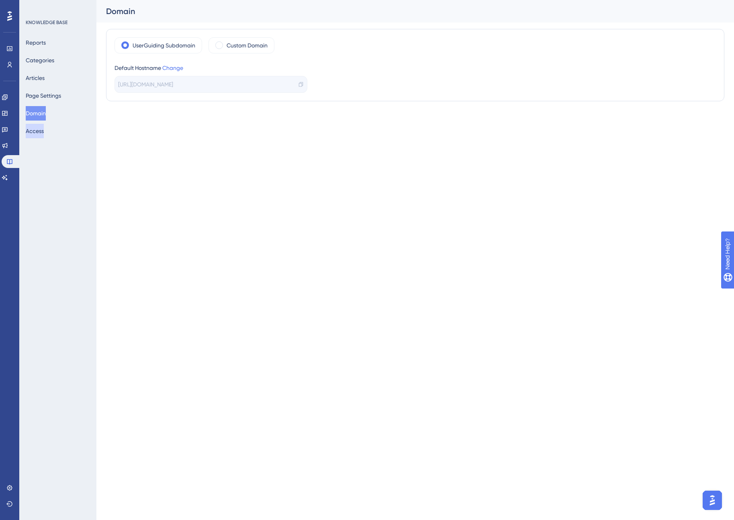
click at [44, 129] on button "Access" at bounding box center [35, 131] width 18 height 14
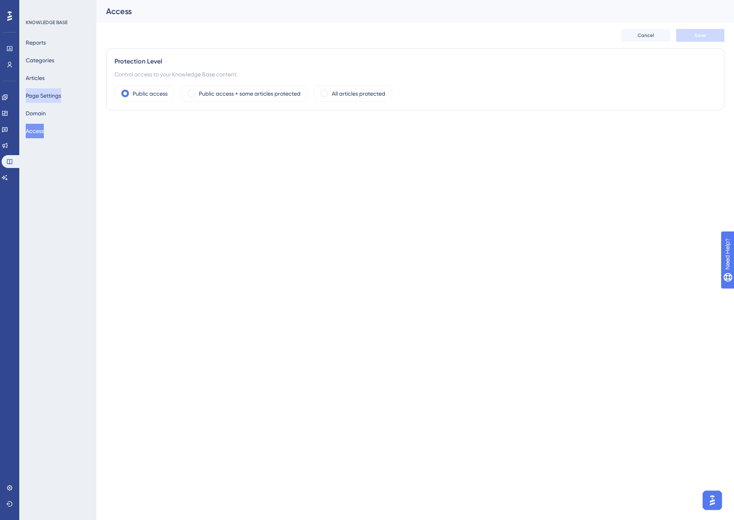
click at [45, 98] on button "Page Settings" at bounding box center [43, 95] width 35 height 14
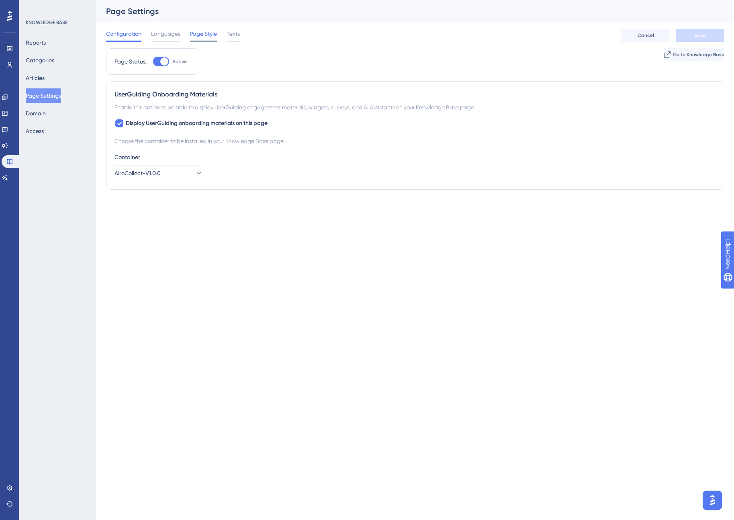
click at [197, 33] on span "Page Style" at bounding box center [203, 34] width 27 height 10
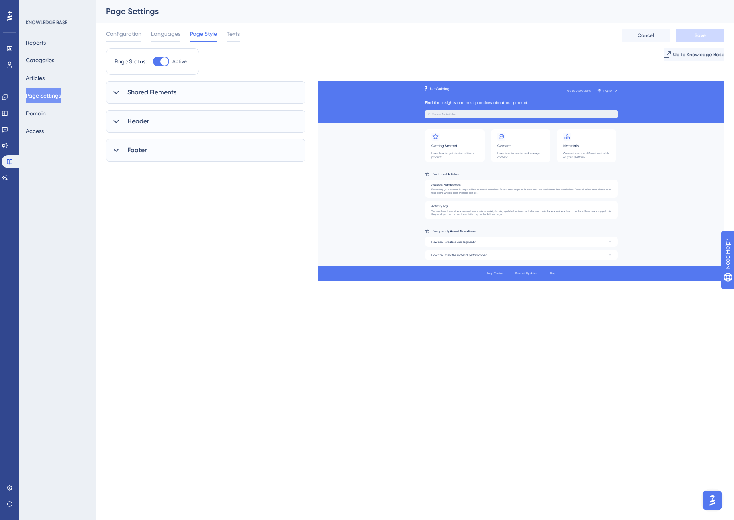
click at [177, 89] on div "Shared Elements" at bounding box center [205, 92] width 199 height 22
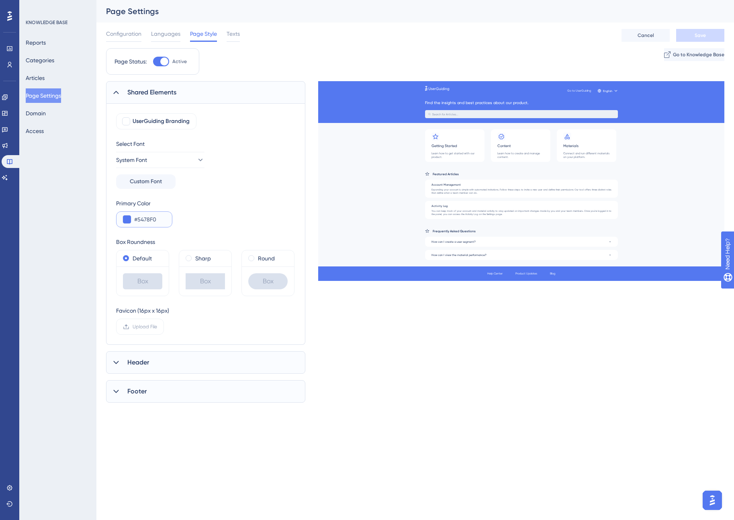
click at [145, 219] on input "#5478F0" at bounding box center [149, 220] width 31 height 10
click at [157, 220] on input "#5478F0" at bounding box center [149, 220] width 31 height 10
drag, startPoint x: 157, startPoint y: 220, endPoint x: 145, endPoint y: 220, distance: 11.7
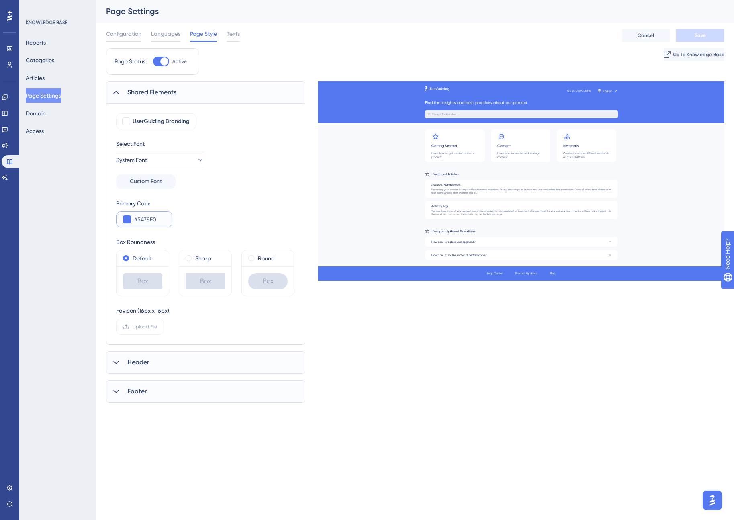
click at [145, 220] on input "#5478F0" at bounding box center [149, 220] width 31 height 10
type input "#255BEA"
click at [212, 228] on div "UserGuiding Branding Select Font System Font Custom Font Primary Color #255BEA …" at bounding box center [205, 223] width 179 height 221
click at [215, 321] on div "Favicon (16px x 16px) Upload File" at bounding box center [205, 320] width 179 height 29
click at [198, 364] on div "Header" at bounding box center [205, 362] width 199 height 22
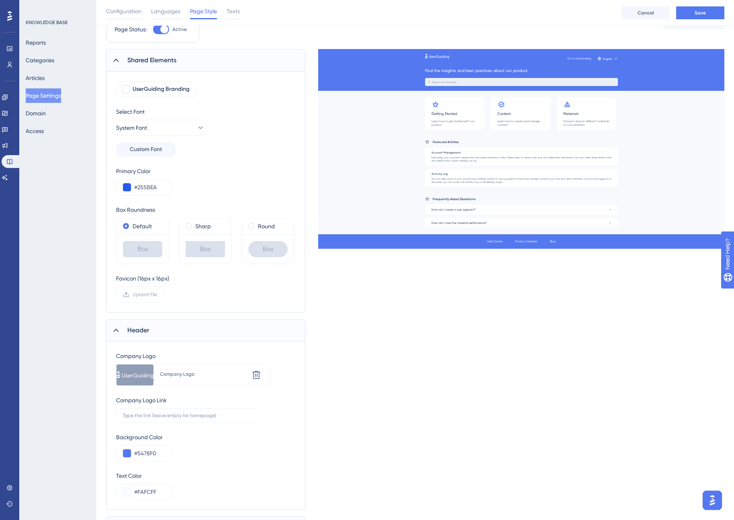
scroll to position [41, 0]
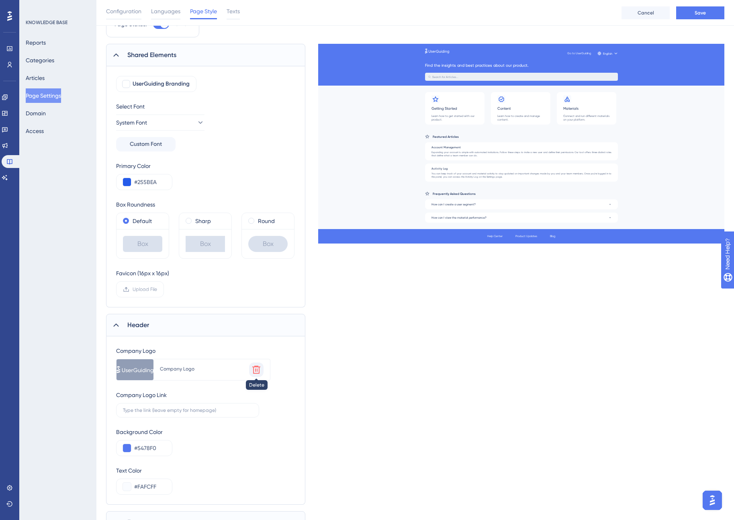
click at [254, 368] on icon at bounding box center [256, 370] width 10 height 10
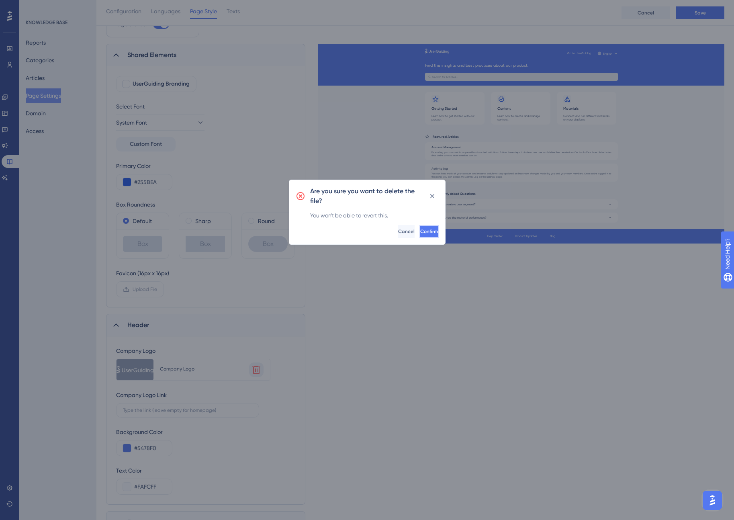
click at [420, 231] on span "Confirm" at bounding box center [429, 231] width 18 height 6
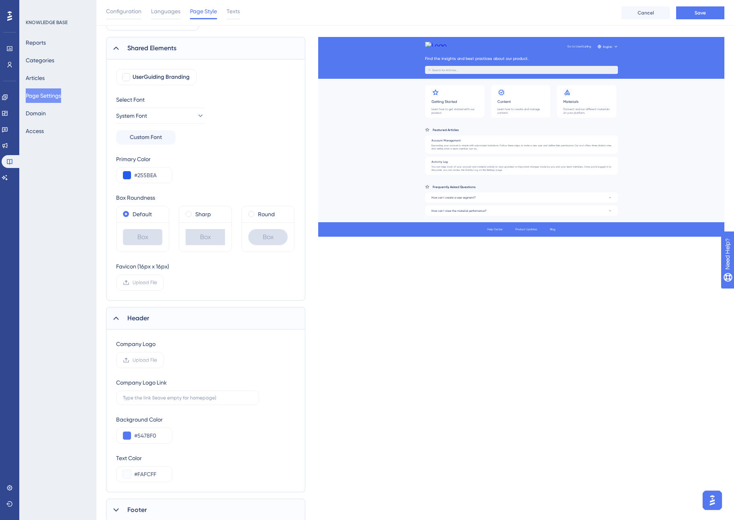
scroll to position [48, 0]
click at [148, 433] on input "#5478F0" at bounding box center [149, 435] width 31 height 10
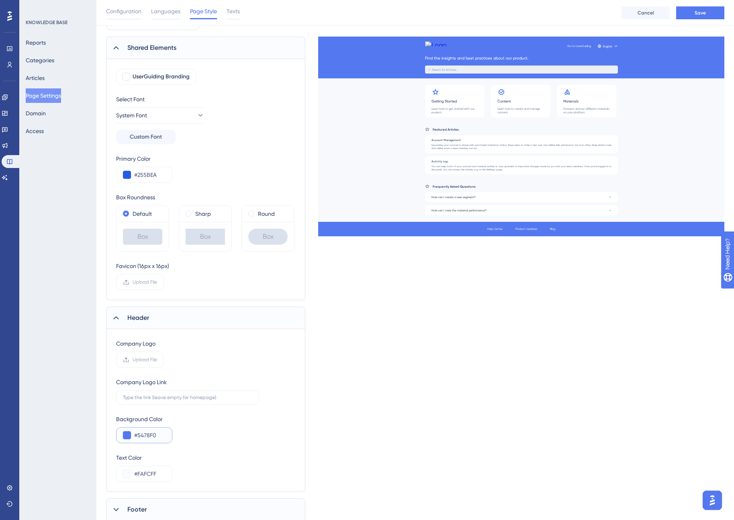
click at [148, 437] on input "#5478F0" at bounding box center [149, 435] width 31 height 10
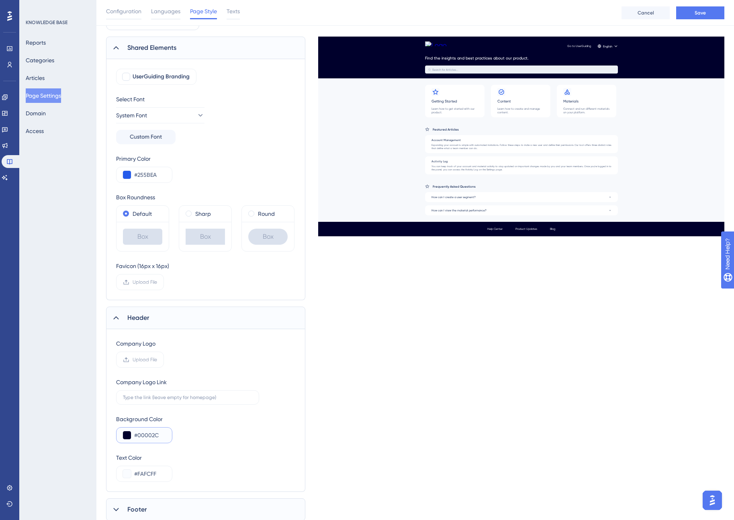
type input "#00002C"
click at [358, 382] on div "Shared Elements UserGuiding Branding Select Font System Font Custom Font Primar…" at bounding box center [415, 279] width 618 height 484
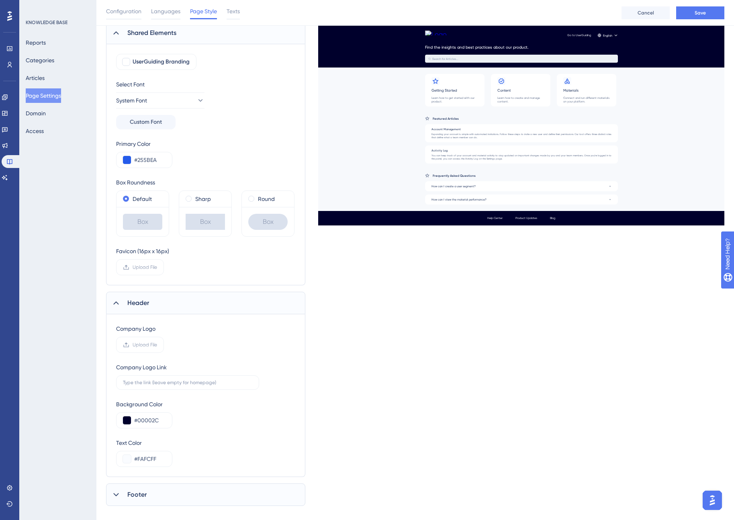
scroll to position [74, 0]
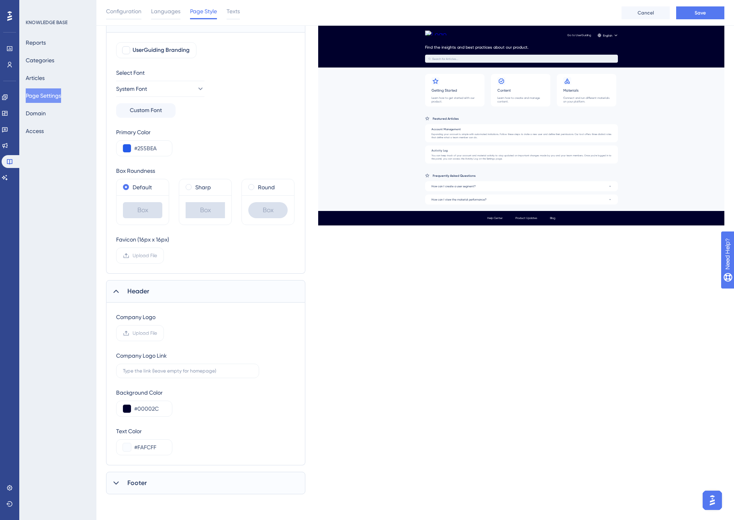
click at [176, 484] on div "Footer" at bounding box center [205, 483] width 199 height 22
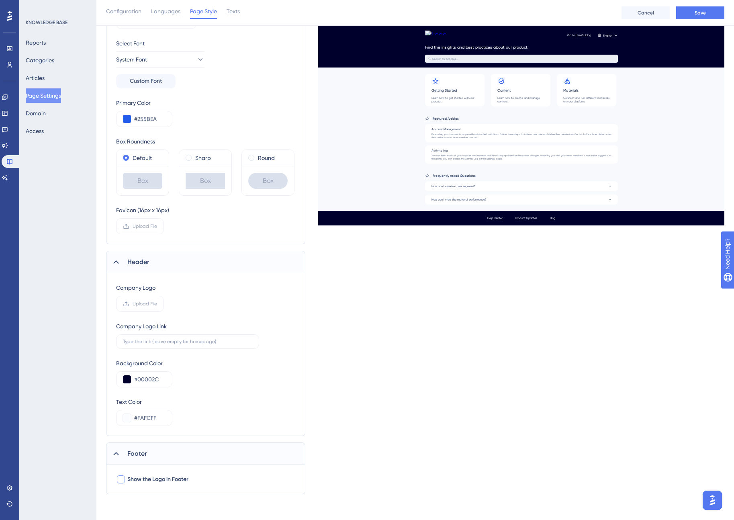
click at [159, 480] on span "Show the Logo in Footer" at bounding box center [157, 479] width 61 height 10
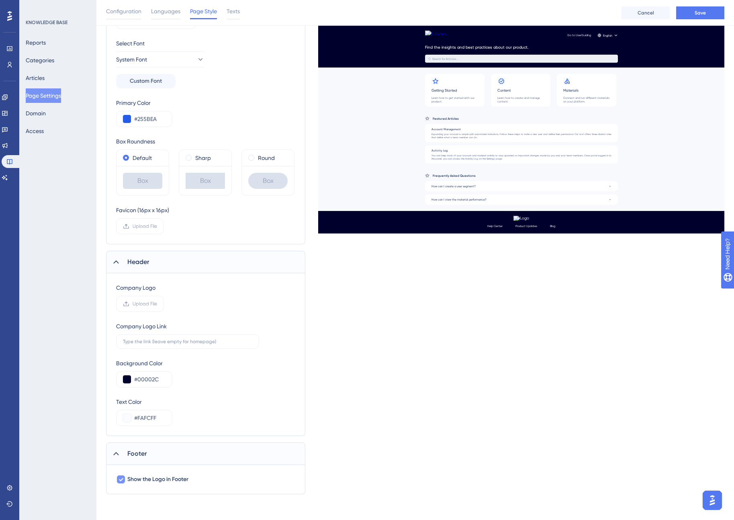
click at [159, 480] on span "Show the Logo in Footer" at bounding box center [157, 479] width 61 height 10
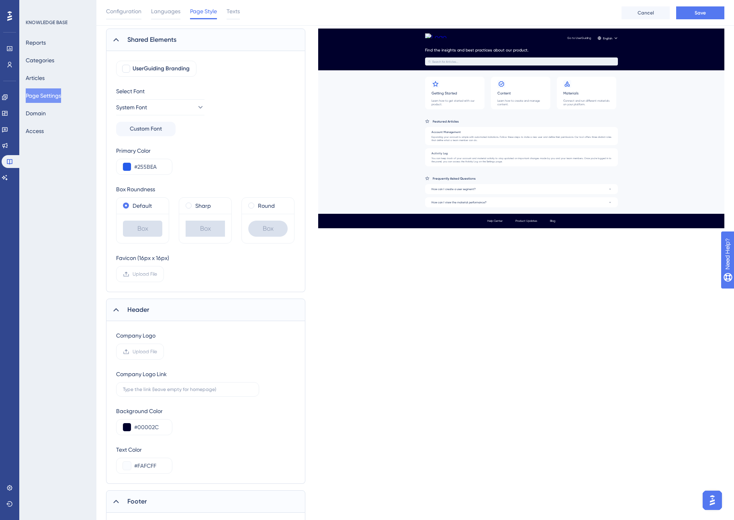
scroll to position [0, 0]
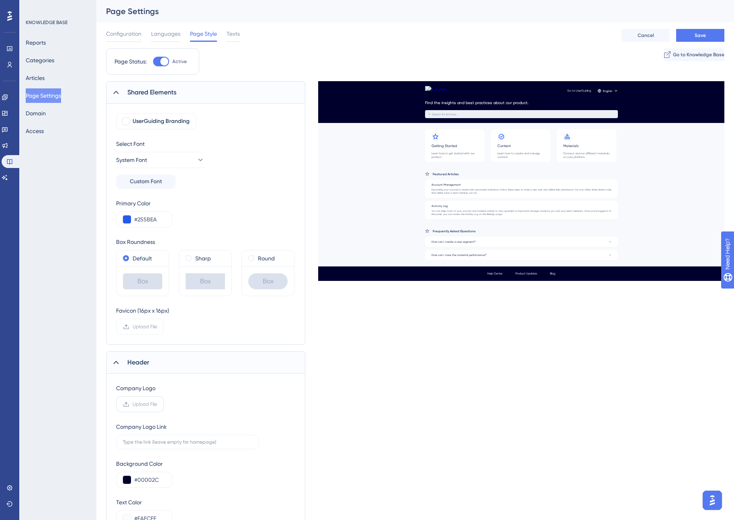
click at [146, 404] on span "Upload File" at bounding box center [145, 404] width 25 height 6
click at [157, 404] on input "Upload File" at bounding box center [157, 404] width 0 height 0
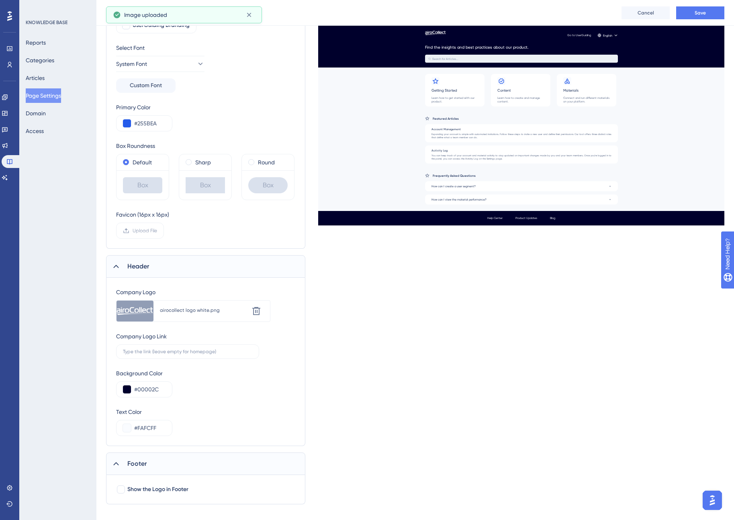
scroll to position [109, 0]
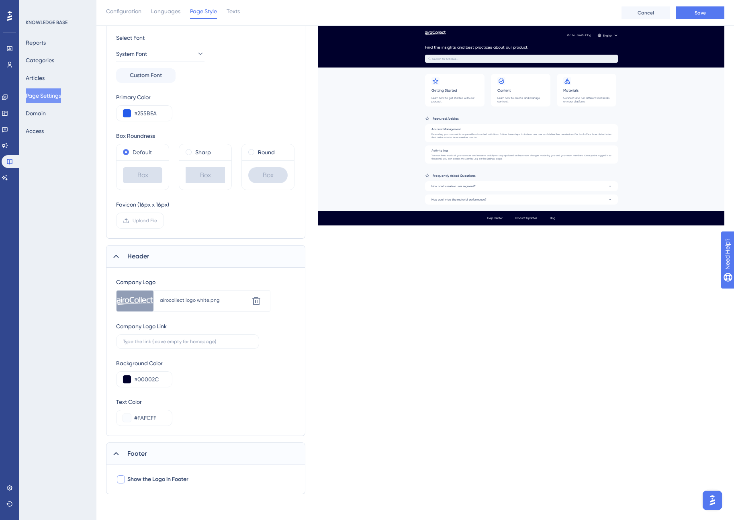
click at [122, 479] on div at bounding box center [121, 479] width 8 height 8
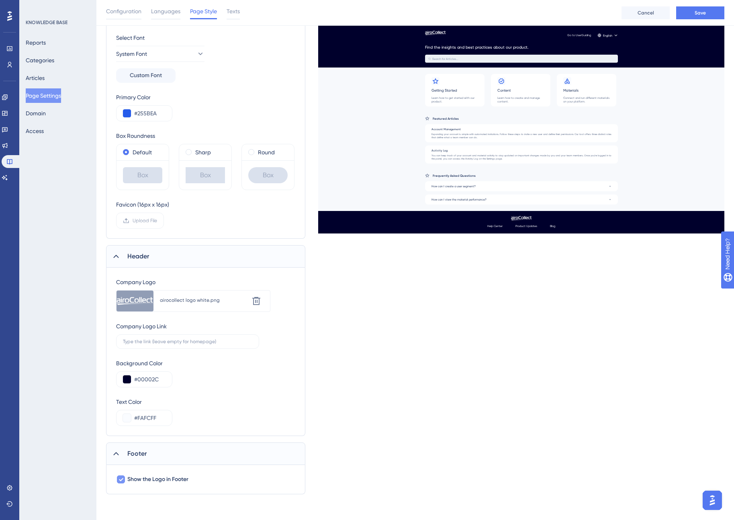
click at [120, 479] on icon at bounding box center [121, 479] width 5 height 6
checkbox input "false"
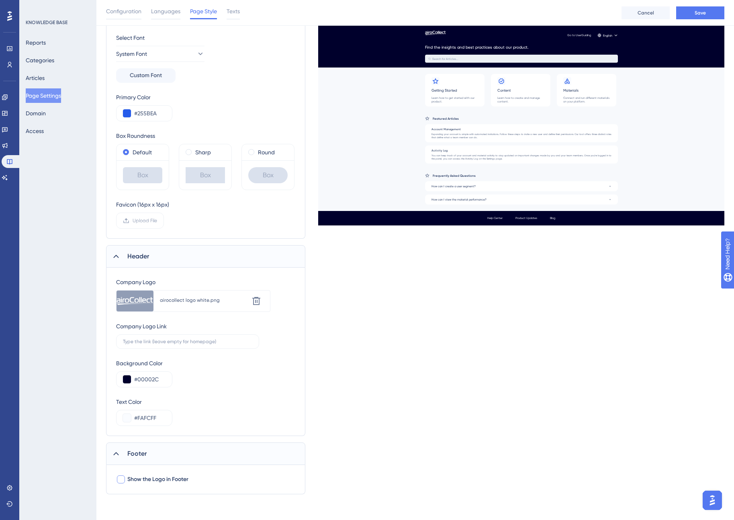
scroll to position [0, 0]
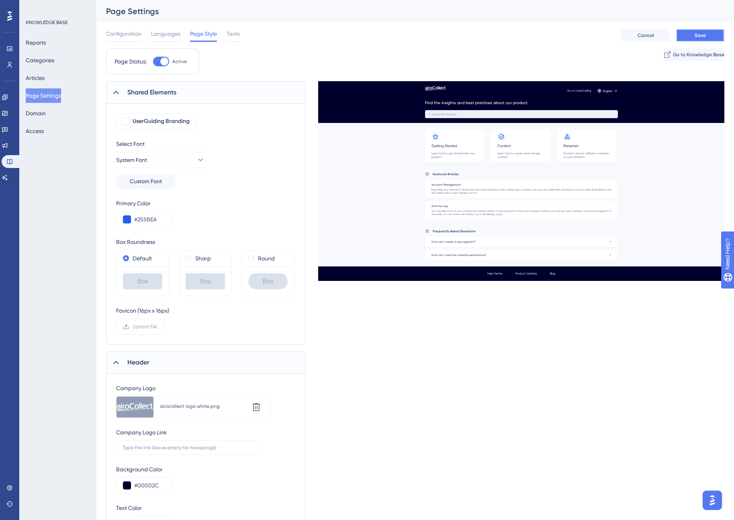
click at [713, 31] on button "Save" at bounding box center [700, 35] width 48 height 13
click at [404, 37] on div "Configuration Languages Page Style Texts Cancel Save" at bounding box center [415, 35] width 618 height 26
click at [239, 35] on span "Texts" at bounding box center [233, 34] width 13 height 10
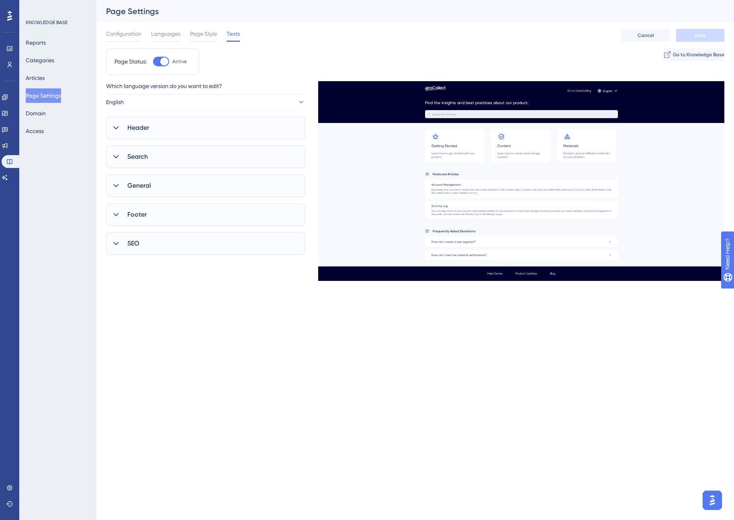
click at [197, 124] on div "Header" at bounding box center [205, 128] width 199 height 22
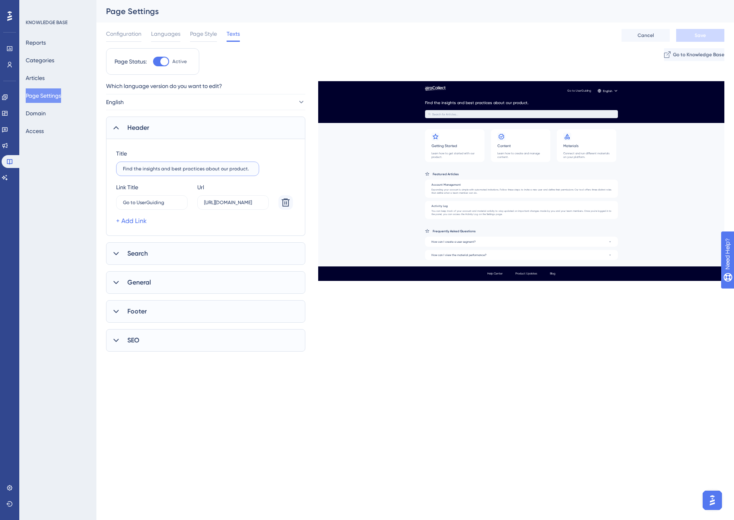
click at [203, 168] on input "Find the insights and best practices about our product." at bounding box center [187, 169] width 129 height 6
drag, startPoint x: 248, startPoint y: 169, endPoint x: 202, endPoint y: 168, distance: 45.4
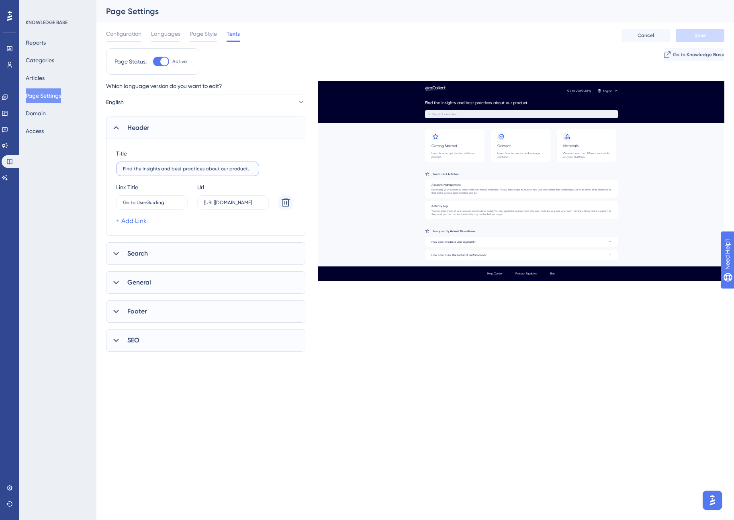
click at [202, 168] on input "Find the insights and best practices about our product." at bounding box center [187, 169] width 129 height 6
click at [135, 168] on input "Find the insights and best practices about our product." at bounding box center [187, 169] width 129 height 6
drag, startPoint x: 241, startPoint y: 169, endPoint x: 195, endPoint y: 171, distance: 45.8
click at [195, 171] on input "Find insights and best practices about our product." at bounding box center [187, 169] width 129 height 6
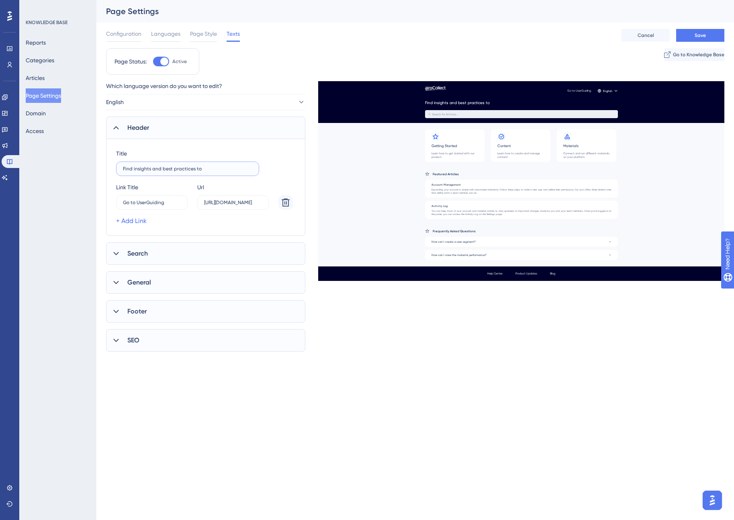
drag, startPoint x: 210, startPoint y: 171, endPoint x: 200, endPoint y: 169, distance: 9.5
click at [200, 169] on input "Find insights and best practices to" at bounding box center [187, 169] width 129 height 6
click at [203, 169] on input "Find insights and best practices to" at bounding box center [187, 169] width 129 height 6
type input "Find insights and best practices to get ahead with Airocollect!"
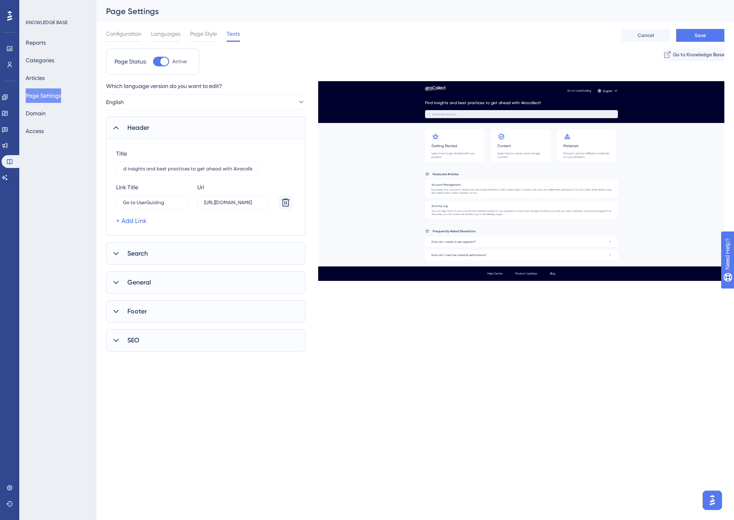
scroll to position [0, 0]
click at [370, 51] on div "Page Status: Active Go to Knowledge Base" at bounding box center [415, 64] width 618 height 33
click at [176, 205] on div "-2" at bounding box center [178, 202] width 5 height 6
click at [173, 205] on input "Go to UserGuiding" at bounding box center [148, 203] width 50 height 6
click at [156, 203] on input "Go to UserGuiding" at bounding box center [148, 203] width 50 height 6
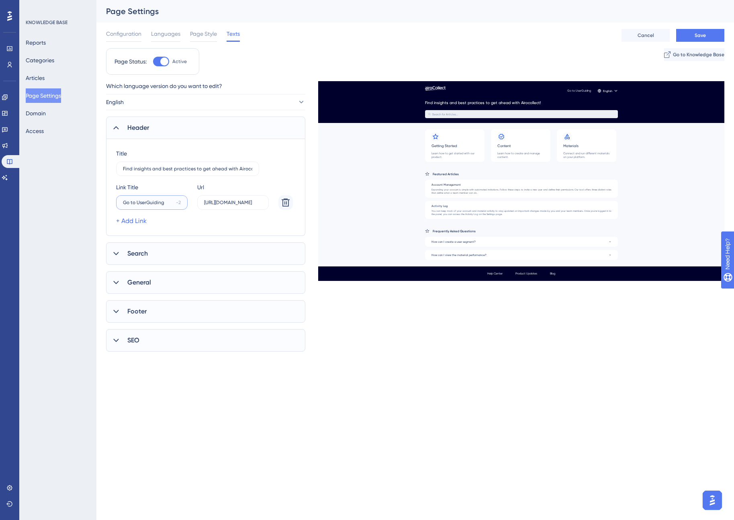
click at [156, 203] on input "Go to UserGuiding" at bounding box center [148, 203] width 50 height 6
click at [139, 203] on input "Visit our websi" at bounding box center [148, 203] width 51 height 6
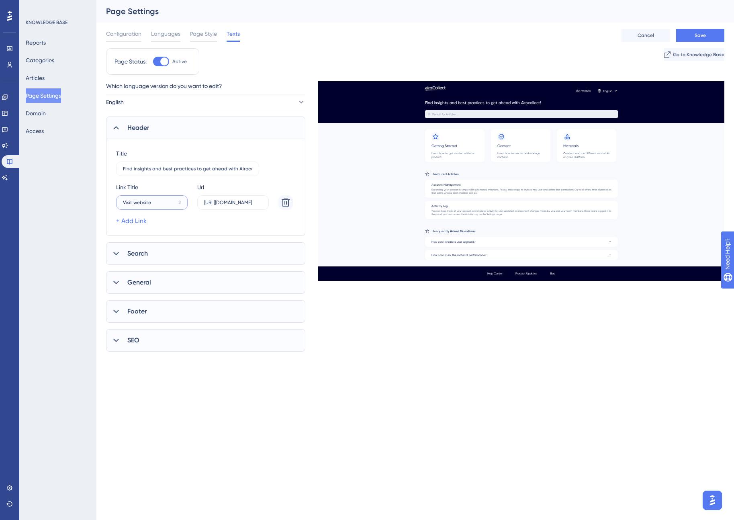
type input "Visit website"
click at [233, 202] on input "[URL][DOMAIN_NAME]" at bounding box center [233, 203] width 58 height 6
paste input "text"
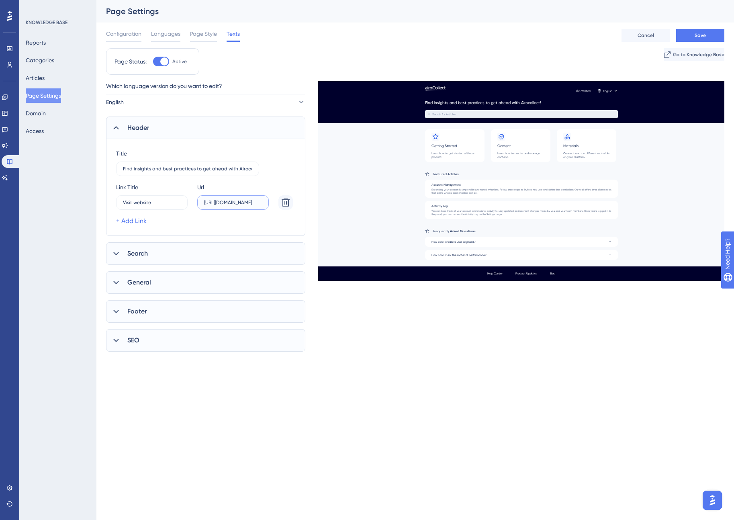
type input "[URL][DOMAIN_NAME]"
click at [375, 316] on div "Which language version do you want to edit? English Header Title Find insights …" at bounding box center [415, 216] width 618 height 270
click at [238, 255] on div "Search" at bounding box center [205, 253] width 199 height 22
click at [191, 325] on input "See all results" at bounding box center [187, 328] width 129 height 6
click at [271, 351] on div "No search results found text No results found" at bounding box center [205, 355] width 179 height 27
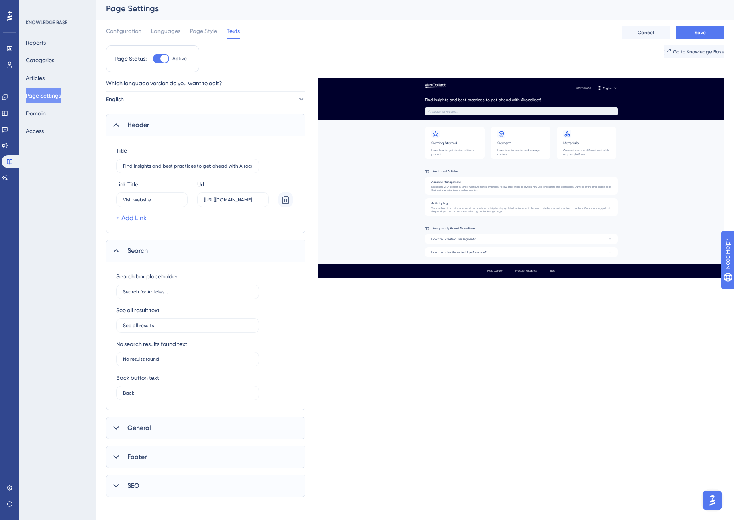
scroll to position [6, 0]
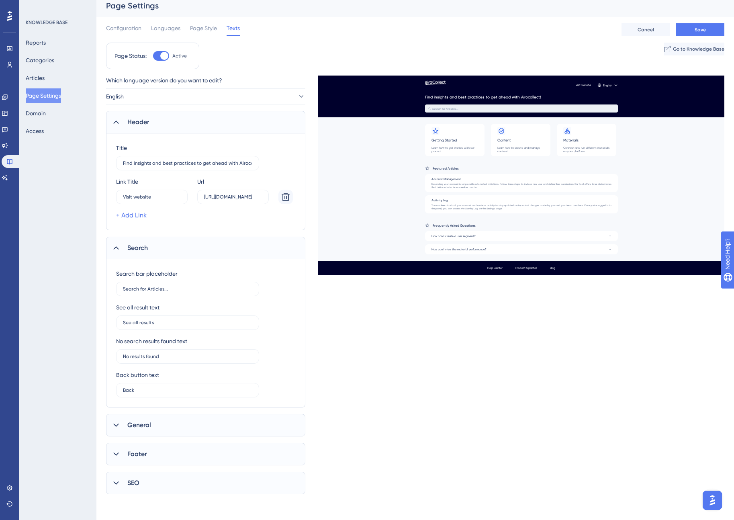
click at [209, 429] on div "General" at bounding box center [205, 425] width 199 height 22
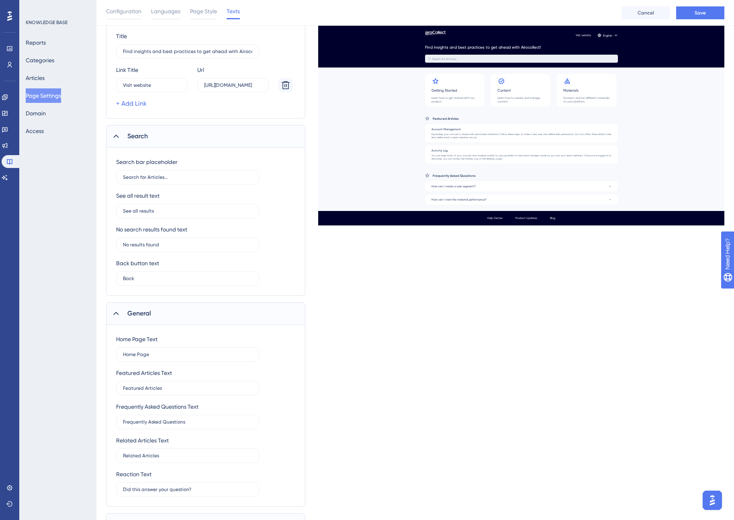
scroll to position [191, 0]
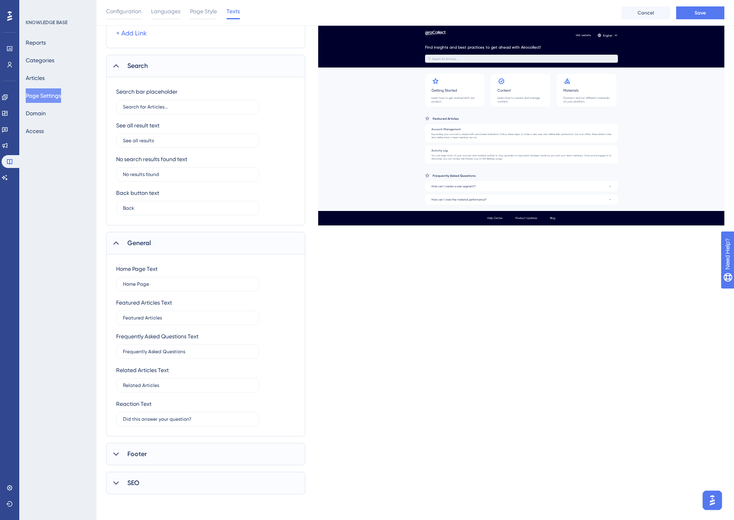
click at [256, 453] on div "Footer" at bounding box center [205, 454] width 199 height 22
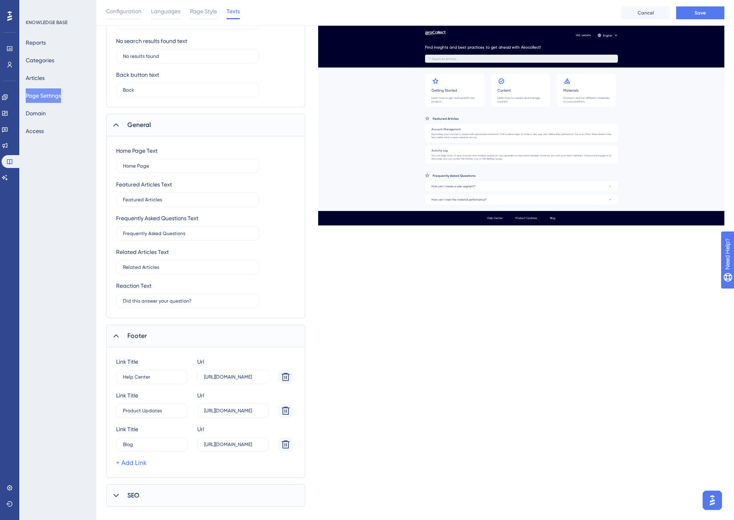
scroll to position [315, 0]
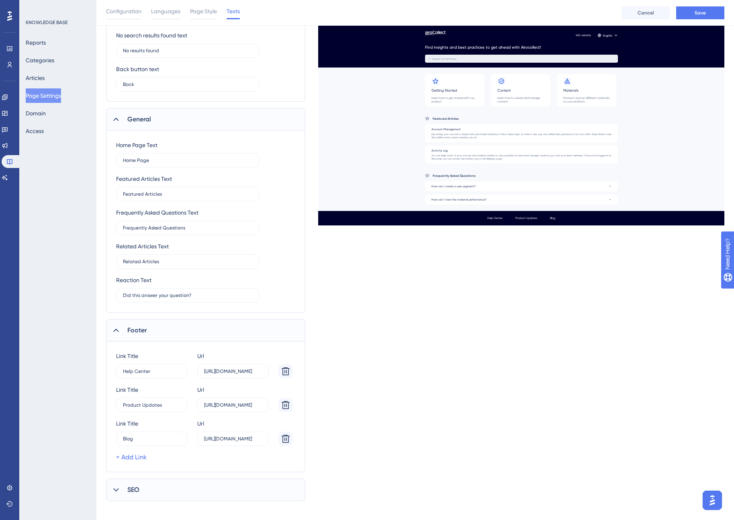
click at [0, 0] on div "Performance Users Engagement Widgets Feedback Product Updates Knowledge Base AI…" at bounding box center [0, 0] width 0 height 0
click at [240, 493] on div "SEO" at bounding box center [205, 489] width 199 height 22
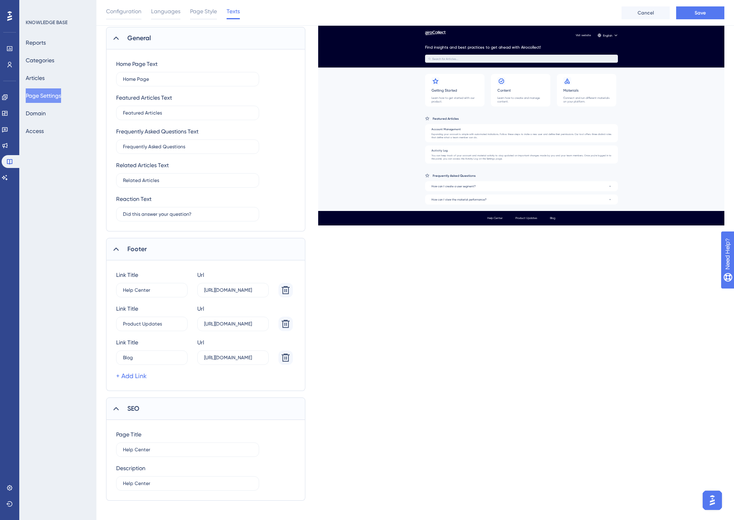
scroll to position [397, 0]
click at [225, 406] on div "SEO" at bounding box center [205, 408] width 199 height 22
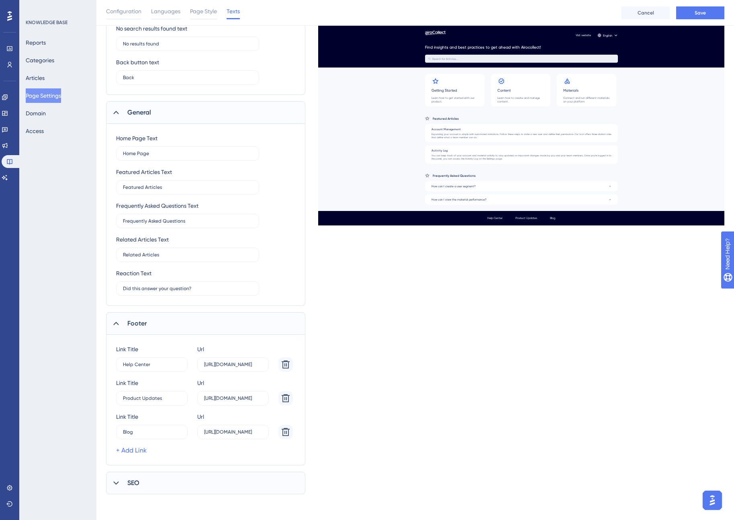
click at [215, 320] on div "Footer" at bounding box center [205, 323] width 199 height 22
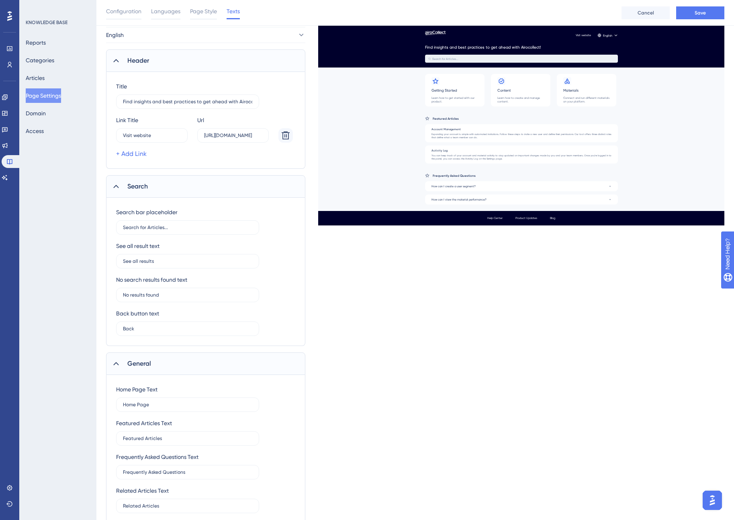
scroll to position [0, 0]
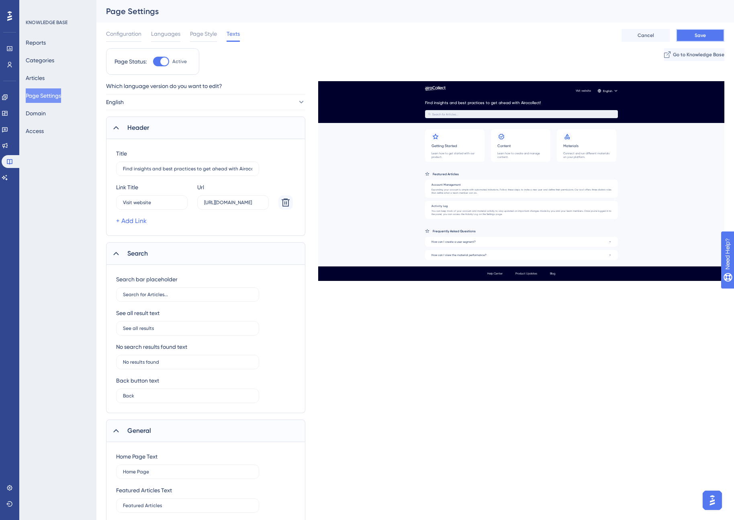
click at [691, 31] on button "Save" at bounding box center [700, 35] width 48 height 13
click at [429, 23] on div "Configuration Languages Page Style Texts Cancel Save" at bounding box center [415, 35] width 618 height 26
click at [131, 37] on span "Configuration" at bounding box center [123, 34] width 35 height 10
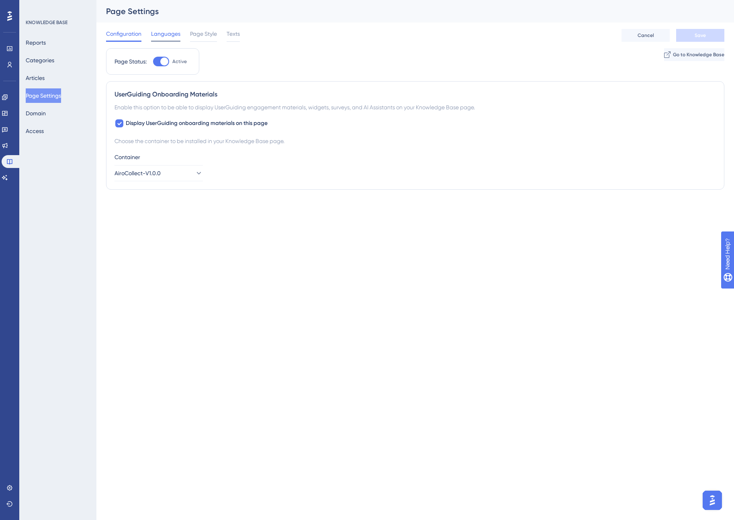
click at [164, 37] on span "Languages" at bounding box center [165, 34] width 29 height 10
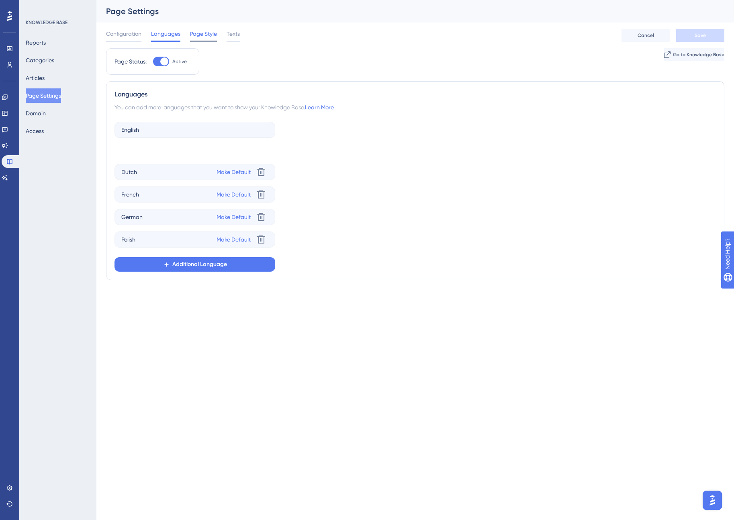
click at [200, 34] on span "Page Style" at bounding box center [203, 34] width 27 height 10
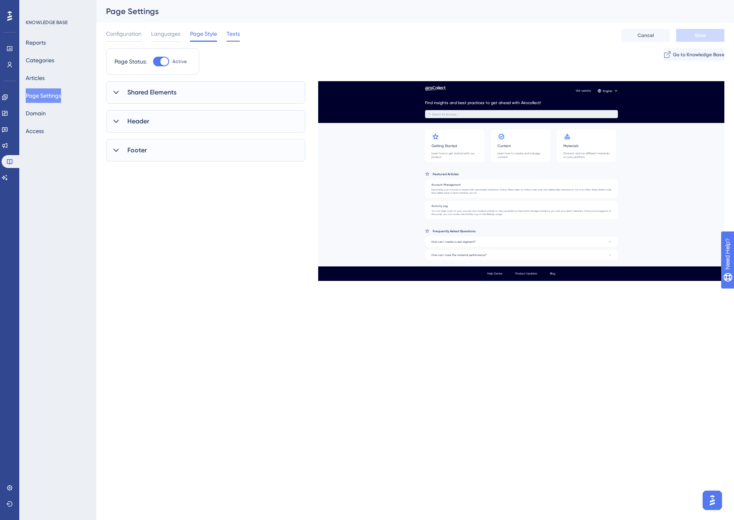
click at [234, 34] on span "Texts" at bounding box center [233, 34] width 13 height 10
click at [278, 32] on div "Configuration Languages Page Style Texts Cancel Save" at bounding box center [415, 35] width 618 height 26
click at [38, 77] on button "Articles" at bounding box center [35, 78] width 19 height 14
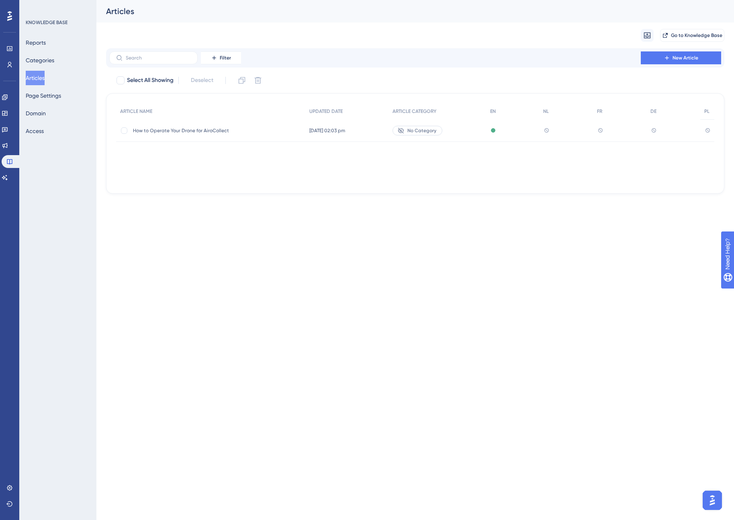
click at [204, 0] on html "Performance Users Engagement Widgets Feedback Product Updates Knowledge Base AI…" at bounding box center [367, 0] width 734 height 0
click at [282, 15] on div "Articles" at bounding box center [405, 11] width 598 height 11
click at [282, 14] on div "Articles" at bounding box center [405, 11] width 598 height 11
click at [125, 131] on div at bounding box center [124, 130] width 6 height 6
checkbox input "true"
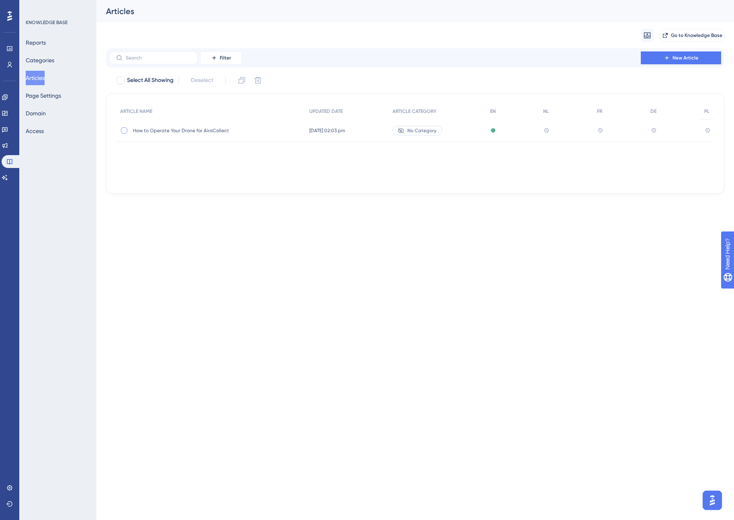
checkbox input "true"
click at [241, 80] on icon at bounding box center [242, 80] width 8 height 8
checkbox input "false"
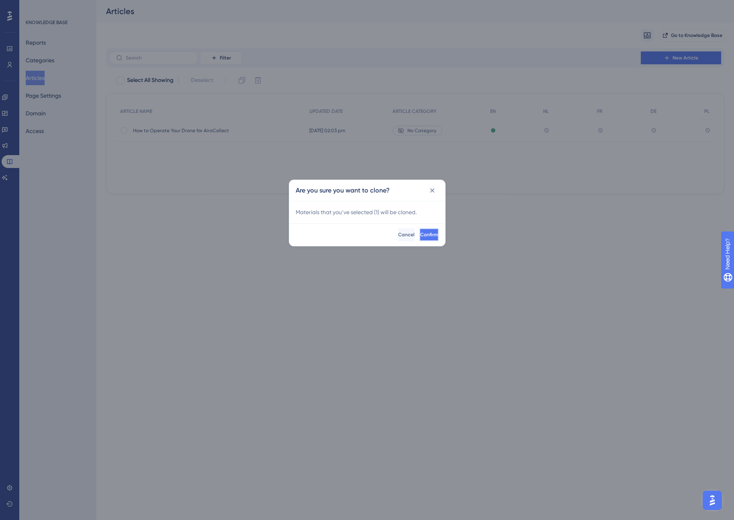
click at [420, 231] on span "Confirm" at bounding box center [429, 234] width 18 height 6
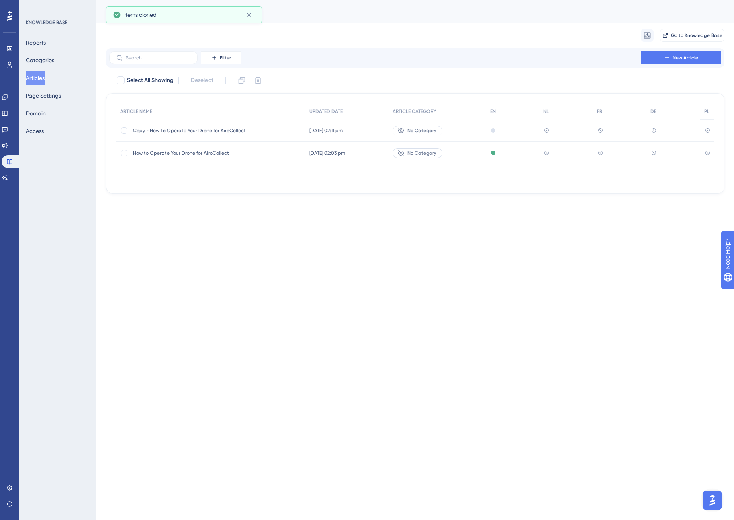
click at [198, 129] on span "Copy - How to Operate Your Drone for AiroCollect" at bounding box center [197, 130] width 129 height 6
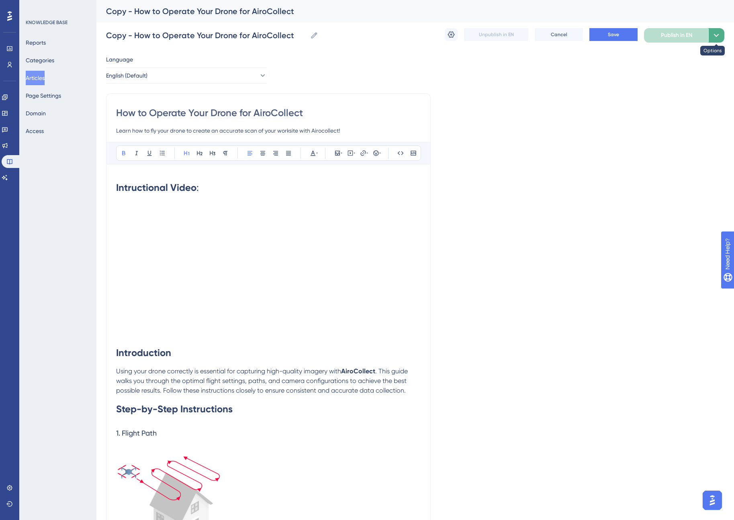
click at [716, 36] on icon at bounding box center [715, 35] width 5 height 3
click at [716, 36] on icon at bounding box center [716, 36] width 10 height 10
click at [717, 35] on icon at bounding box center [715, 35] width 5 height 3
click at [714, 34] on icon at bounding box center [715, 35] width 5 height 3
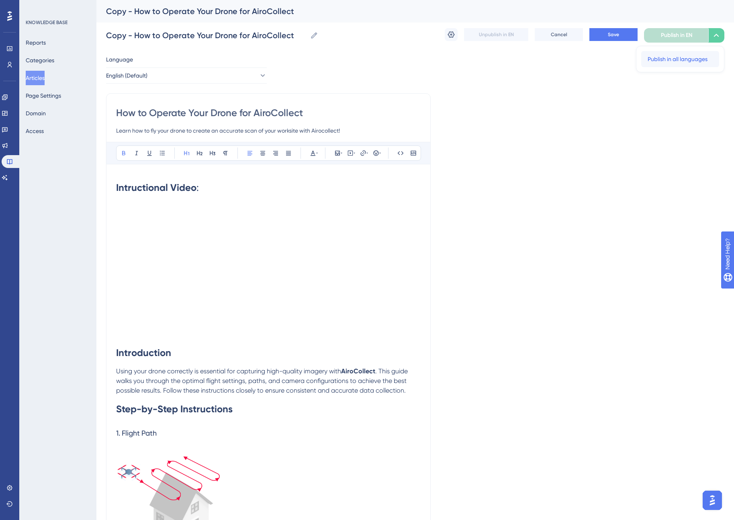
click at [697, 57] on span "Publish in all languages" at bounding box center [678, 59] width 60 height 10
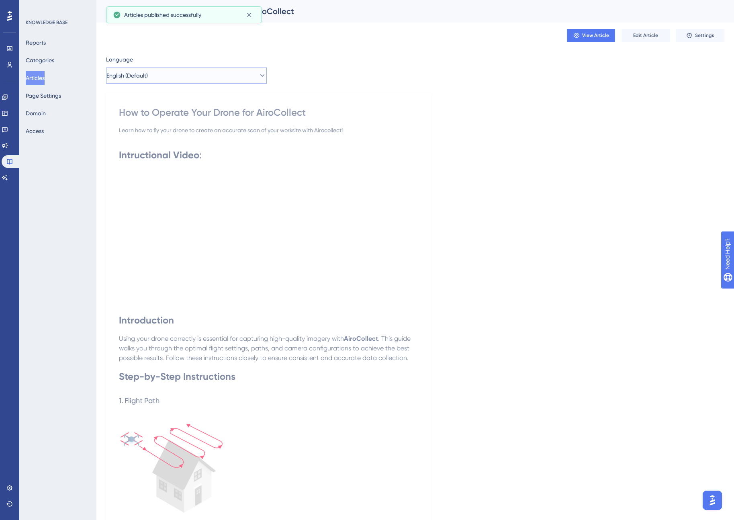
click at [147, 80] on button "English (Default)" at bounding box center [186, 75] width 161 height 16
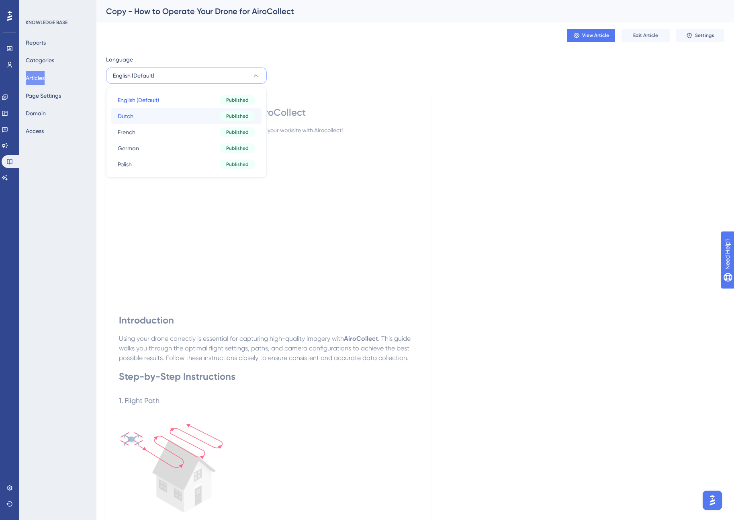
click at [150, 115] on button "Dutch Dutch Published" at bounding box center [186, 116] width 150 height 16
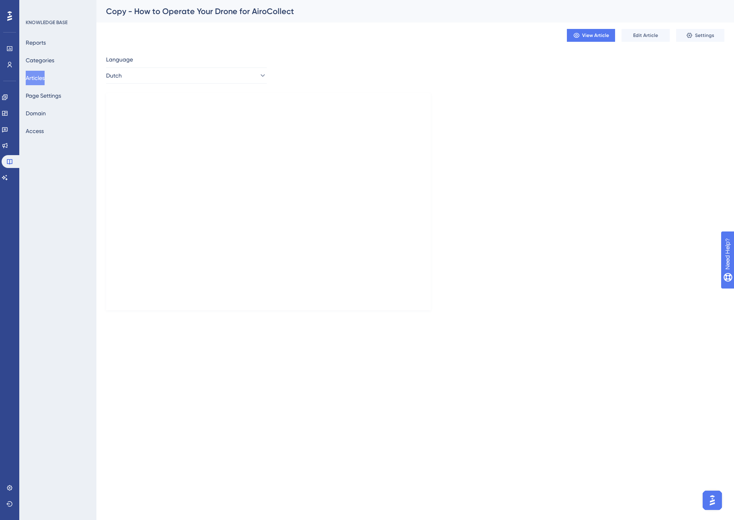
click at [169, 38] on div "View Article Edit Article Settings" at bounding box center [415, 35] width 618 height 26
click at [206, 46] on div "View Article Edit Article Settings" at bounding box center [415, 35] width 618 height 26
click at [586, 36] on span "View Article" at bounding box center [595, 35] width 27 height 6
click at [193, 35] on div "View Article Edit Article Settings" at bounding box center [415, 35] width 618 height 26
click at [41, 80] on button "Articles" at bounding box center [35, 78] width 19 height 14
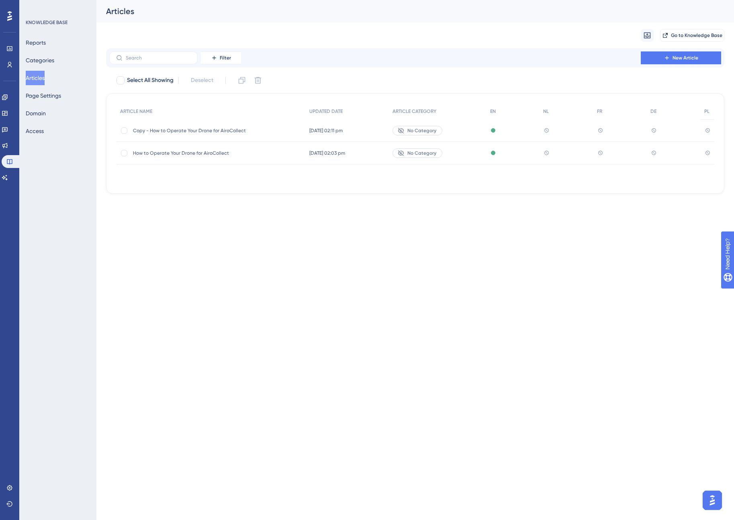
click at [219, 12] on div "Articles" at bounding box center [405, 11] width 598 height 11
click at [220, 13] on div "Articles" at bounding box center [405, 11] width 598 height 11
click at [221, 14] on div "Articles" at bounding box center [405, 11] width 598 height 11
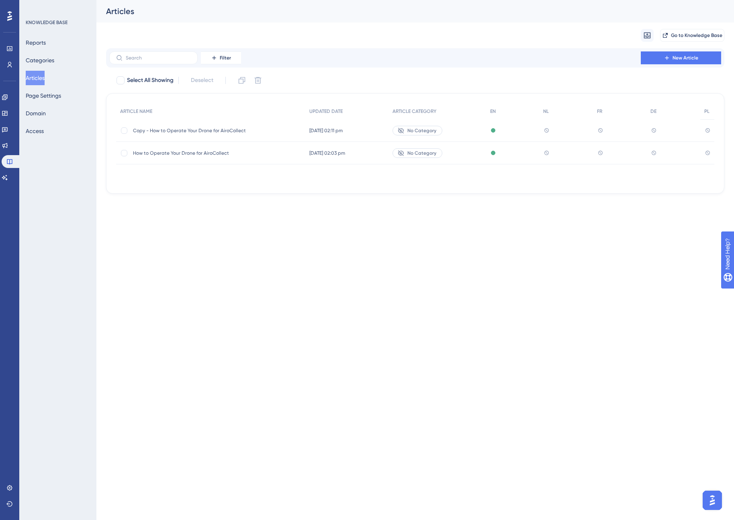
click at [221, 14] on div "Articles" at bounding box center [405, 11] width 598 height 11
click at [207, 130] on span "Copy - How to Operate Your Drone for AiroCollect" at bounding box center [197, 130] width 129 height 6
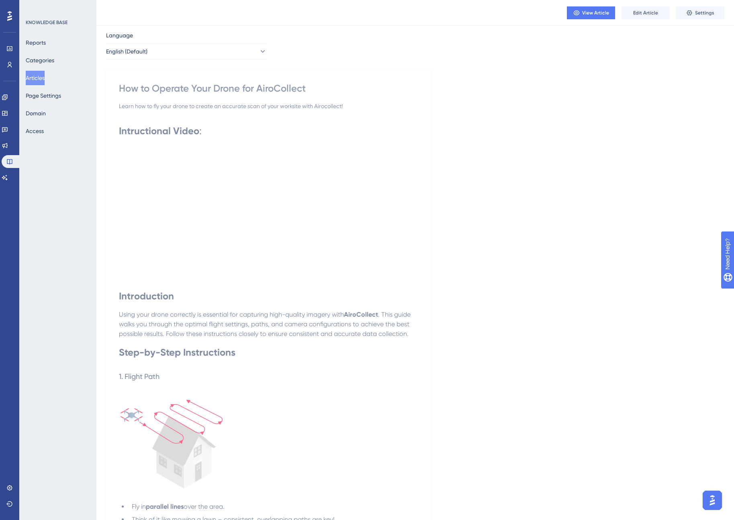
scroll to position [25, 0]
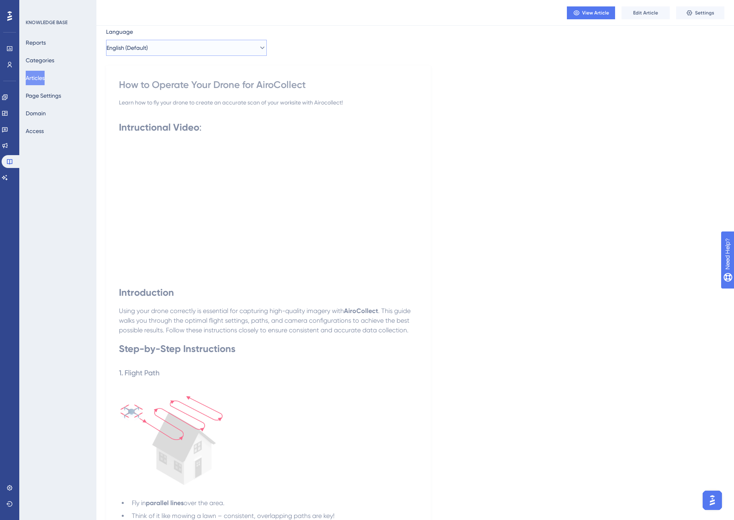
click at [225, 50] on button "English (Default)" at bounding box center [186, 48] width 161 height 16
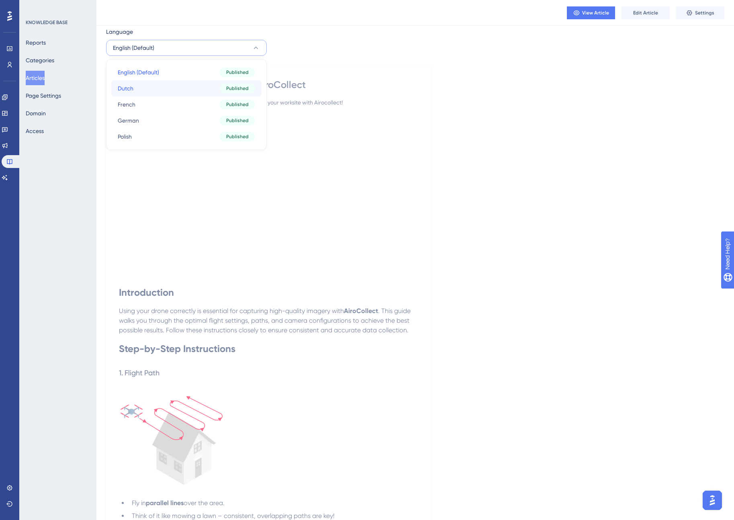
click at [181, 91] on button "Dutch Dutch Published" at bounding box center [186, 88] width 150 height 16
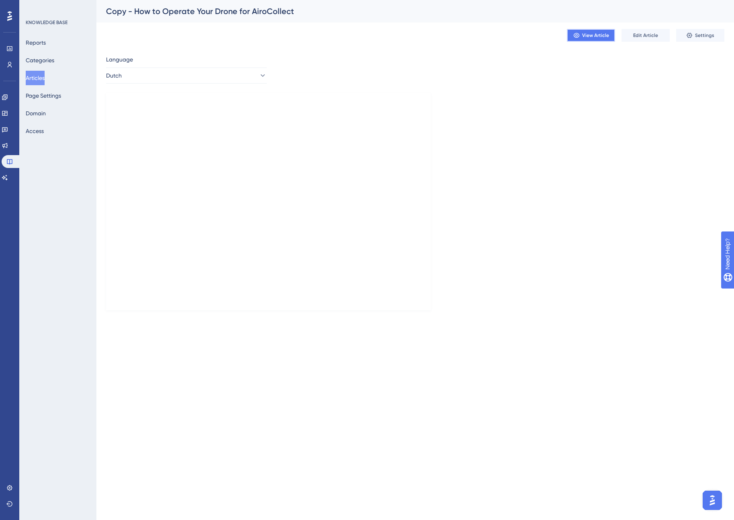
click at [589, 38] on span "View Article" at bounding box center [595, 35] width 27 height 6
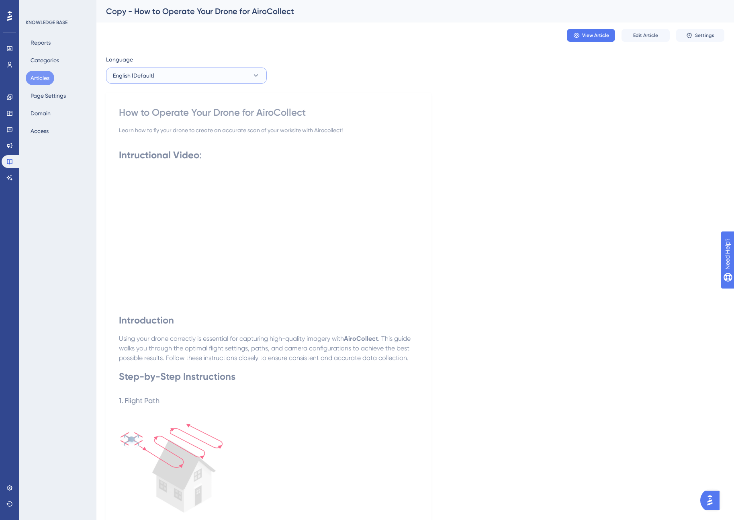
click at [223, 74] on button "English (Default)" at bounding box center [186, 75] width 161 height 16
click at [196, 115] on button "Dutch Dutch Published" at bounding box center [186, 116] width 150 height 16
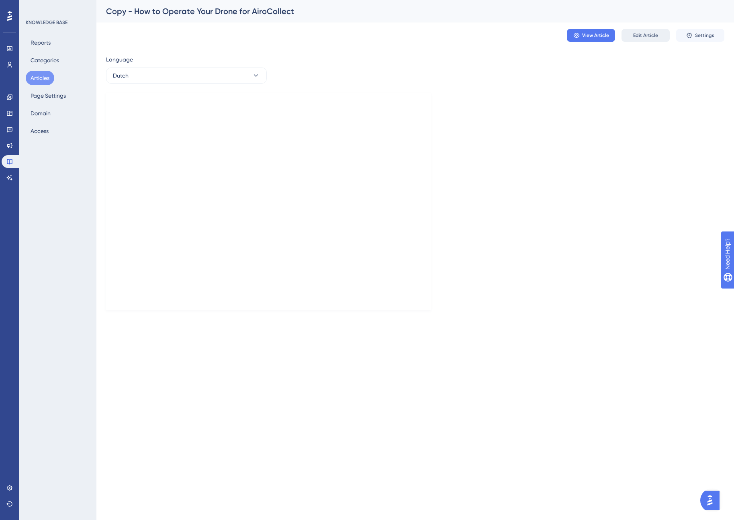
click at [641, 37] on span "Edit Article" at bounding box center [645, 35] width 25 height 6
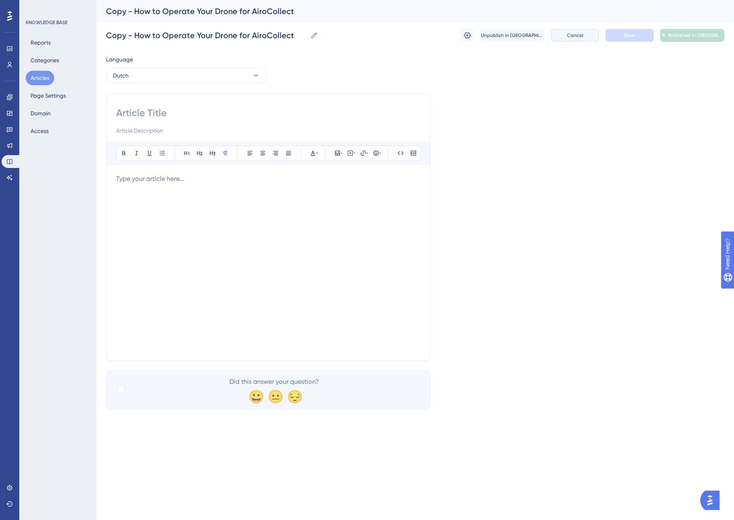
click at [583, 36] on button "Cancel" at bounding box center [575, 35] width 48 height 13
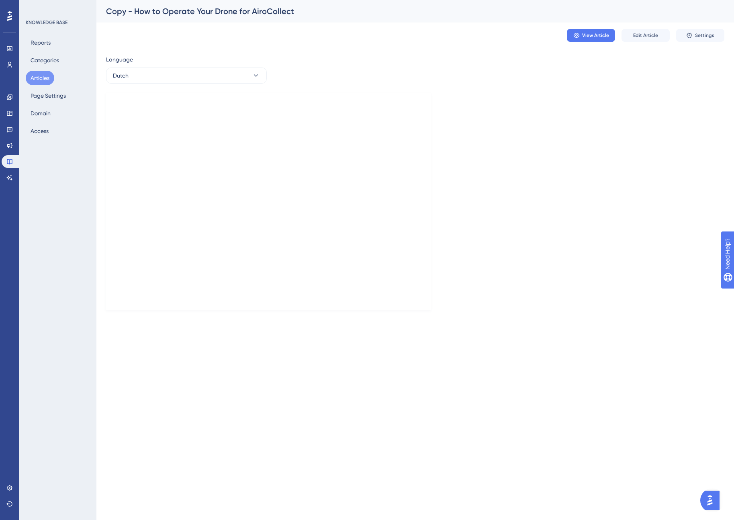
click at [583, 36] on span "View Article" at bounding box center [595, 35] width 27 height 6
